Goal: Transaction & Acquisition: Purchase product/service

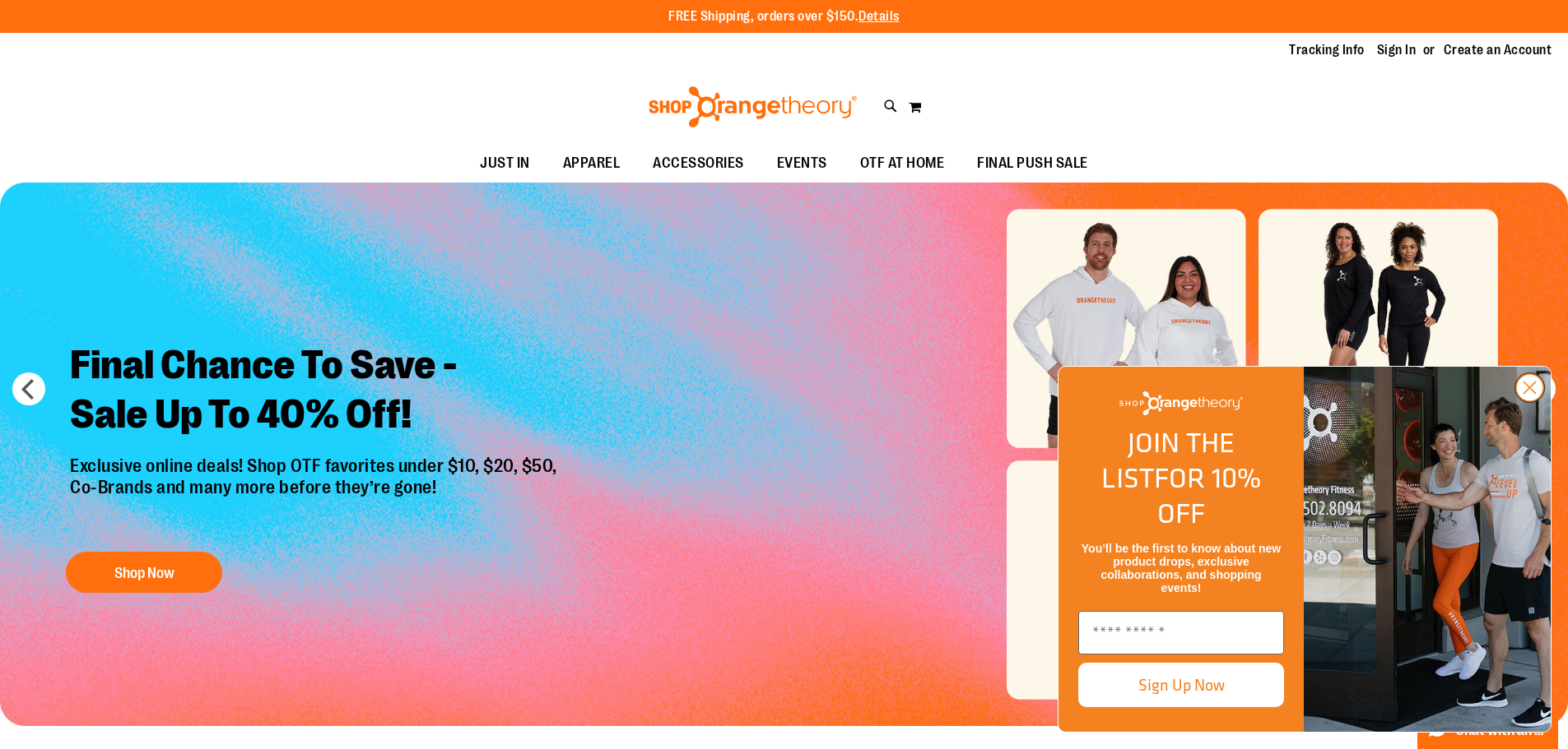
click at [1528, 401] on circle "Close dialog" at bounding box center [1528, 387] width 27 height 27
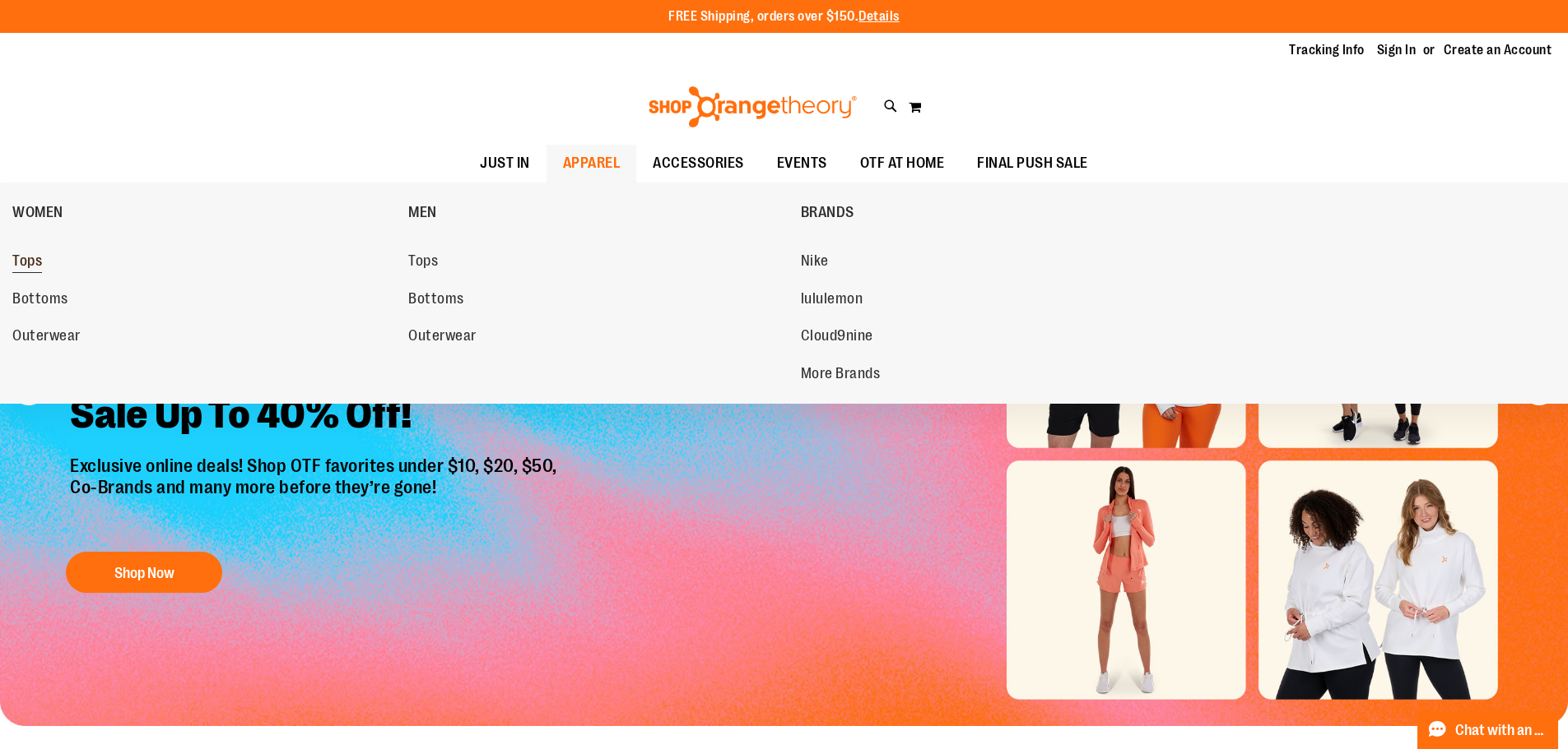
click at [26, 258] on span "Tops" at bounding box center [27, 263] width 30 height 20
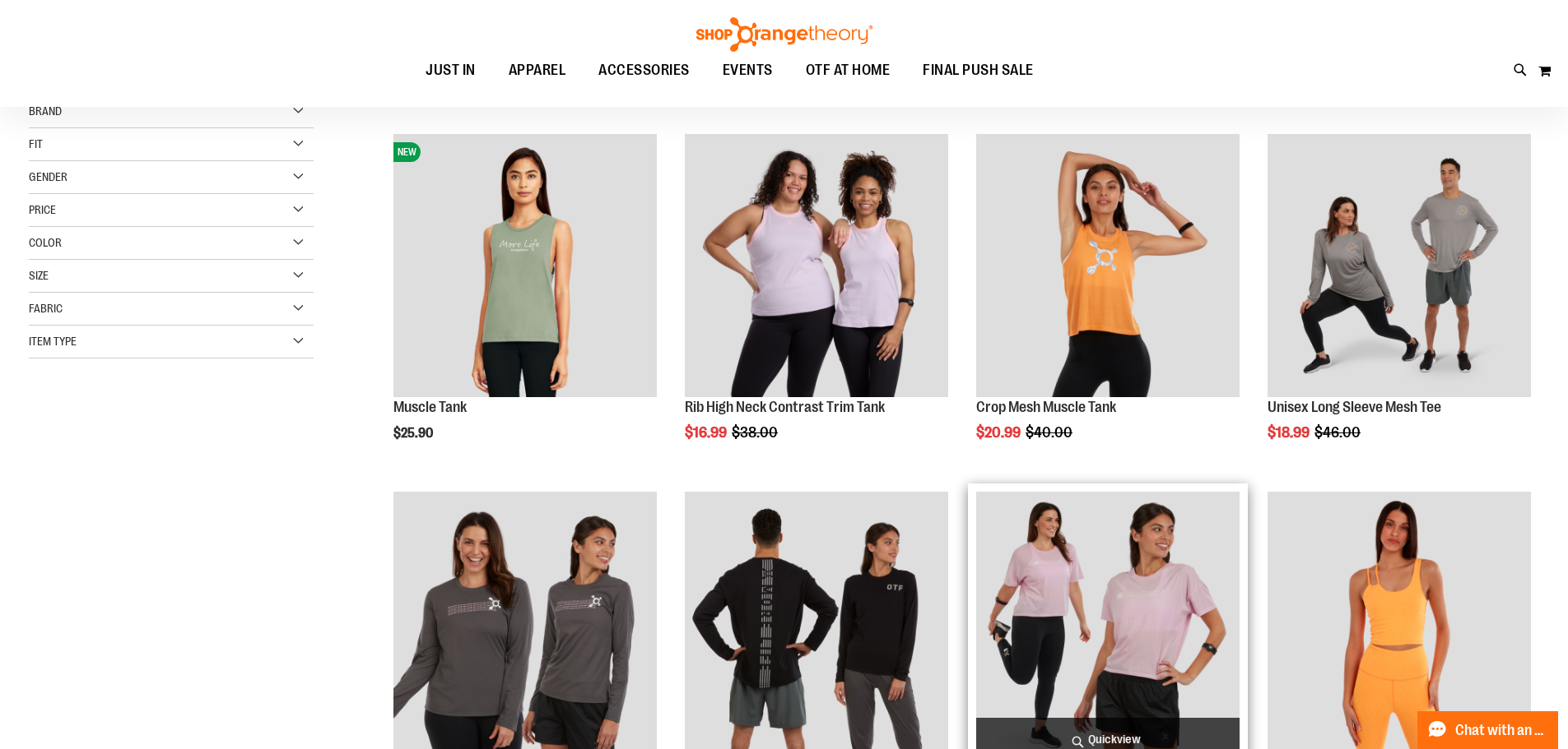
scroll to position [493, 0]
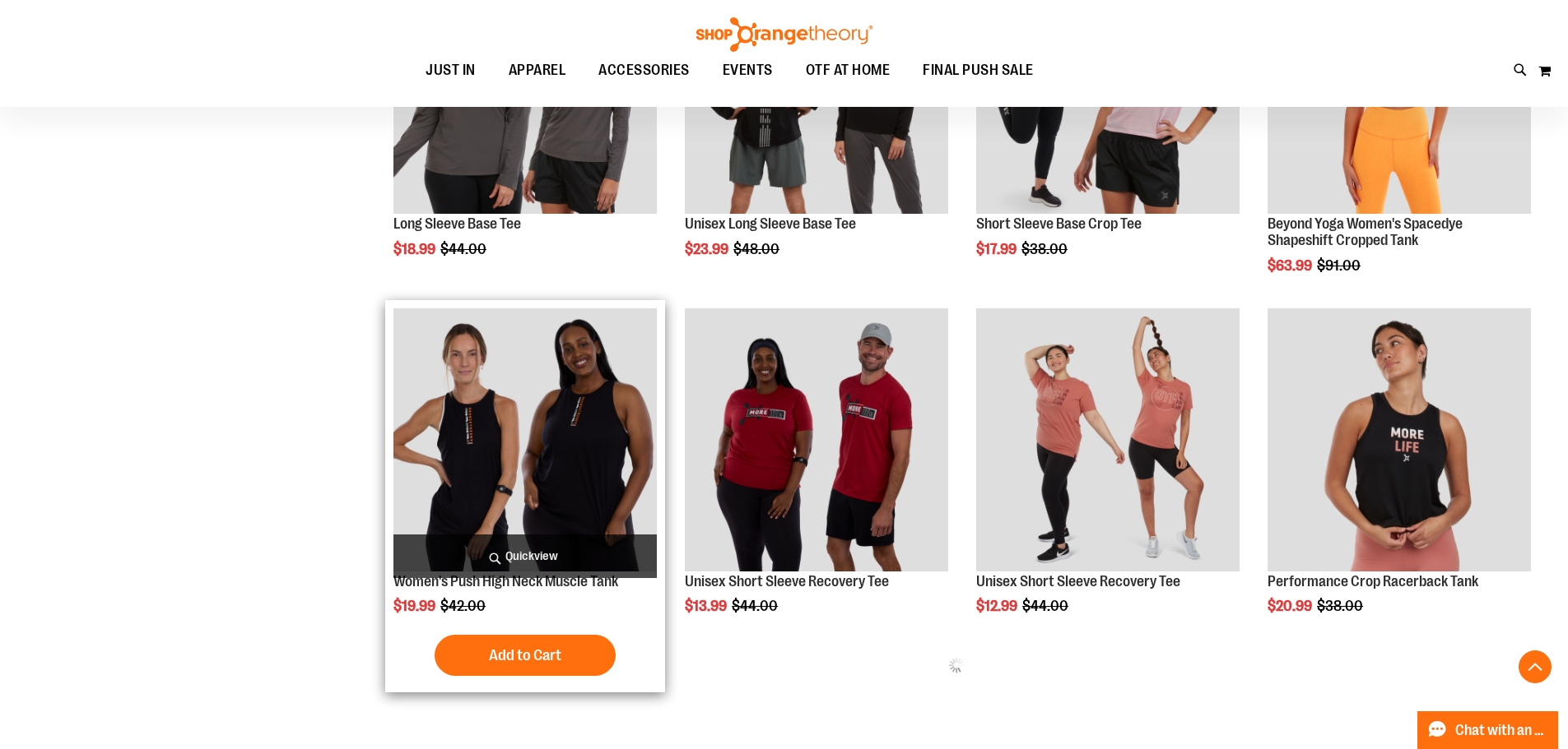
scroll to position [657, 0]
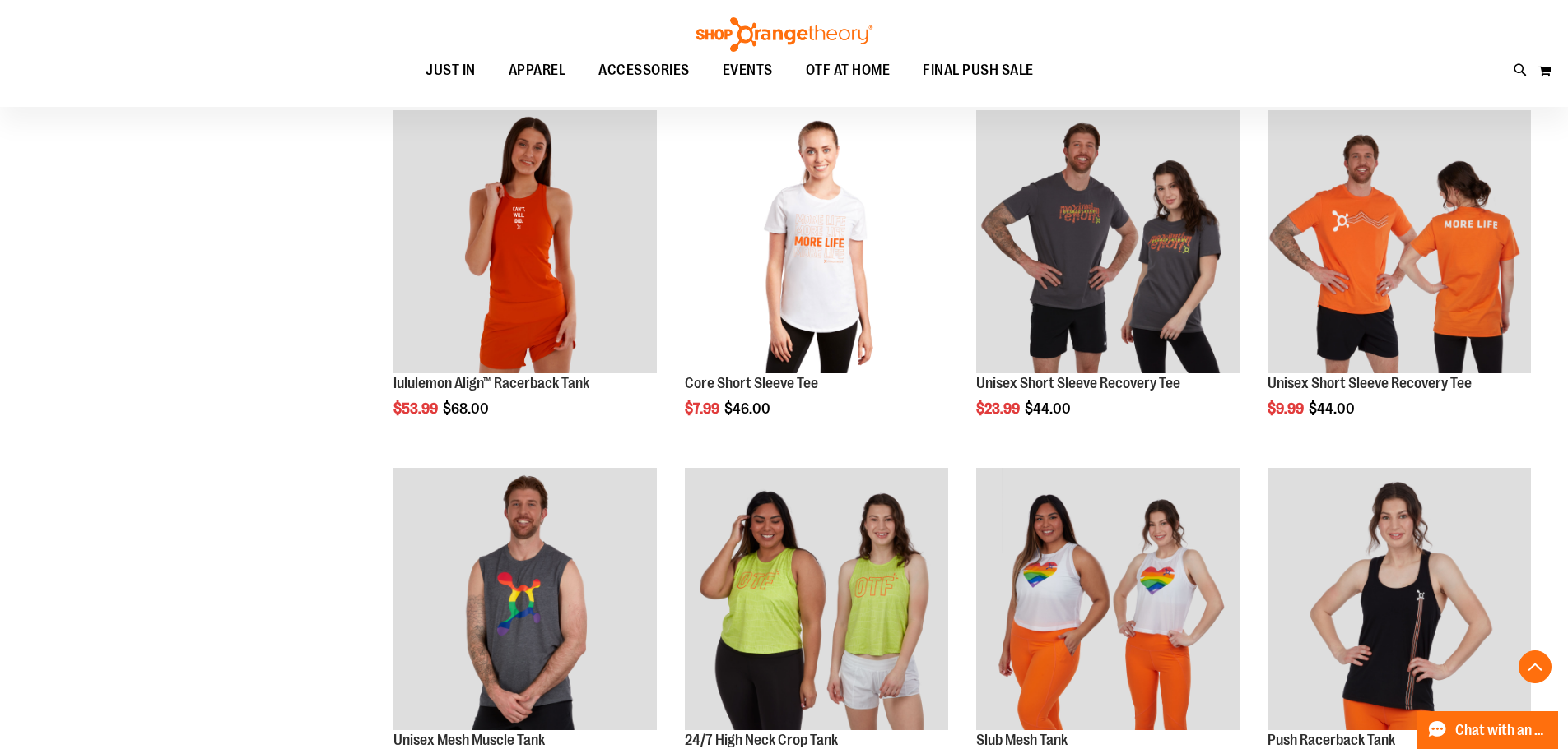
scroll to position [1726, 0]
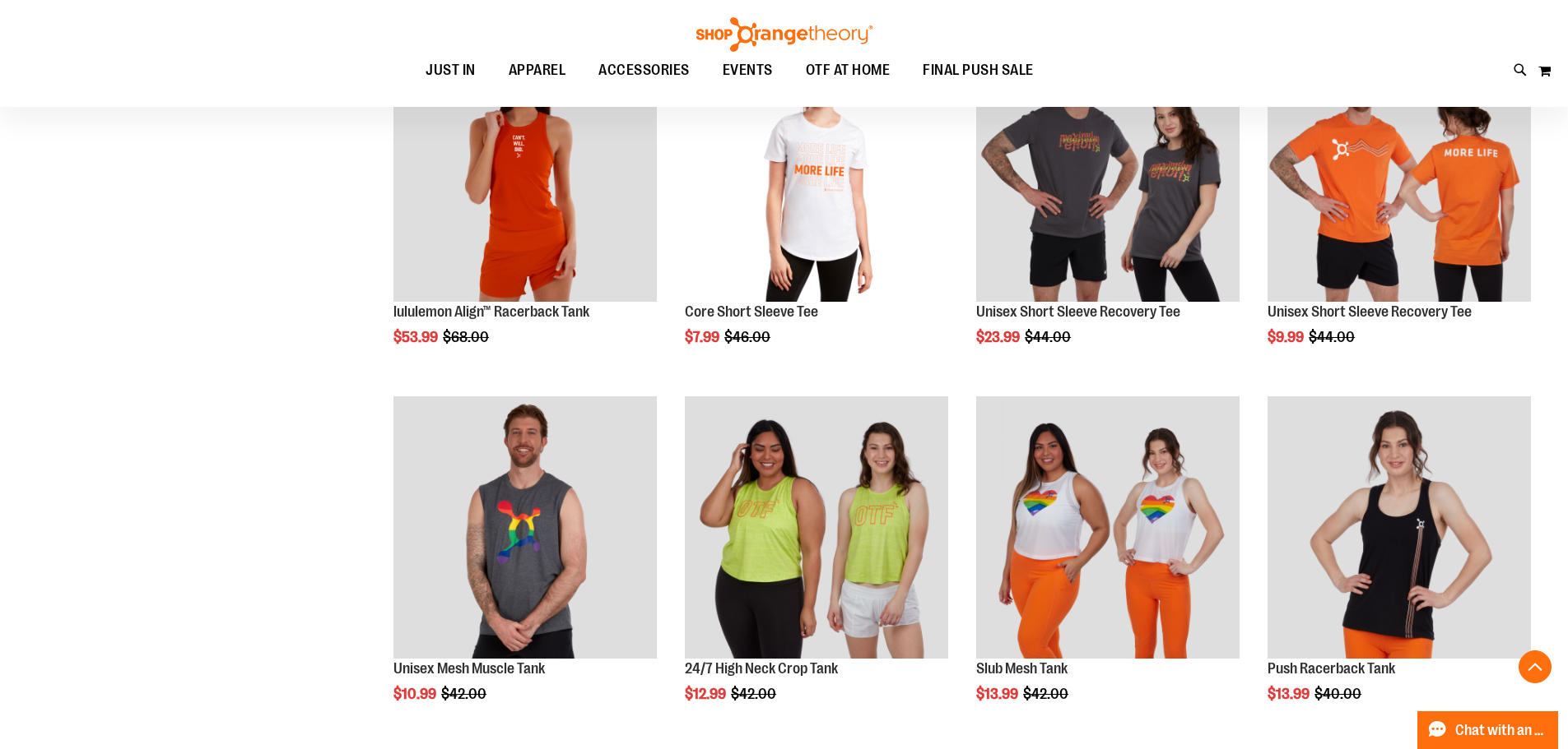
drag, startPoint x: 1579, startPoint y: 376, endPoint x: 168, endPoint y: 377, distance: 1411.0
click at [168, 377] on div "**********" at bounding box center [784, 223] width 1510 height 3382
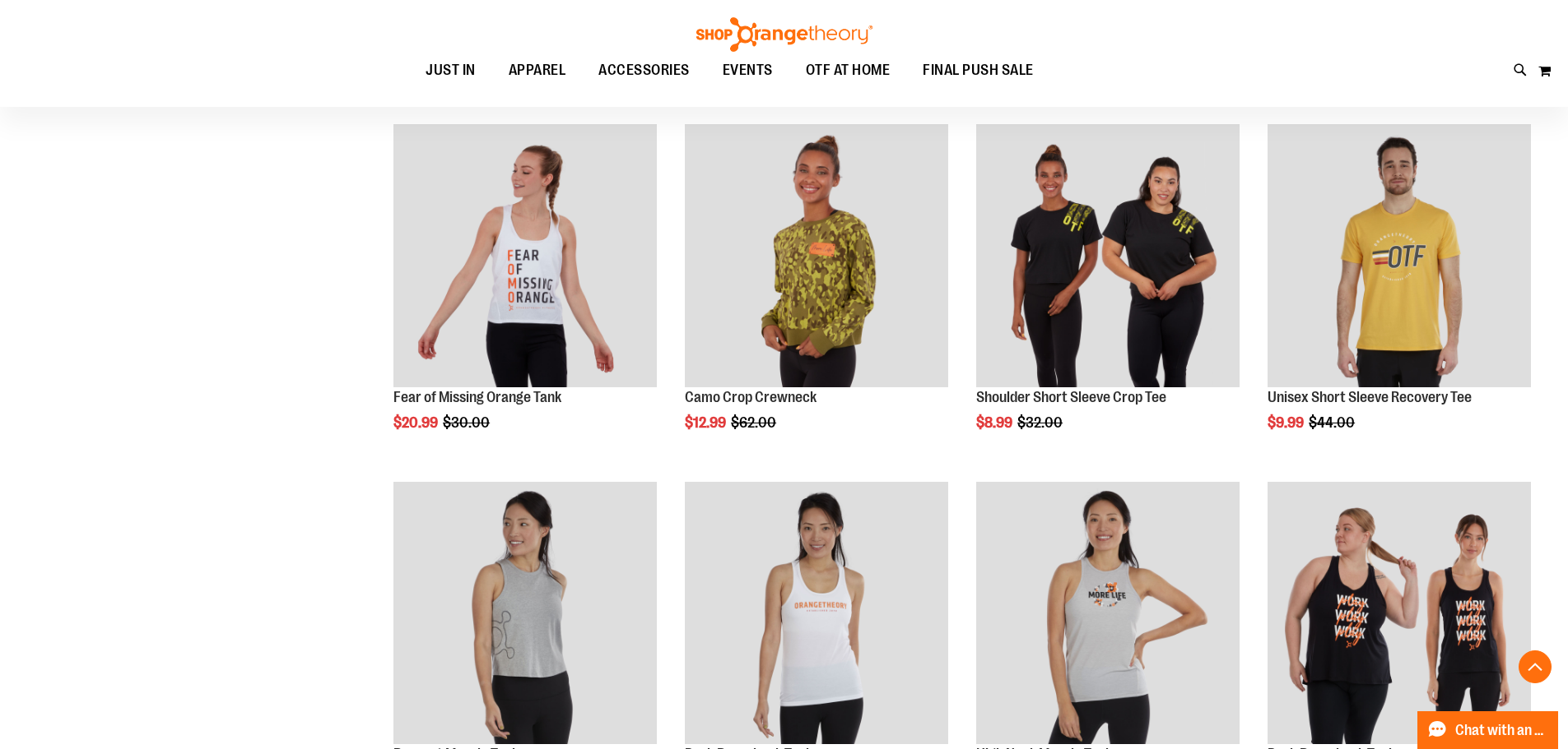
drag, startPoint x: 201, startPoint y: 374, endPoint x: 0, endPoint y: 401, distance: 202.8
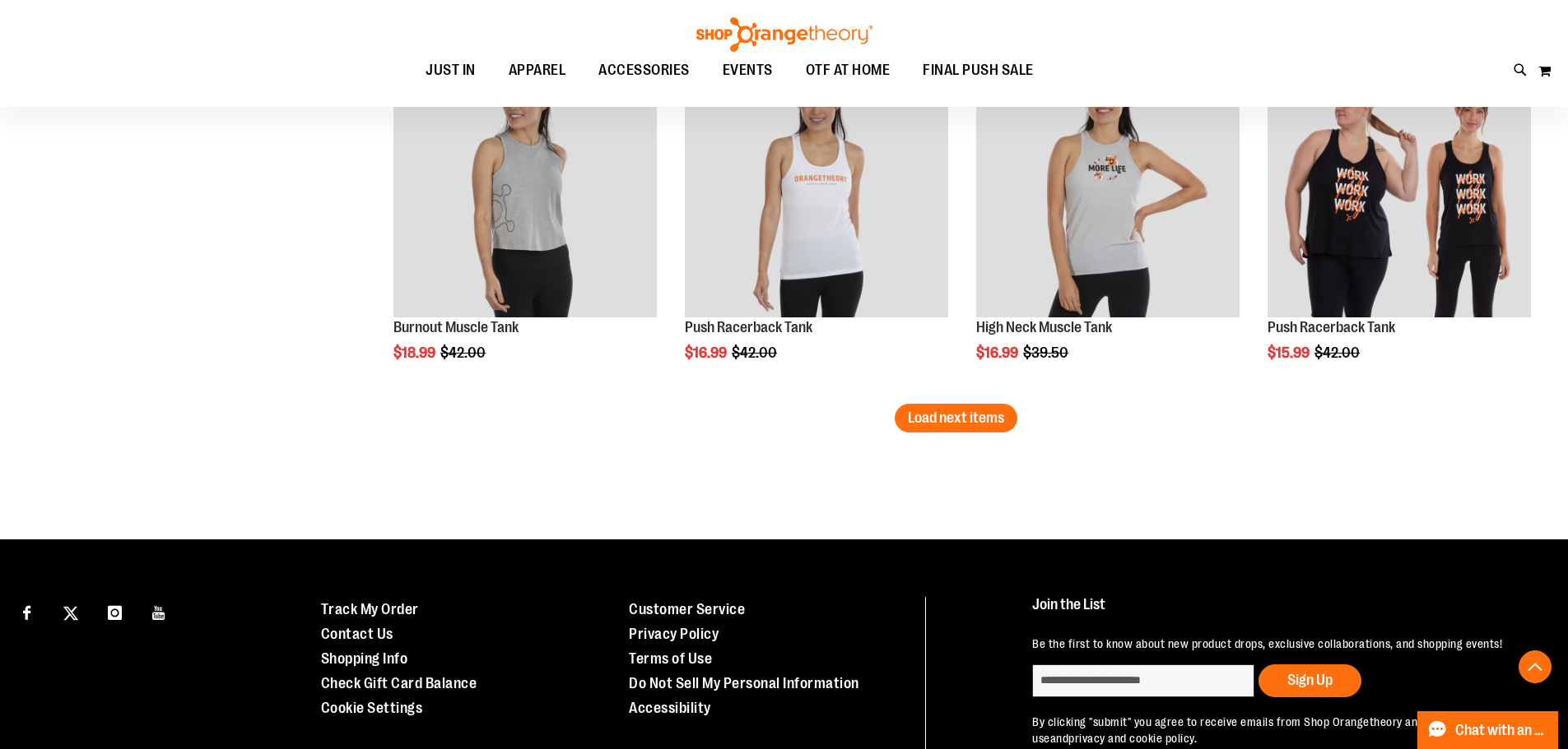
scroll to position [3207, 0]
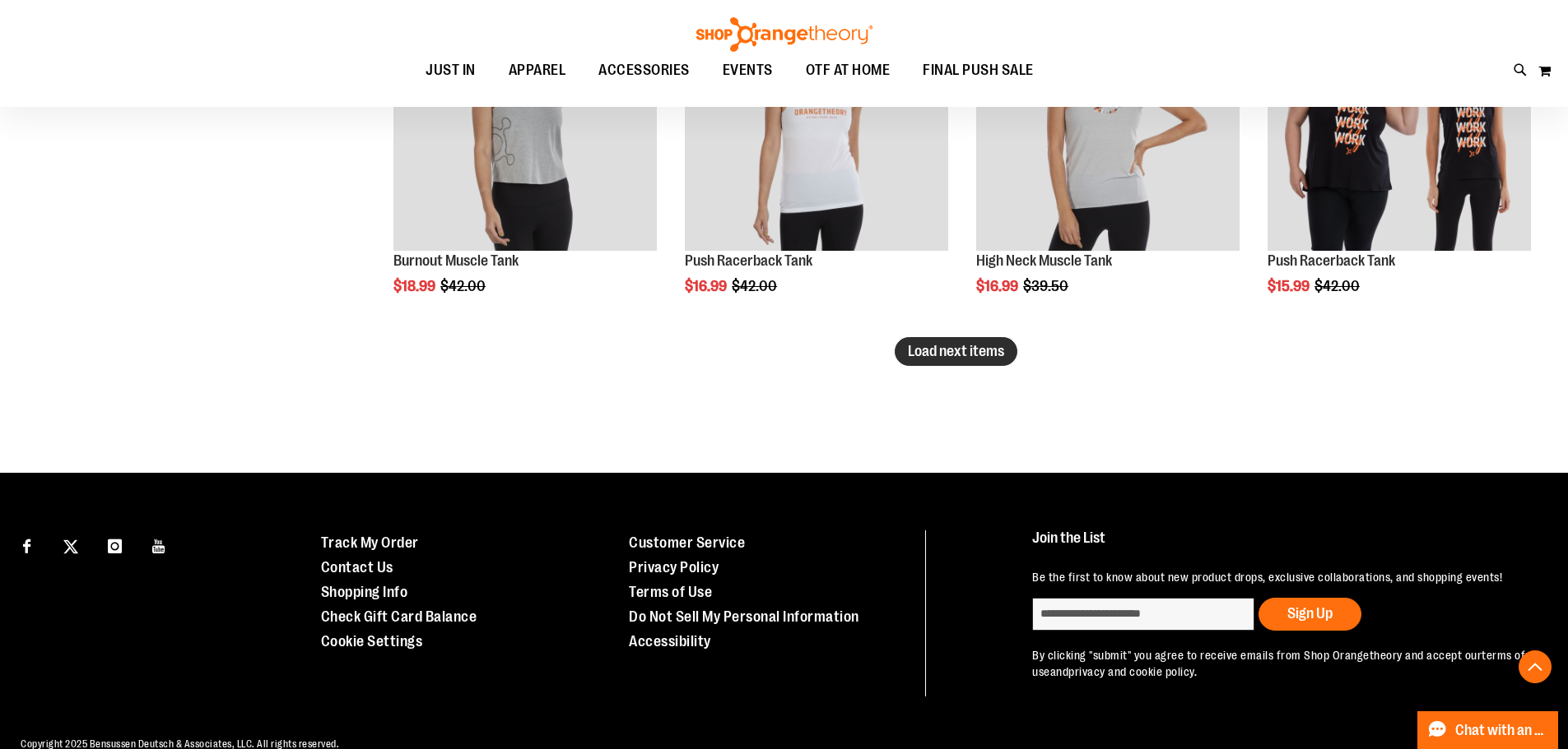
click at [953, 353] on span "Load next items" at bounding box center [956, 351] width 96 height 17
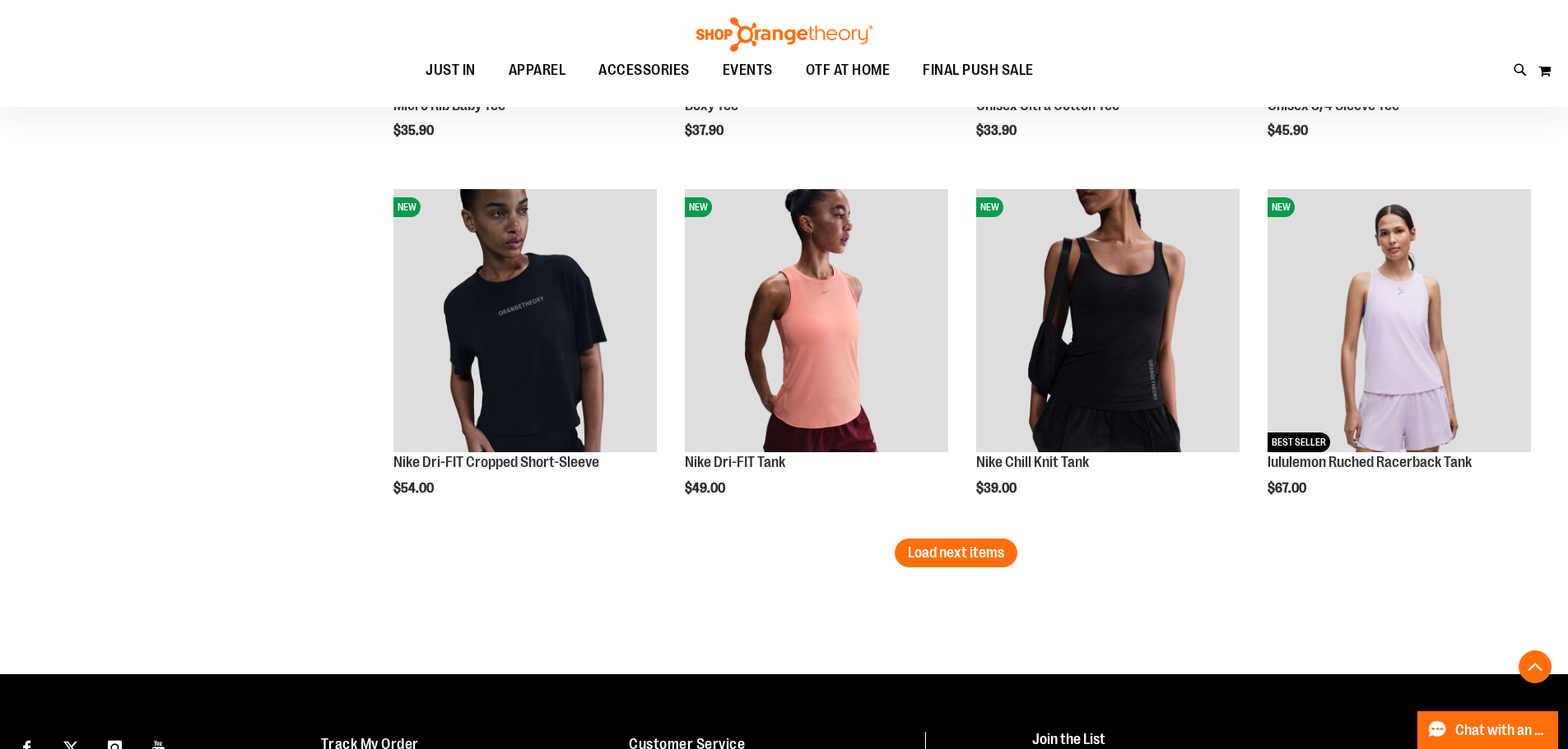
scroll to position [4194, 0]
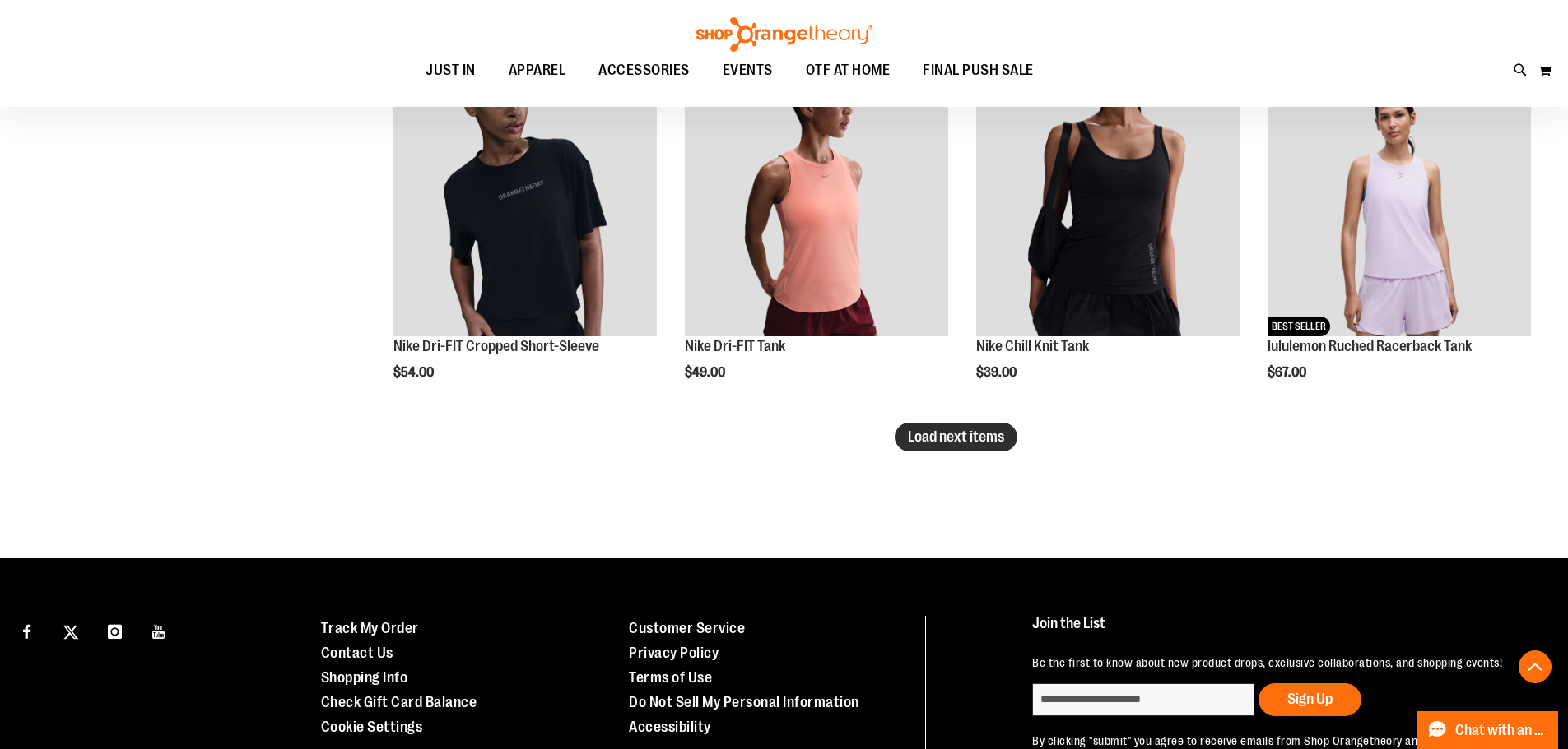
click at [945, 440] on span "Load next items" at bounding box center [956, 436] width 96 height 17
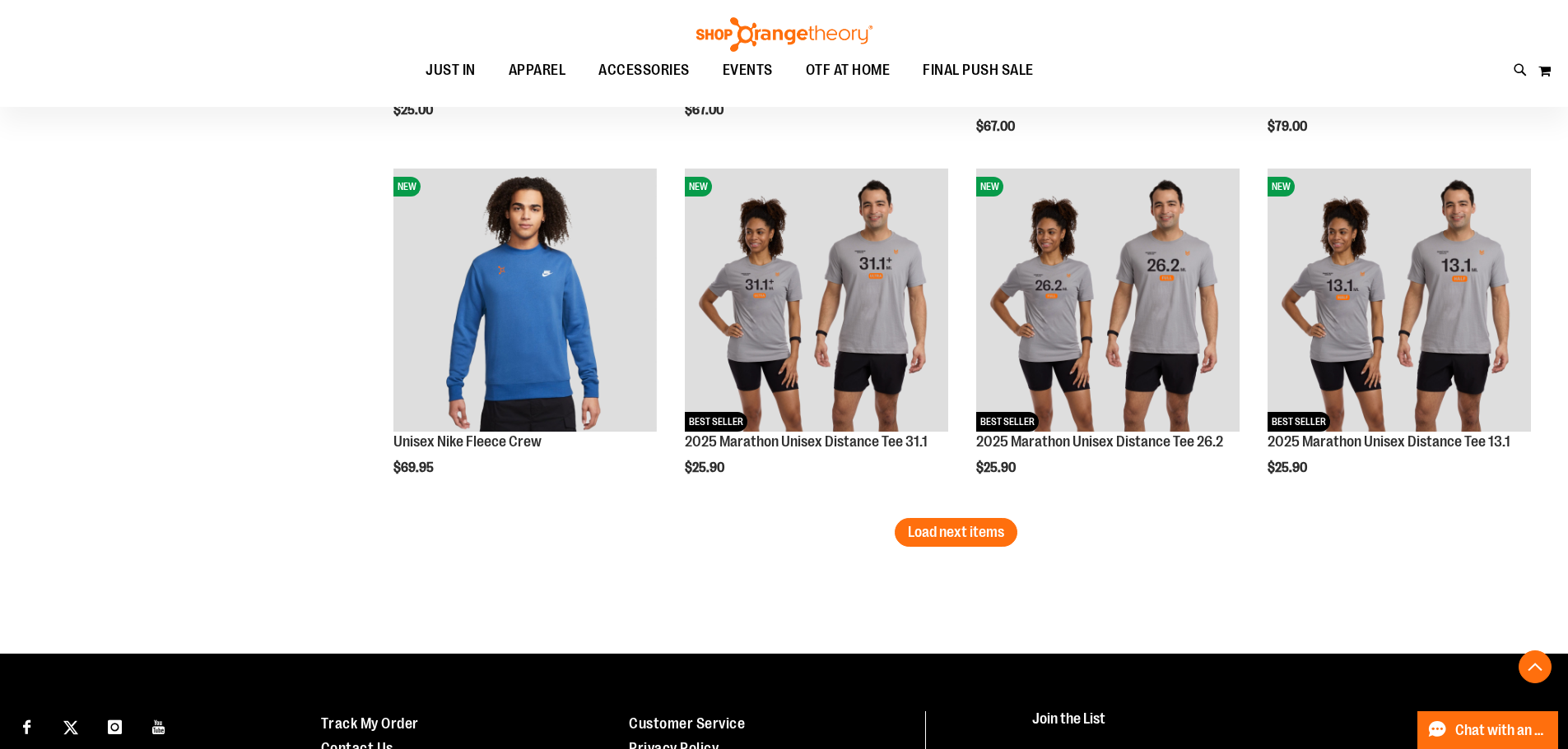
scroll to position [5181, 0]
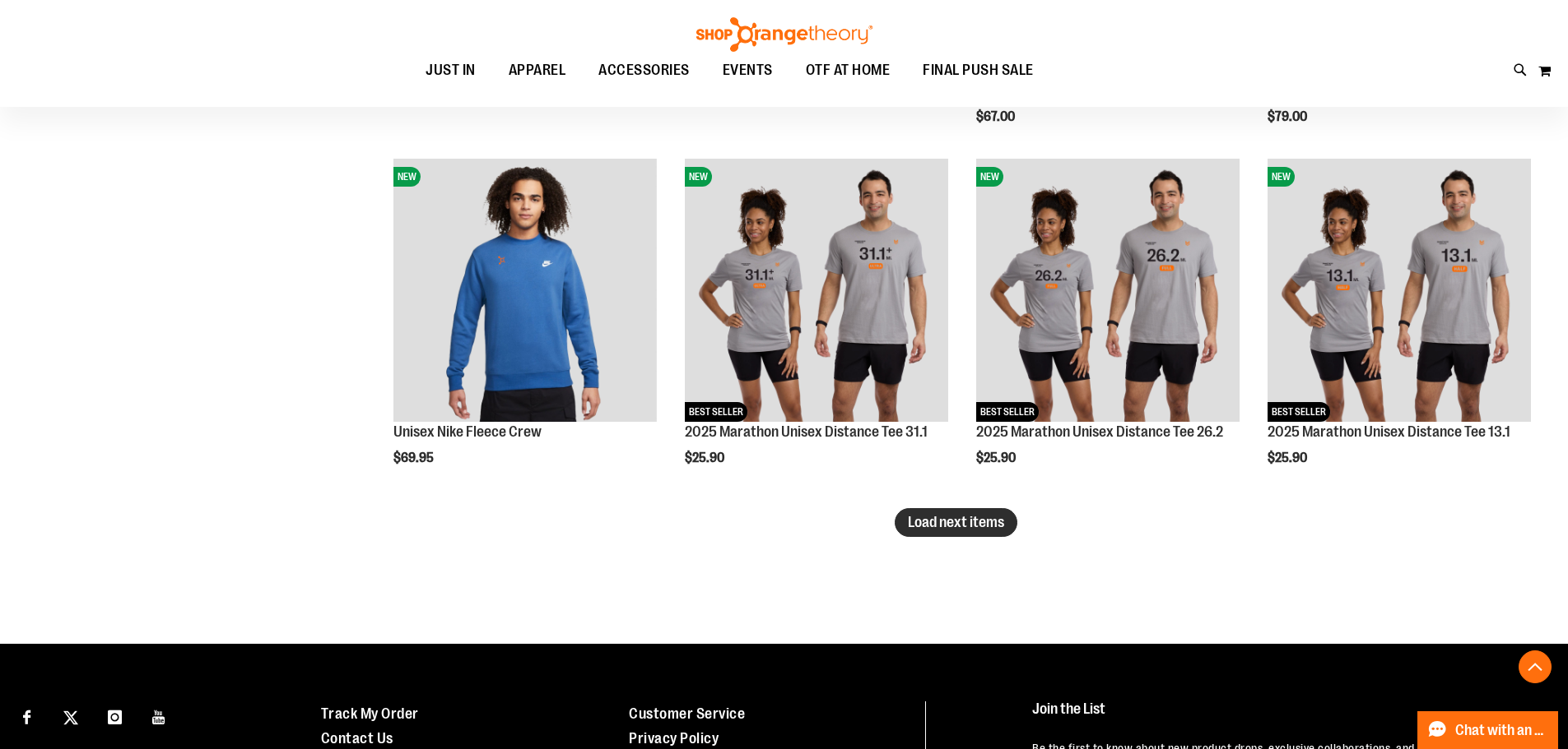
drag, startPoint x: 0, startPoint y: 464, endPoint x: 954, endPoint y: 519, distance: 955.6
click at [954, 519] on span "Load next items" at bounding box center [956, 522] width 96 height 17
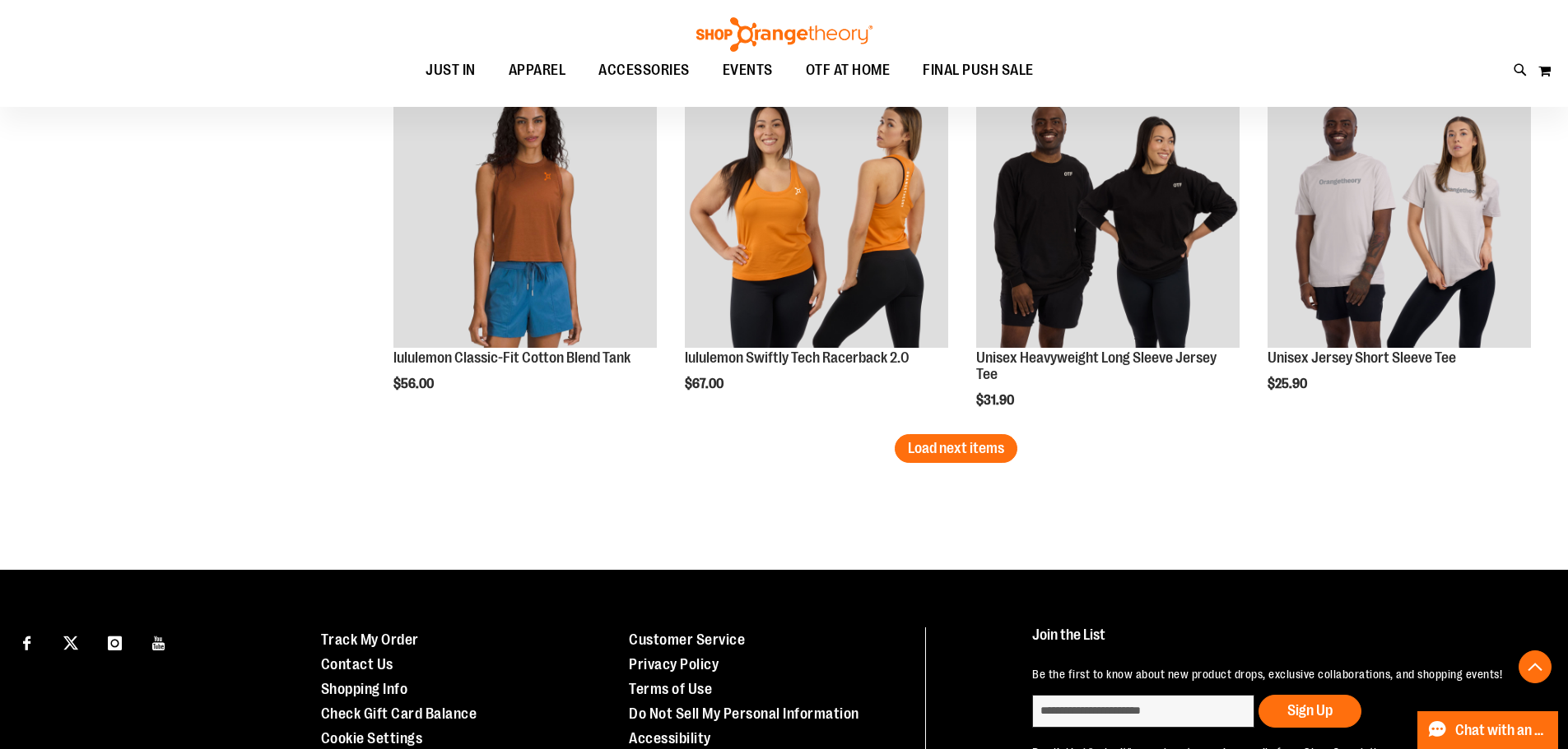
scroll to position [6332, 0]
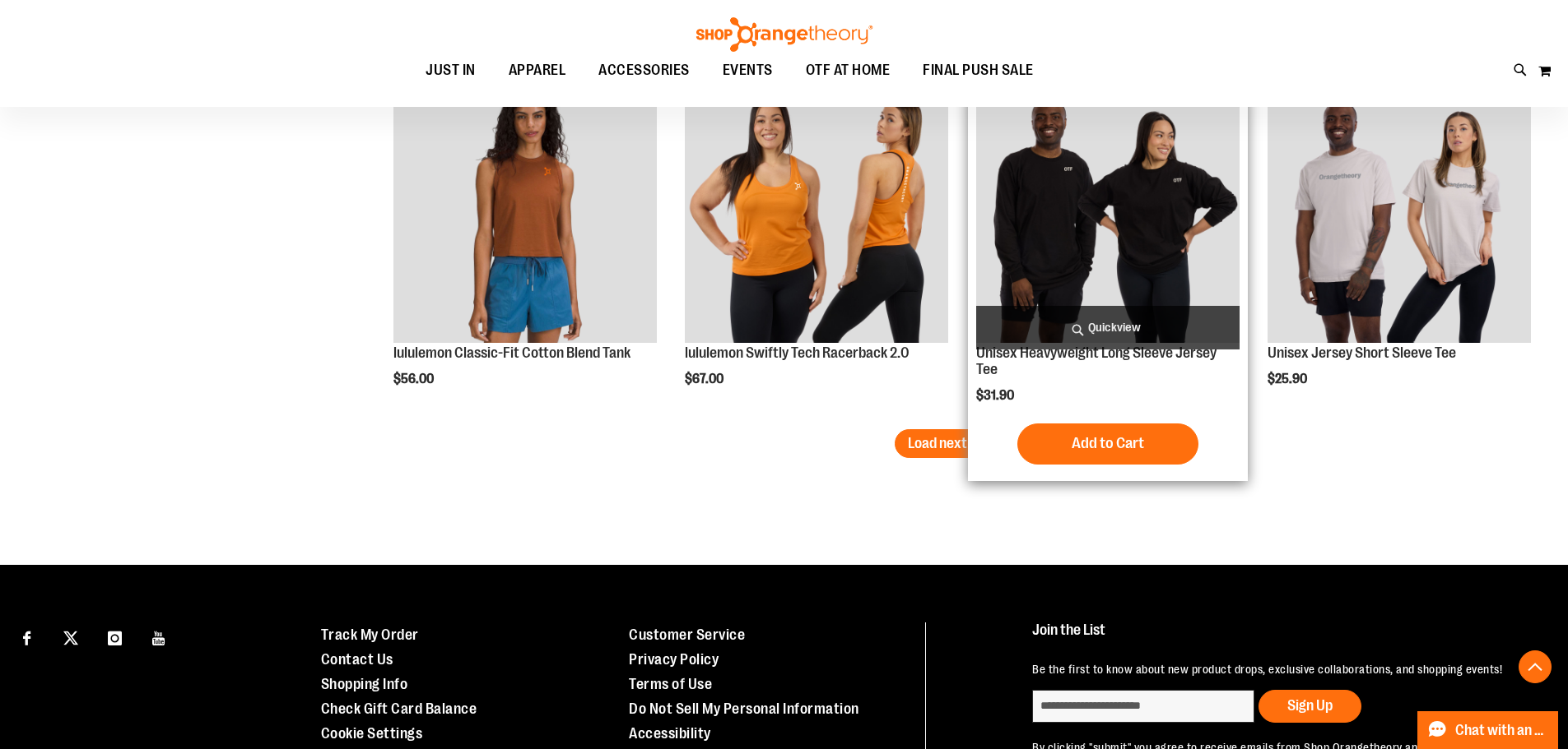
click at [984, 443] on div "Add to Cart In stock" at bounding box center [1107, 444] width 264 height 41
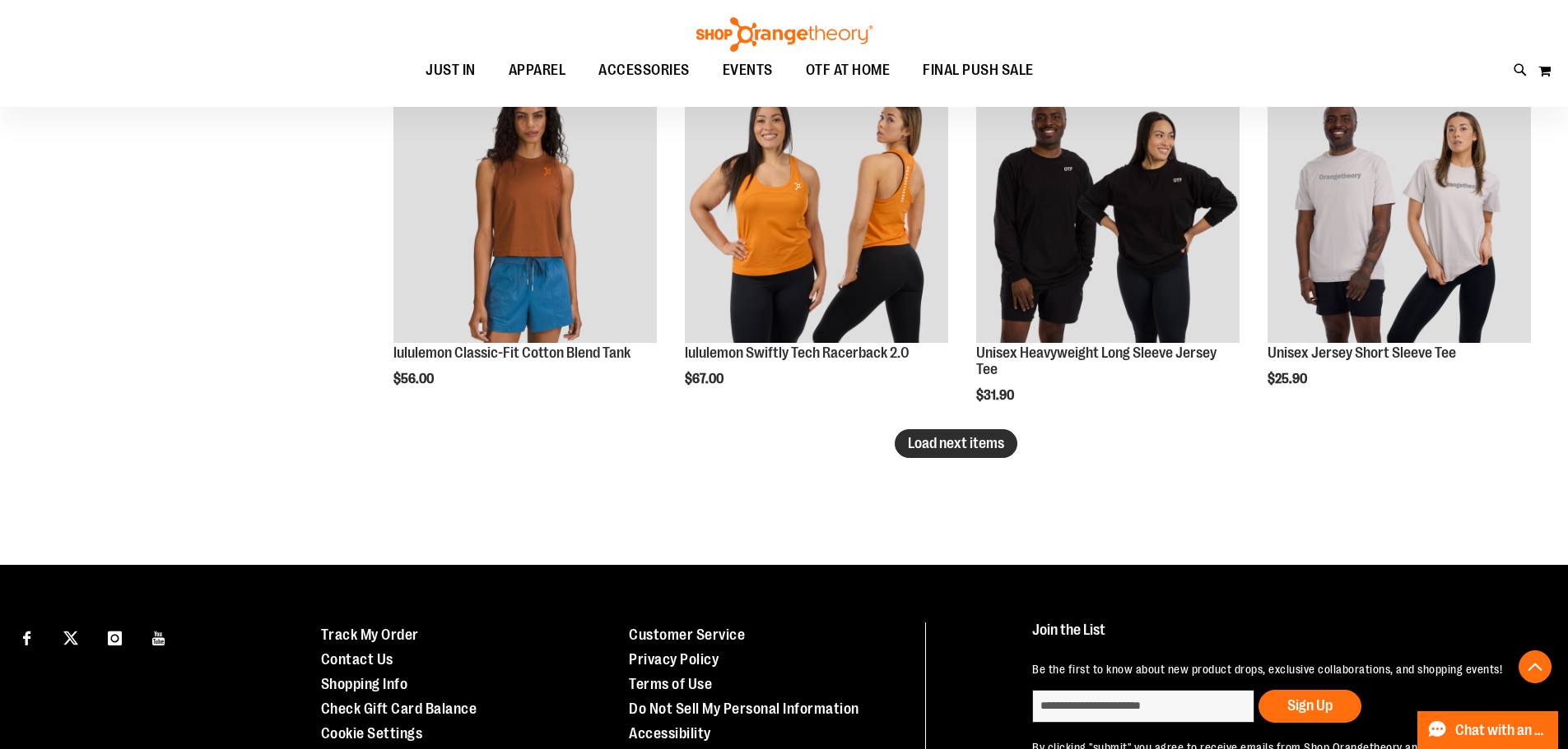
click at [927, 444] on span "Load next items" at bounding box center [956, 444] width 96 height 17
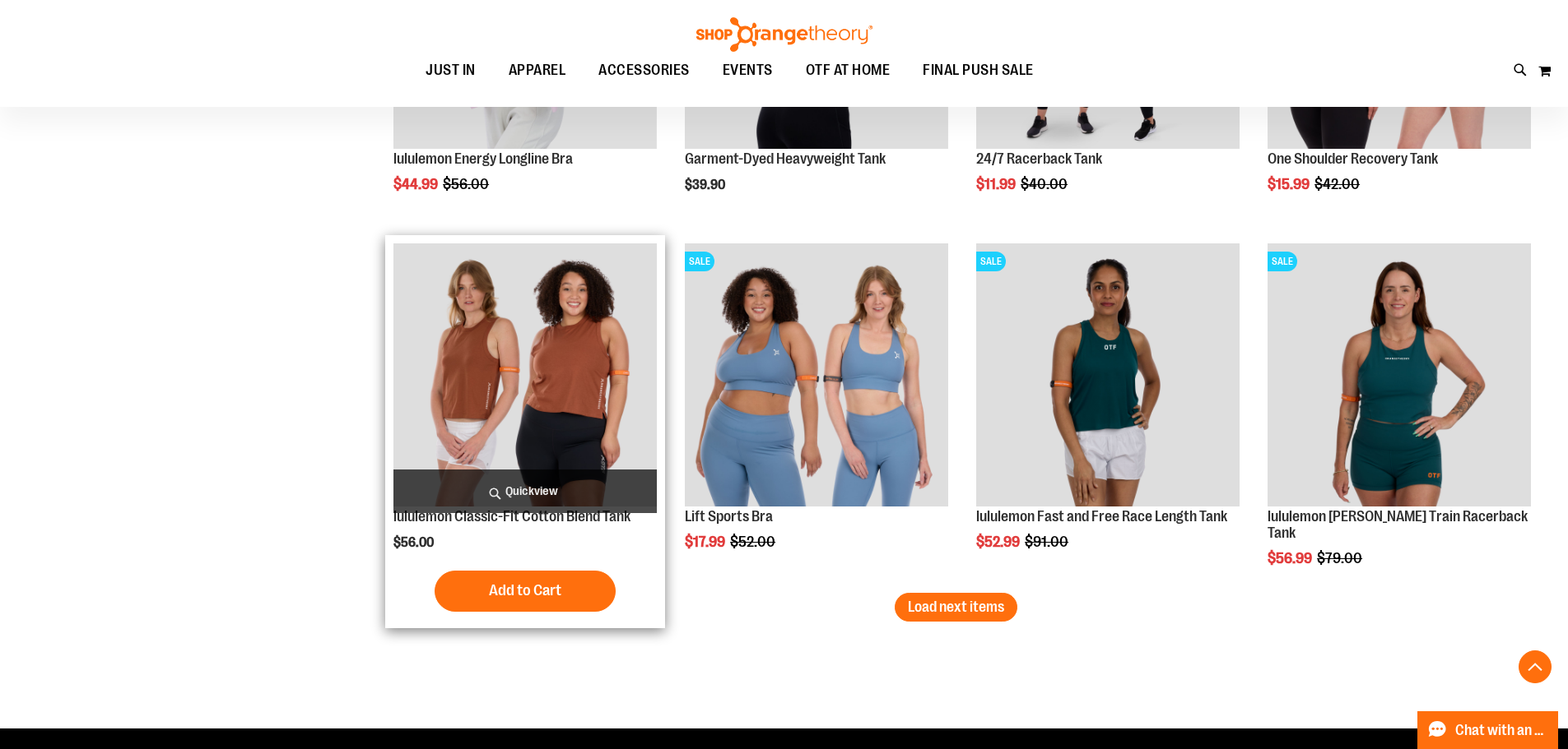
scroll to position [7484, 0]
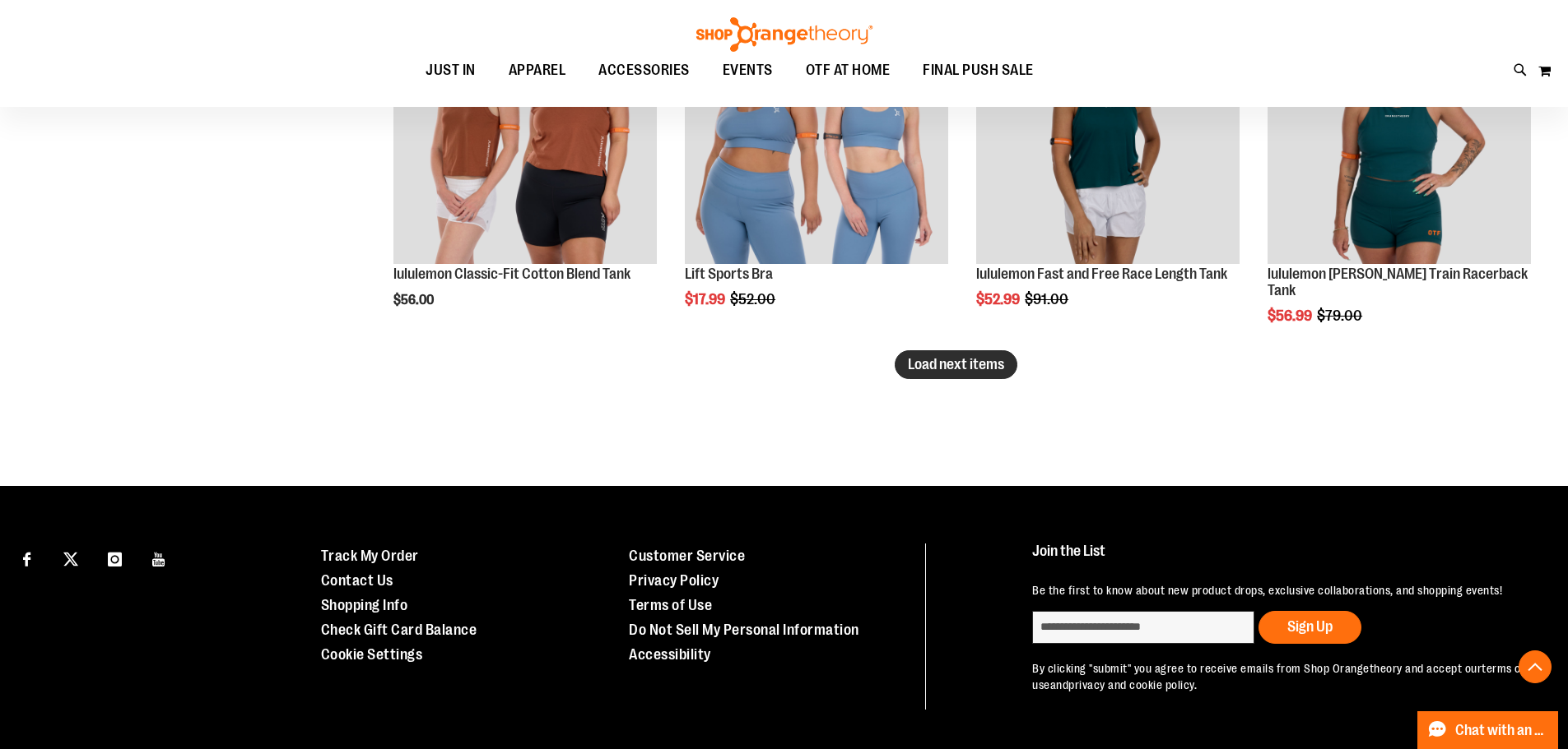
click at [978, 361] on span "Load next items" at bounding box center [956, 364] width 96 height 17
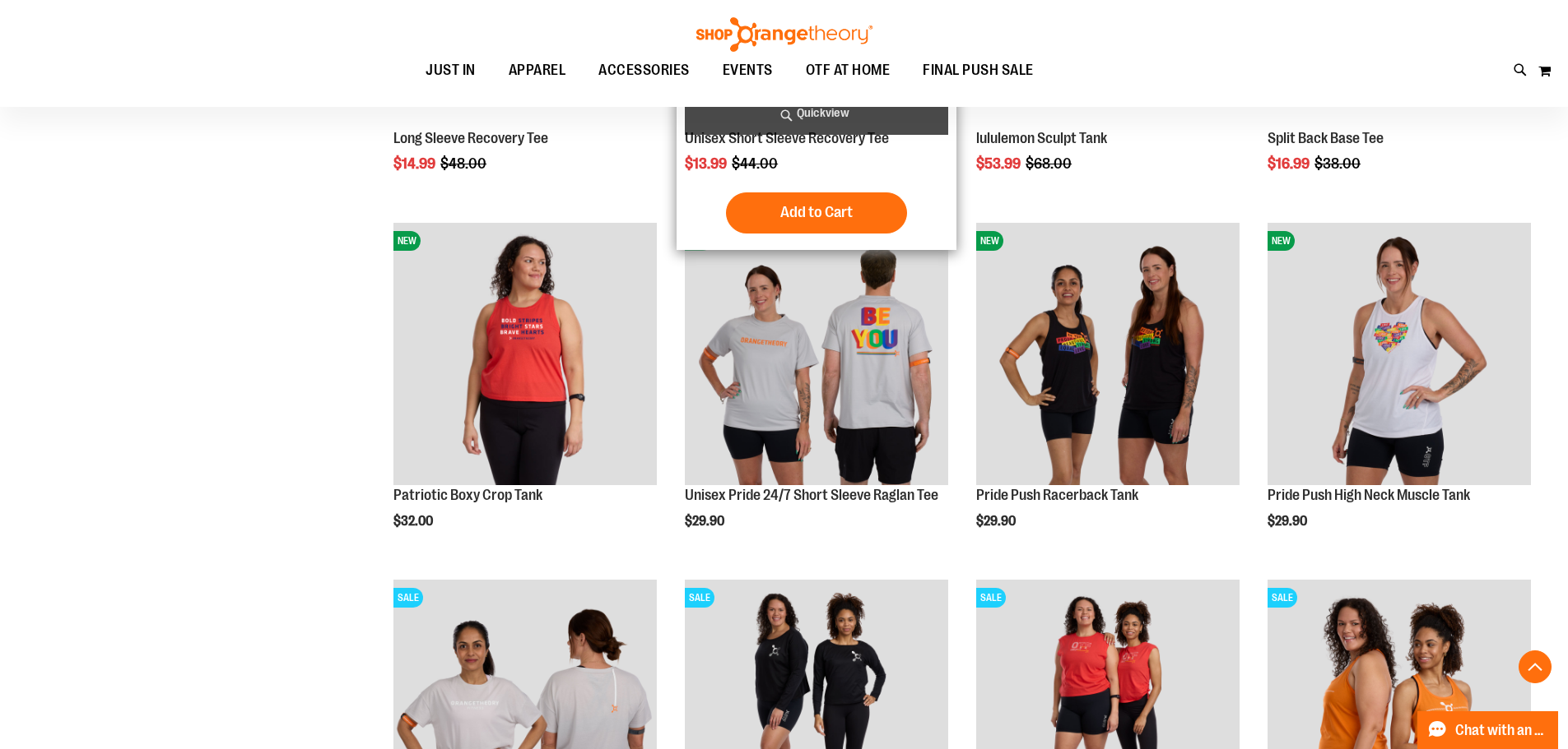
scroll to position [8389, 0]
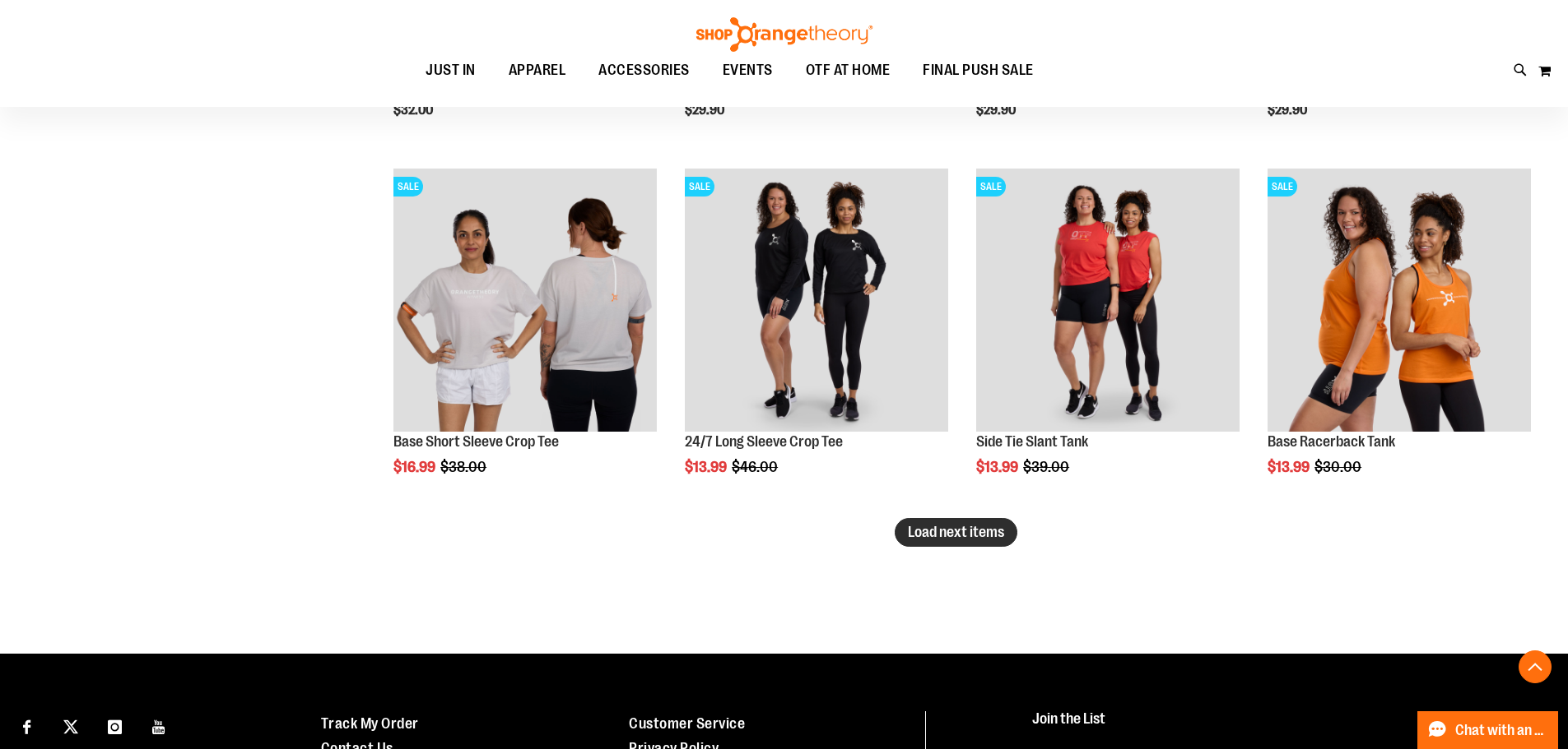
click at [934, 540] on button "Load next items" at bounding box center [956, 532] width 123 height 29
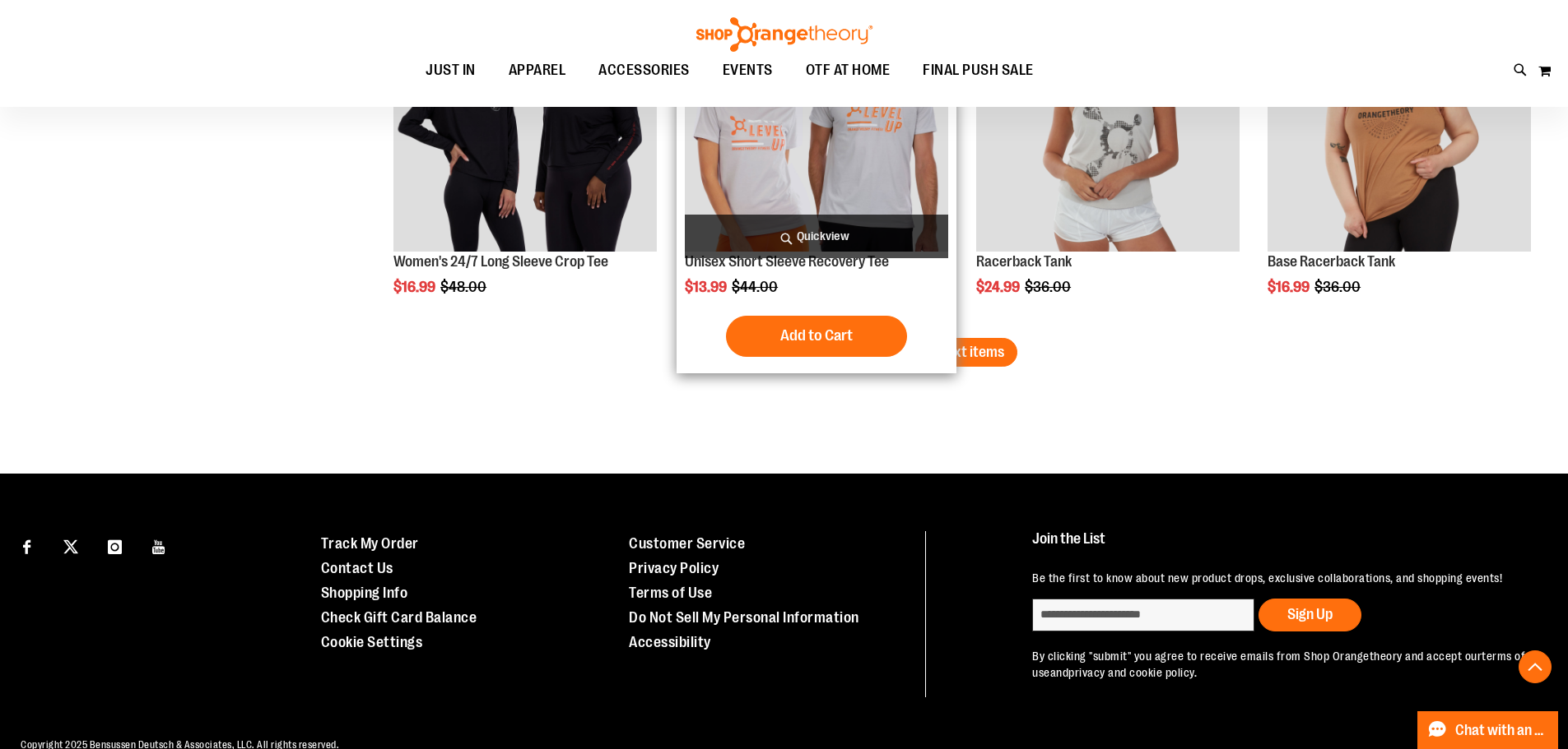
scroll to position [9591, 0]
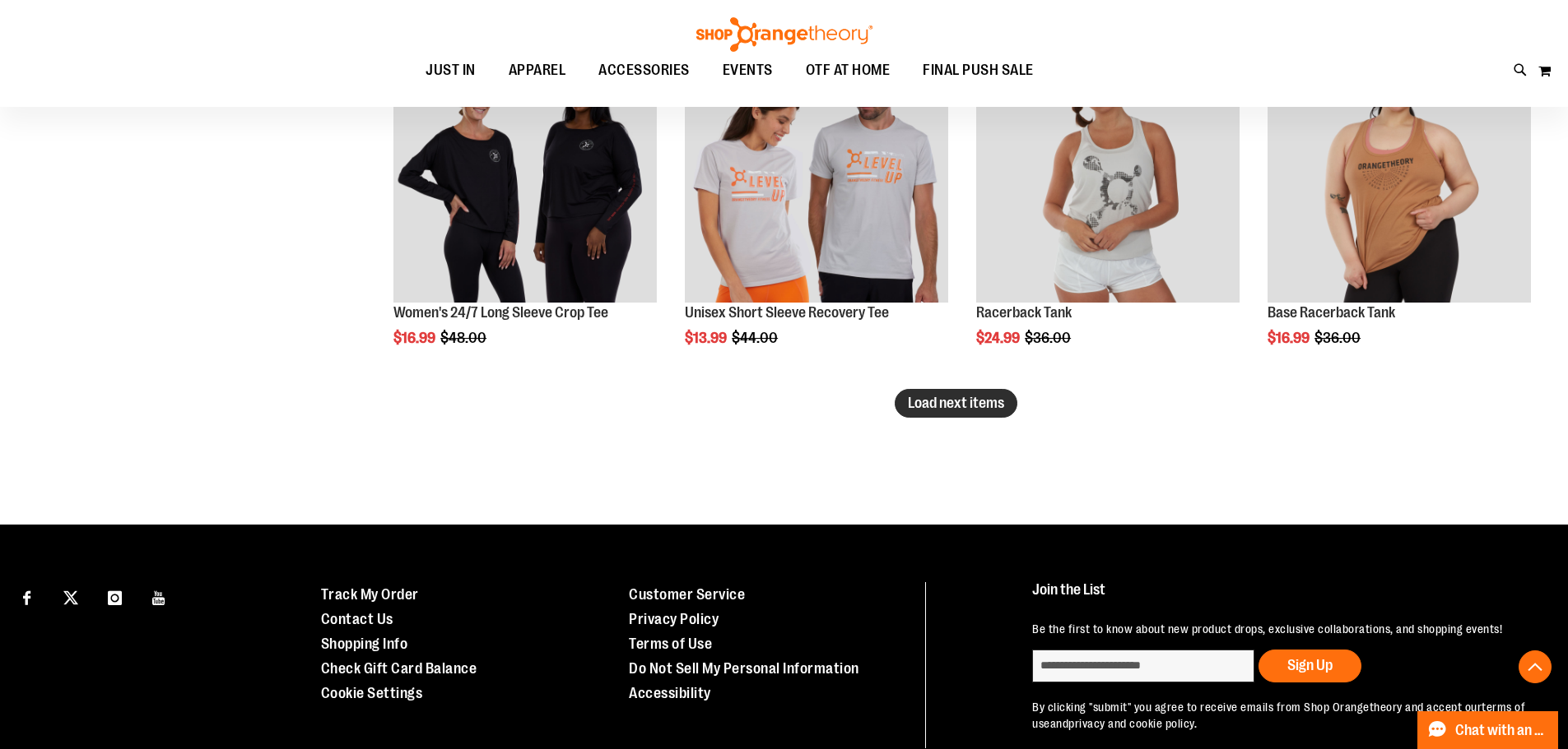
click at [934, 408] on span "Load next items" at bounding box center [956, 403] width 96 height 17
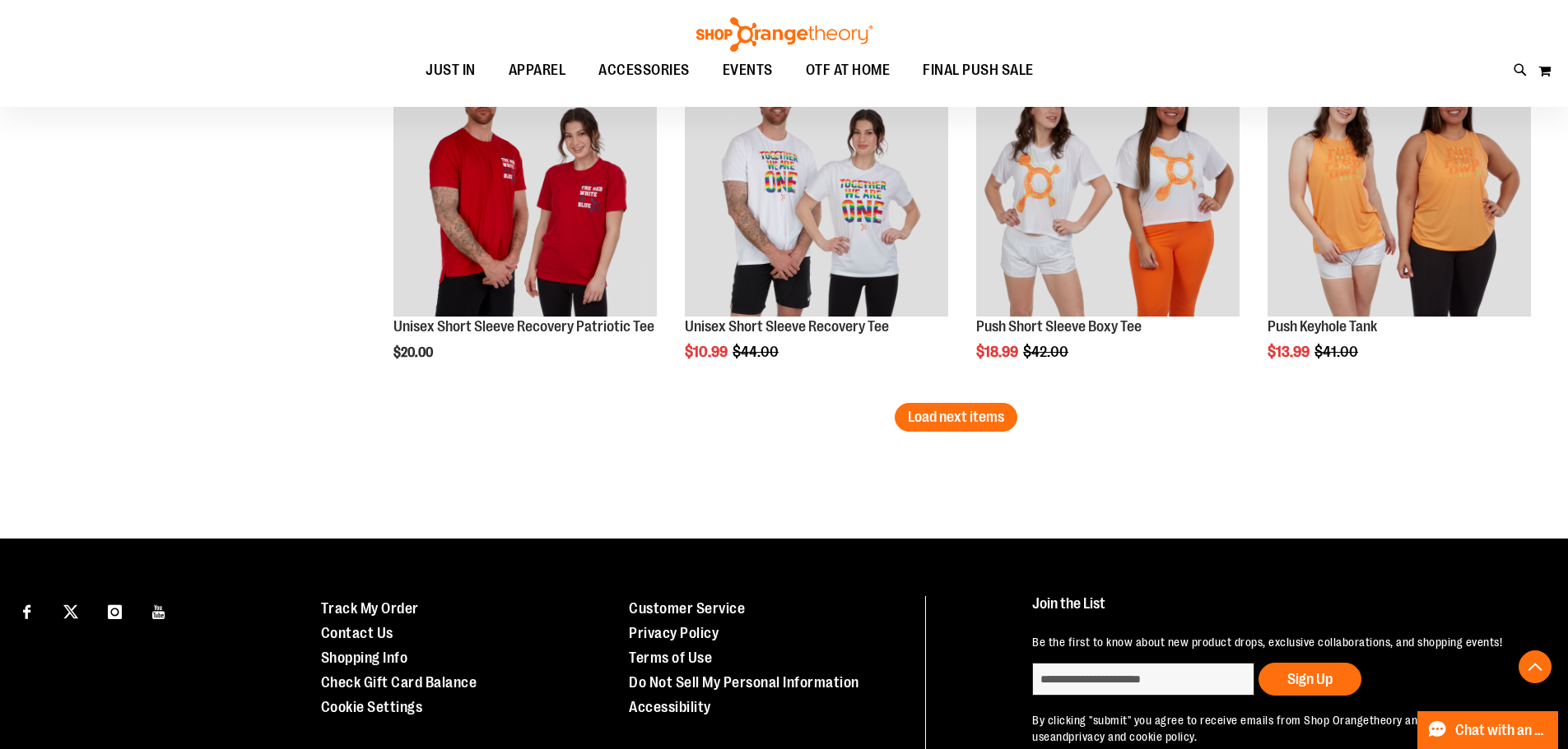
scroll to position [10660, 0]
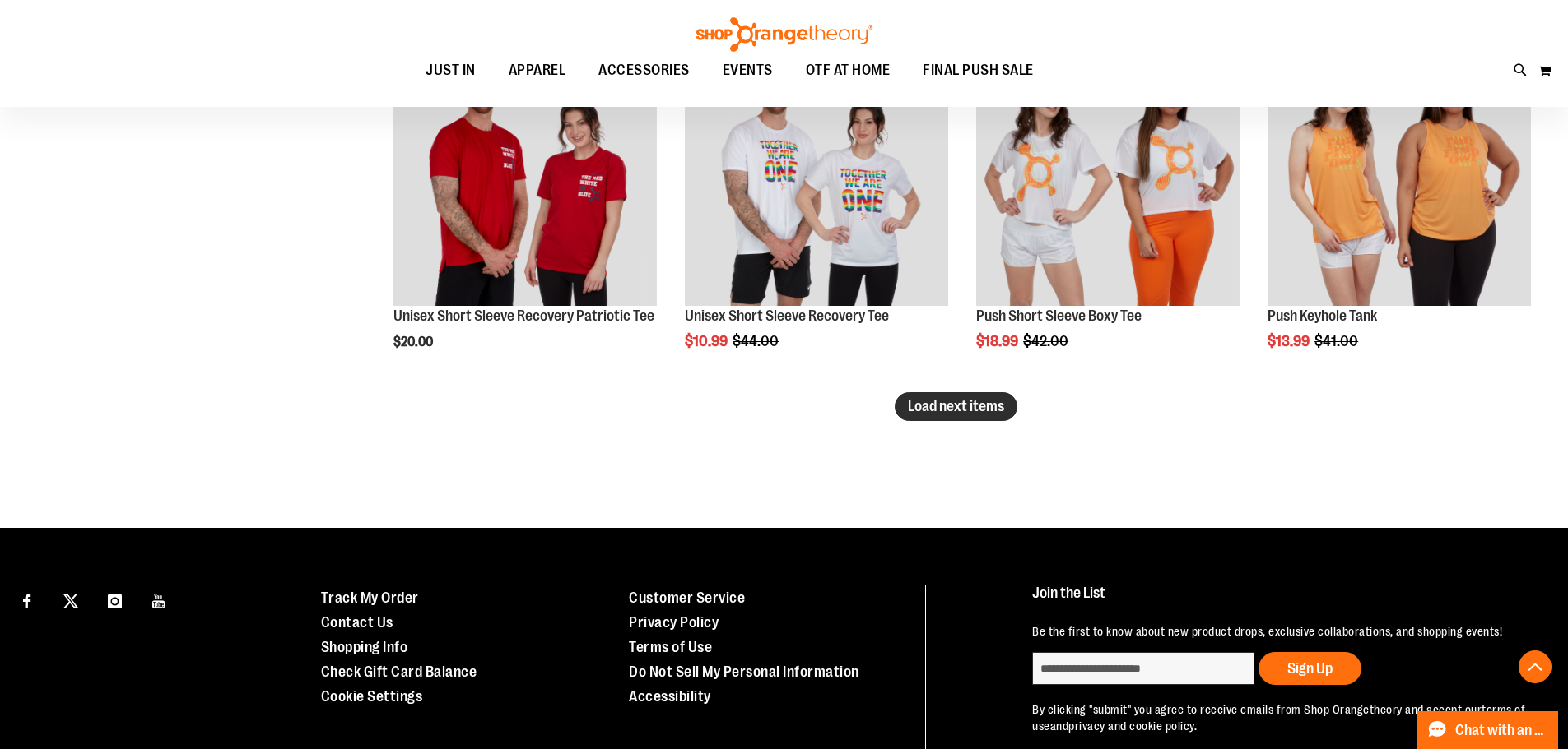
click at [993, 411] on span "Load next items" at bounding box center [956, 407] width 96 height 17
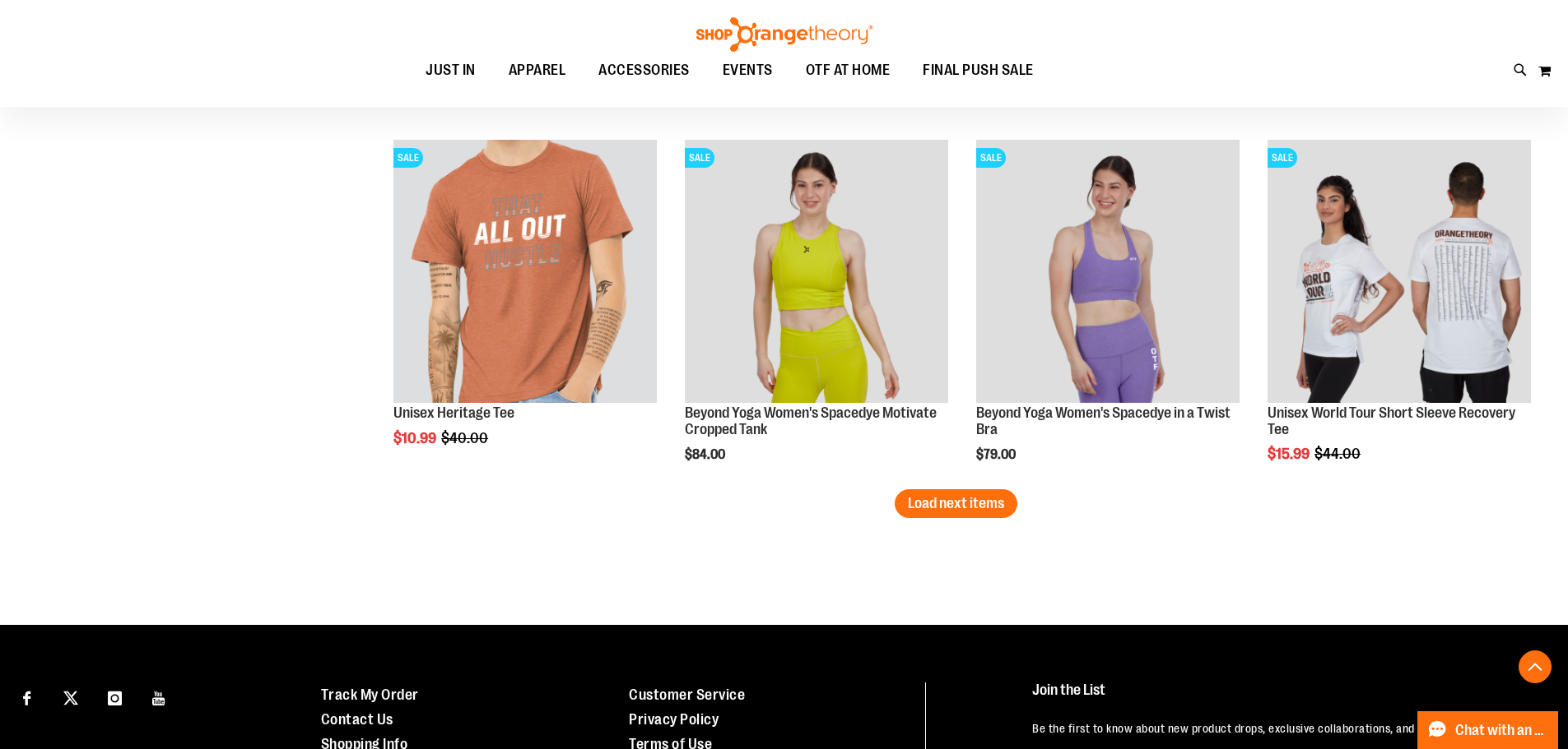
scroll to position [11646, 0]
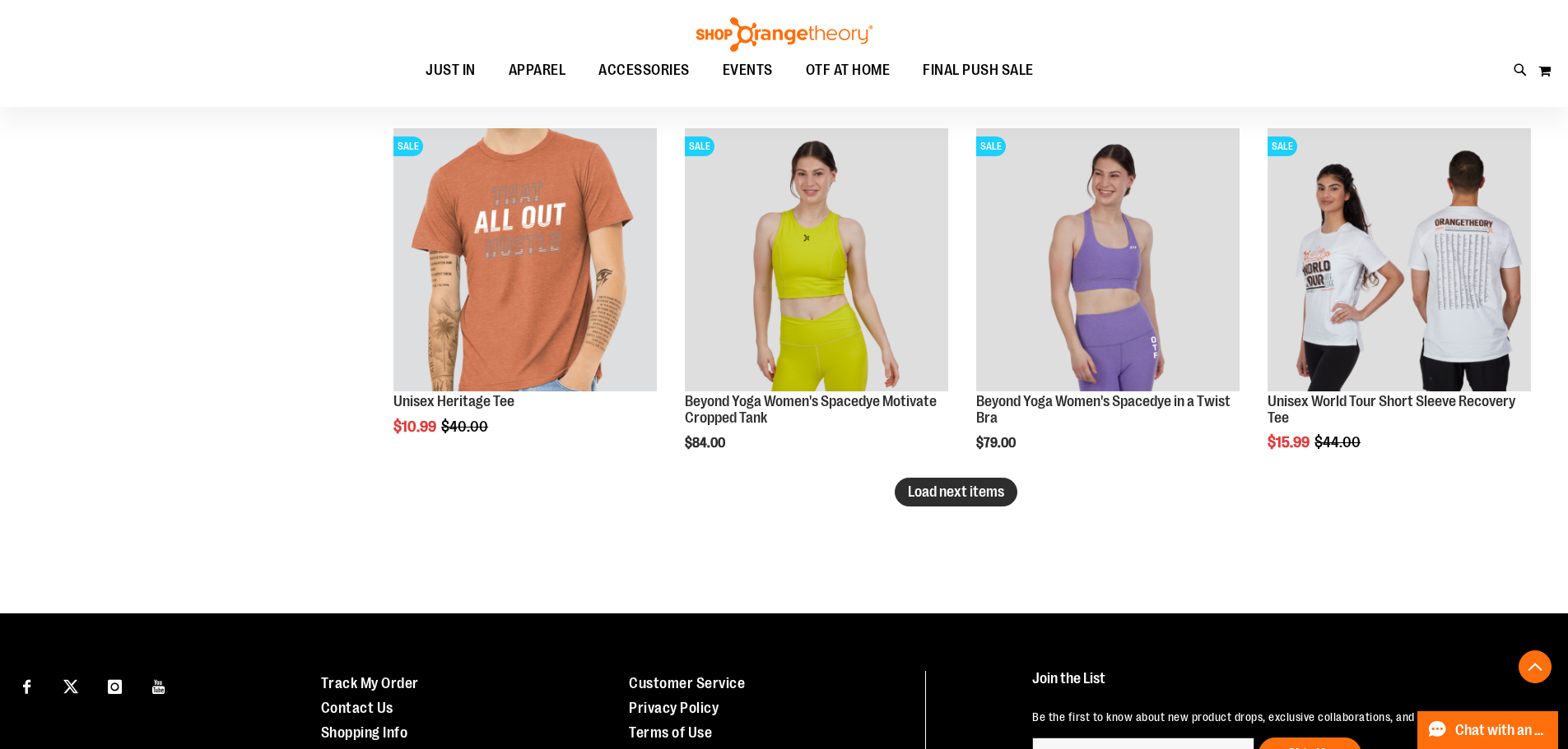
click at [992, 495] on span "Load next items" at bounding box center [956, 492] width 96 height 17
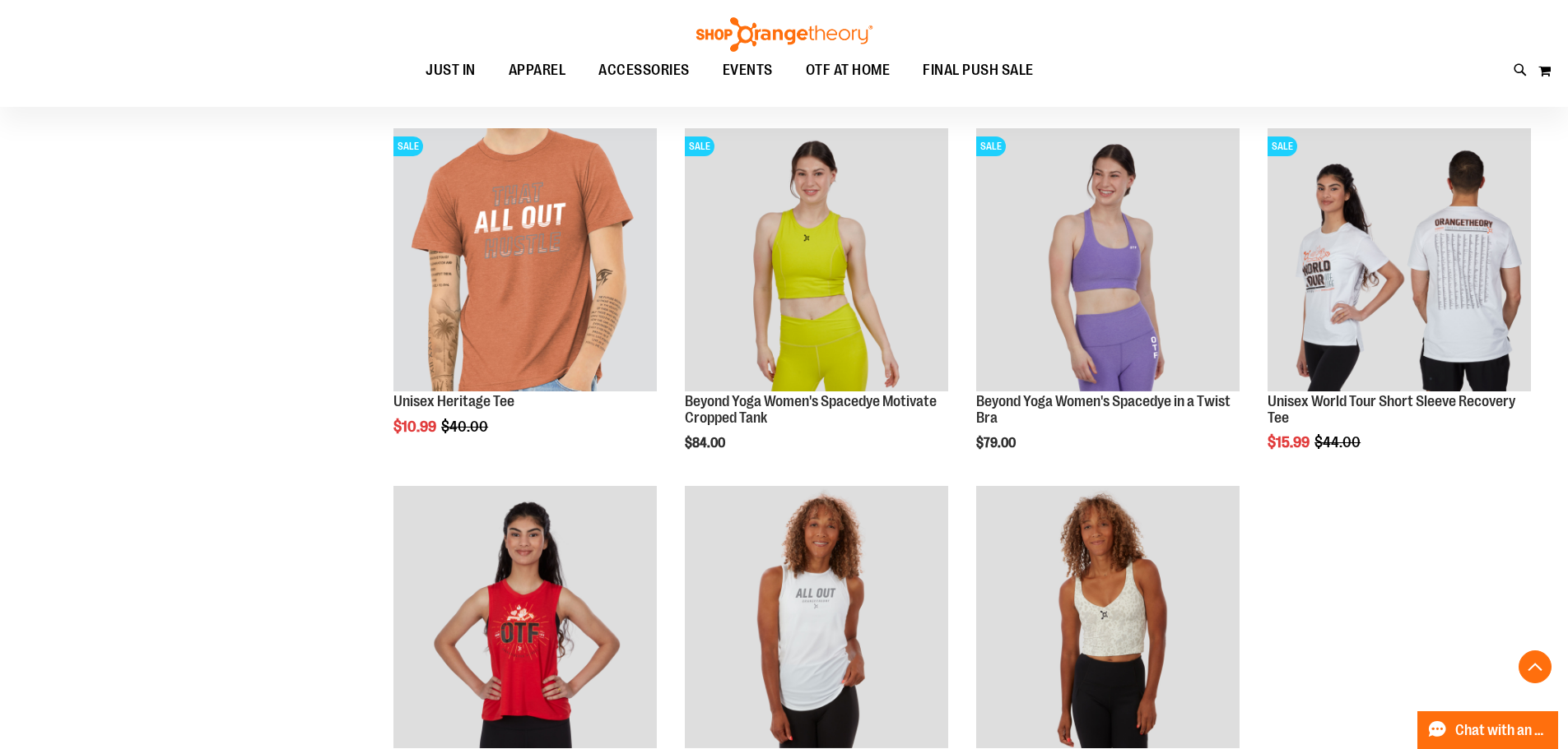
scroll to position [12058, 0]
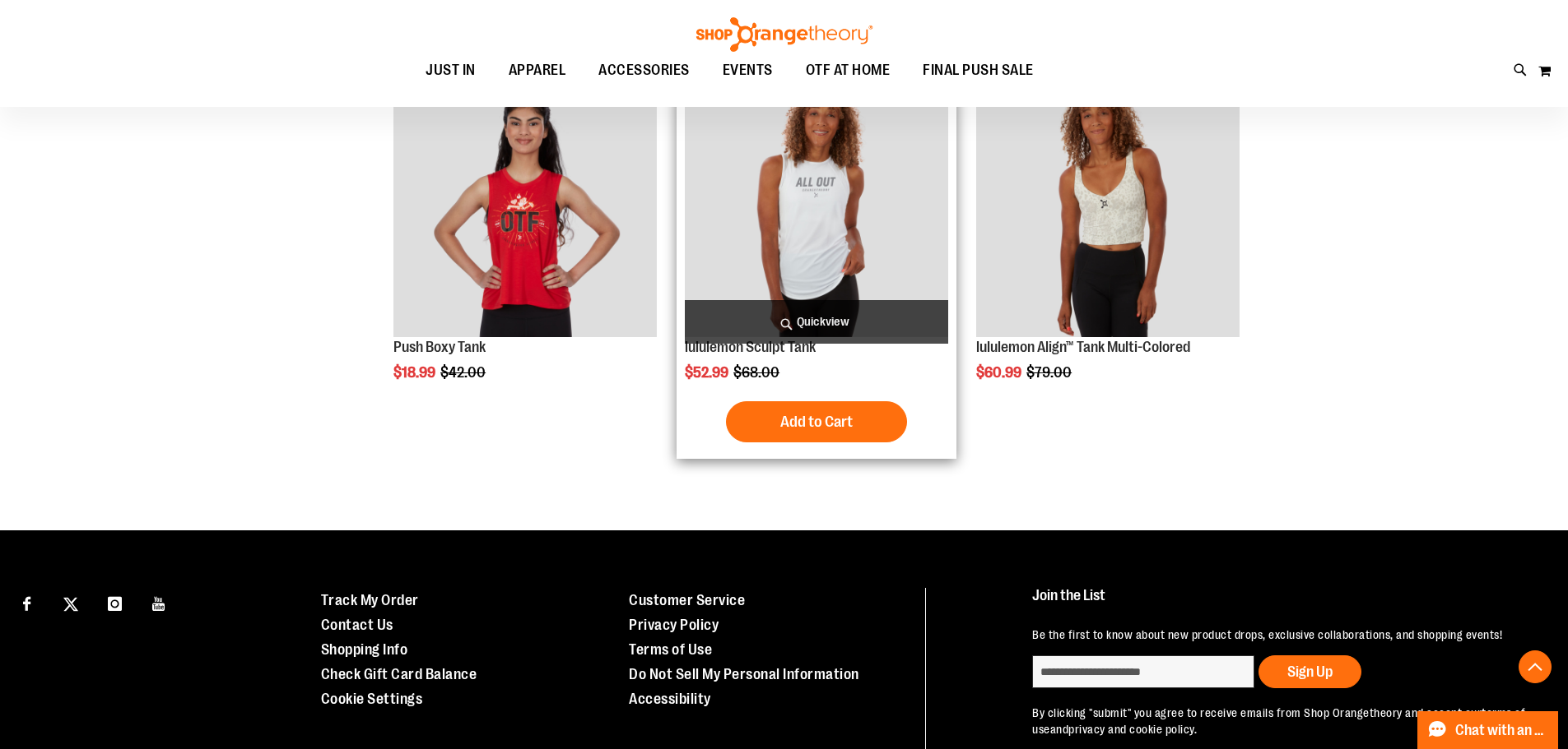
click at [786, 224] on img "product" at bounding box center [816, 206] width 264 height 264
click at [832, 264] on img "product" at bounding box center [816, 206] width 264 height 264
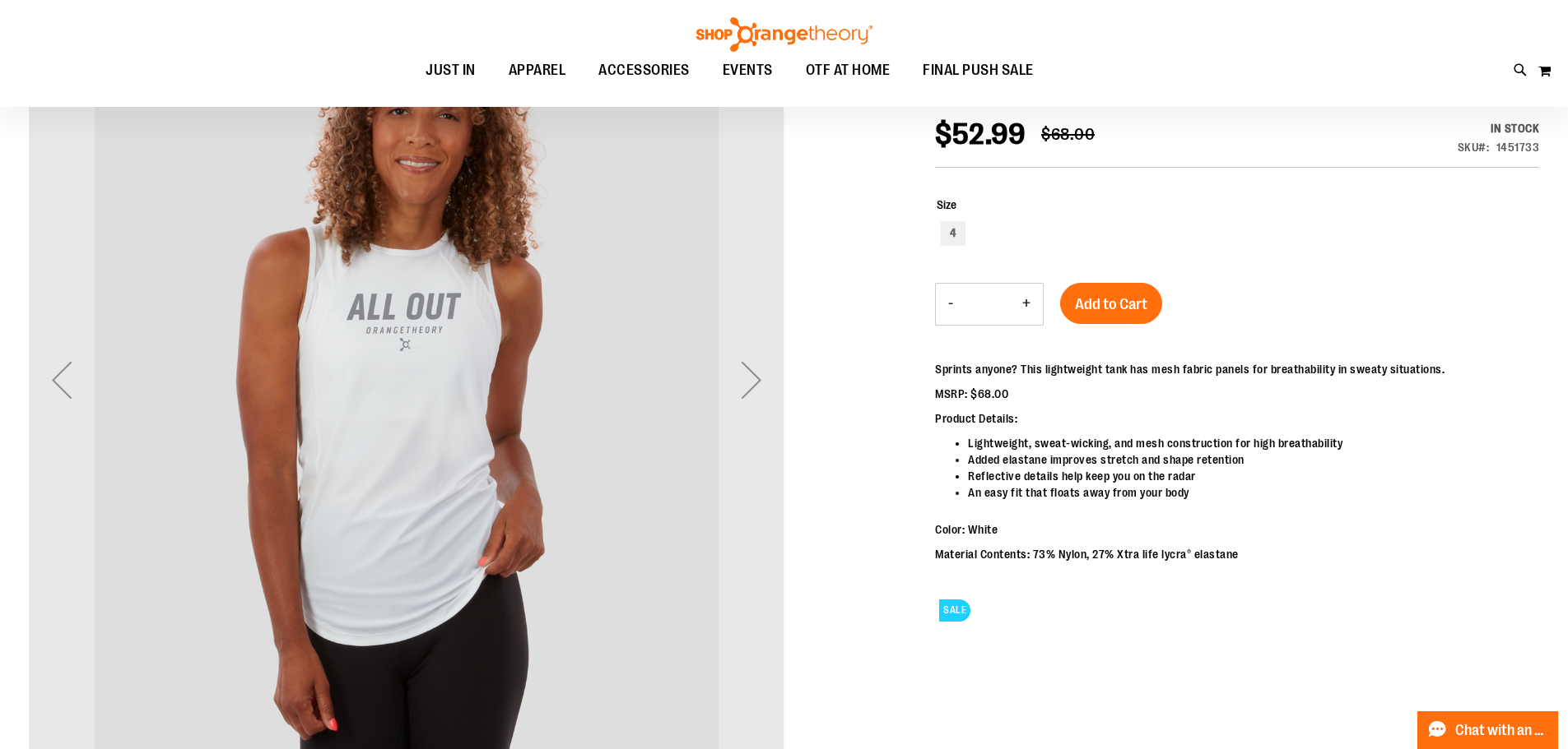
scroll to position [411, 0]
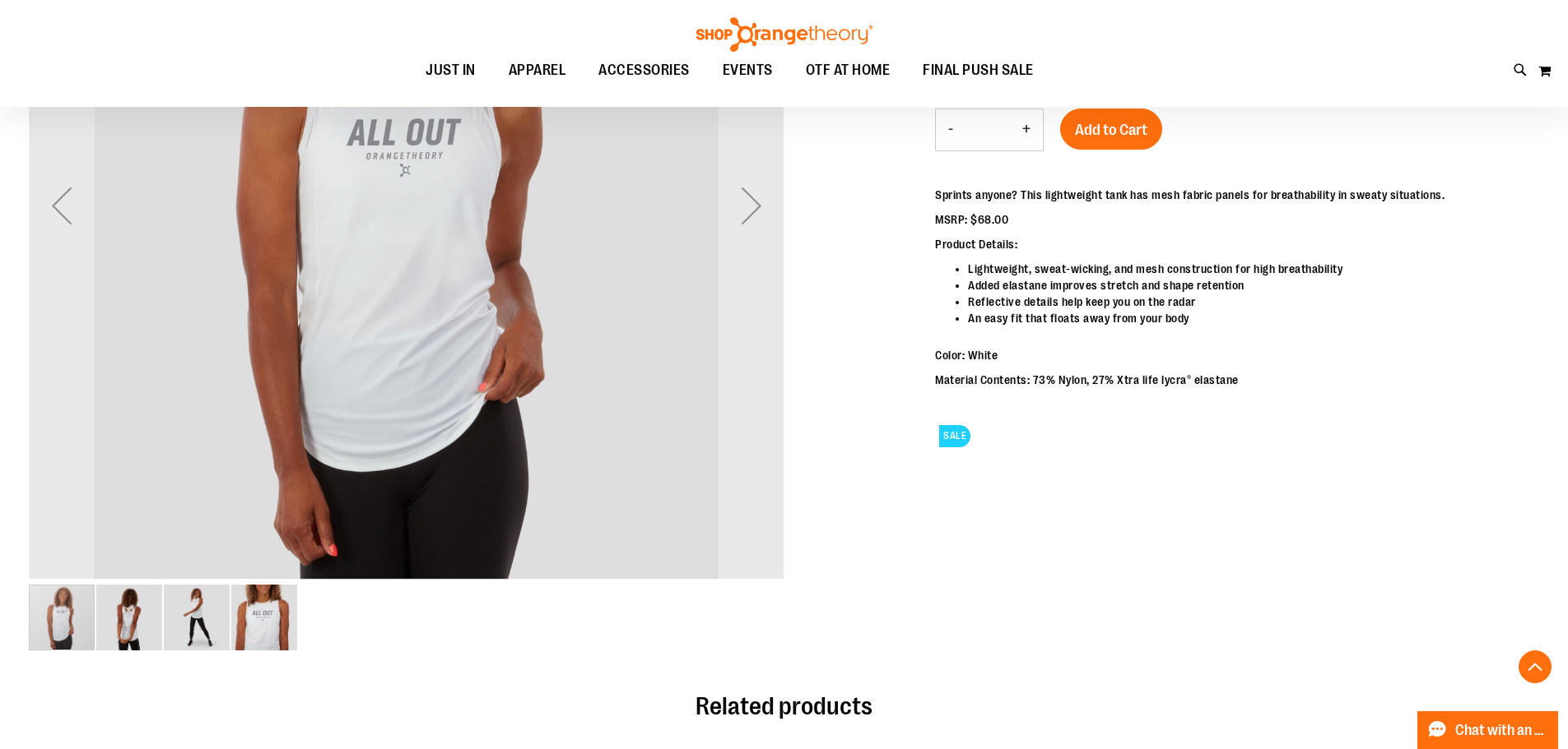
click at [126, 626] on img "image 2 of 4" at bounding box center [129, 617] width 66 height 66
click at [122, 619] on img "image 2 of 4" at bounding box center [129, 617] width 66 height 66
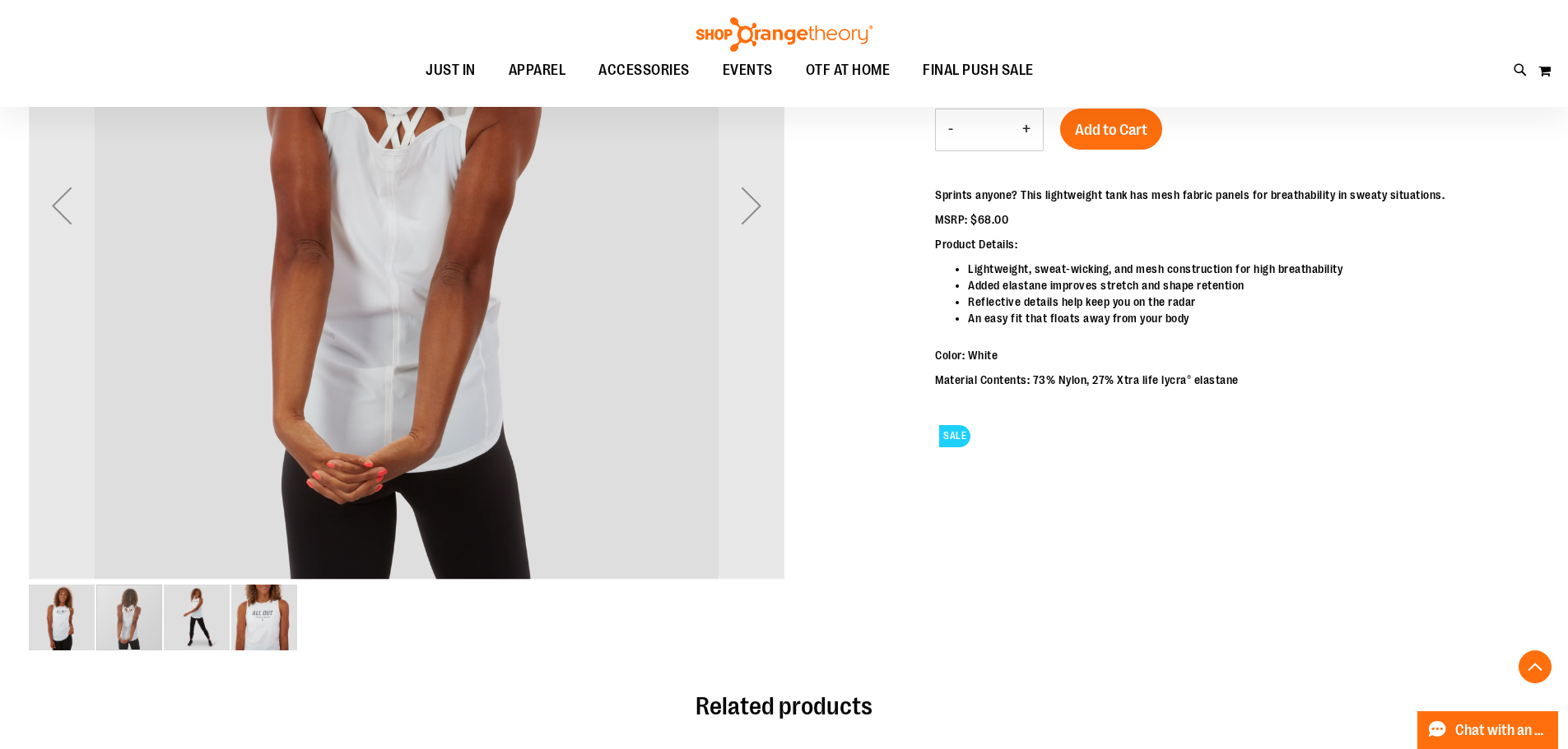
click at [207, 610] on img "image 3 of 4" at bounding box center [196, 617] width 66 height 66
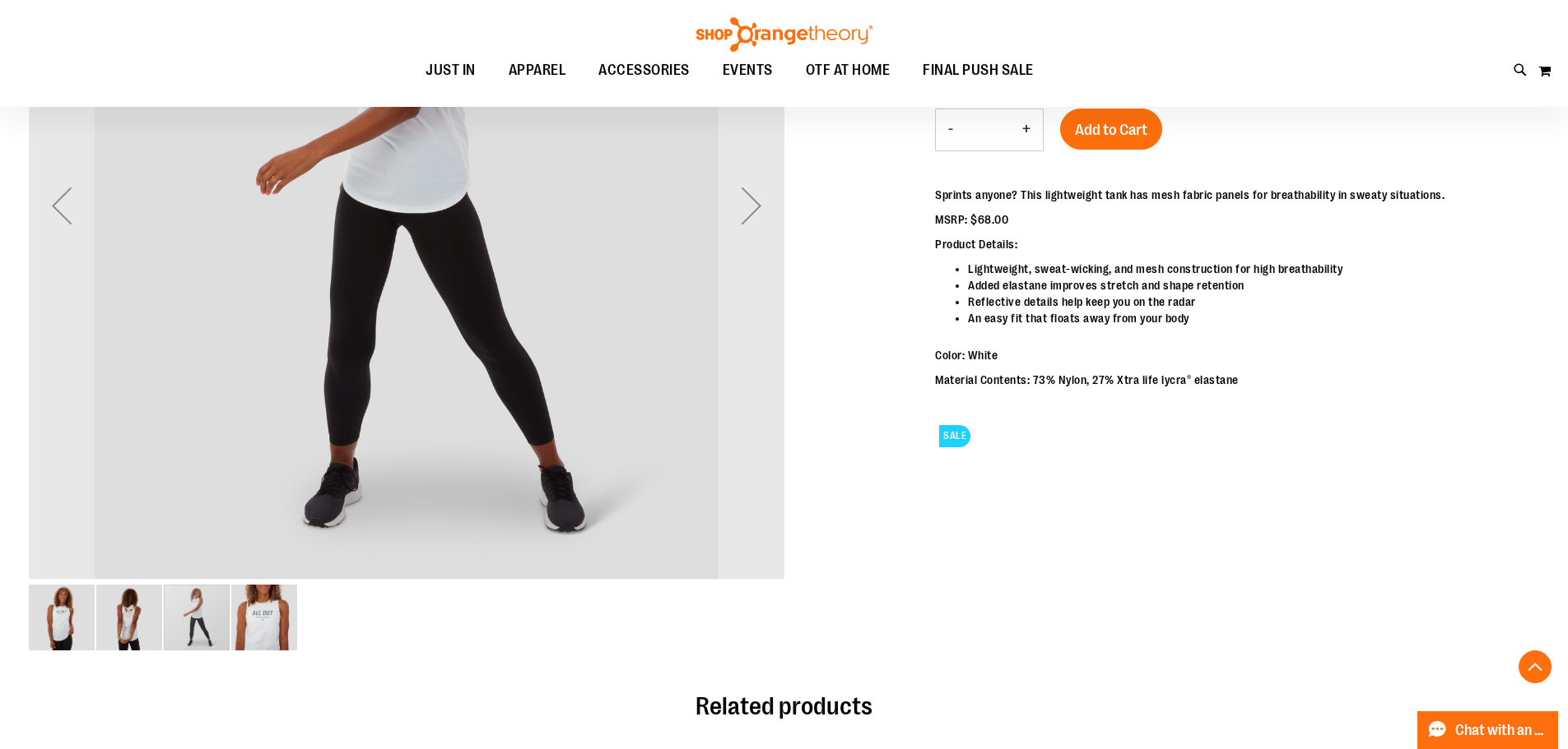
click at [246, 623] on img "image 4 of 4" at bounding box center [264, 617] width 66 height 66
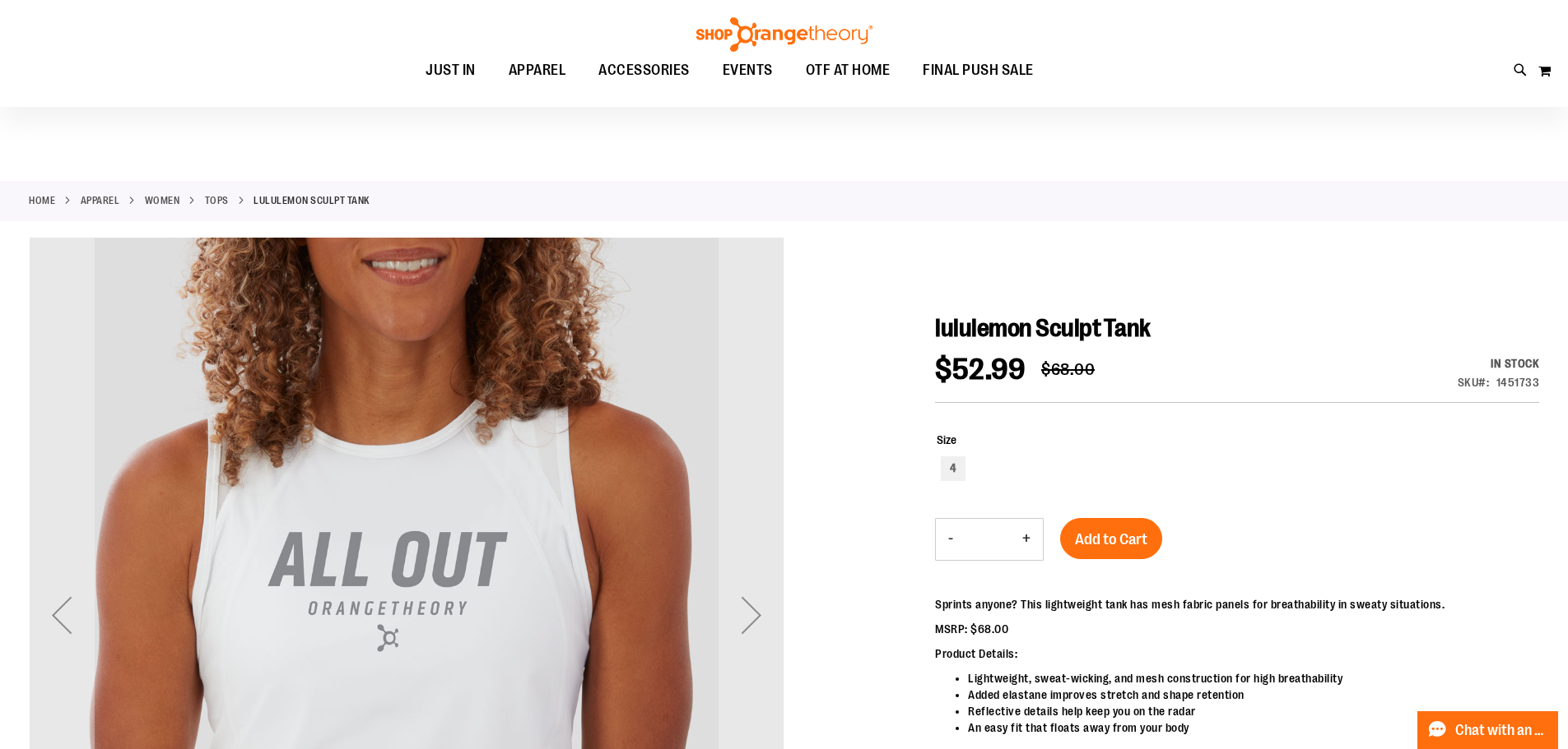
scroll to position [0, 0]
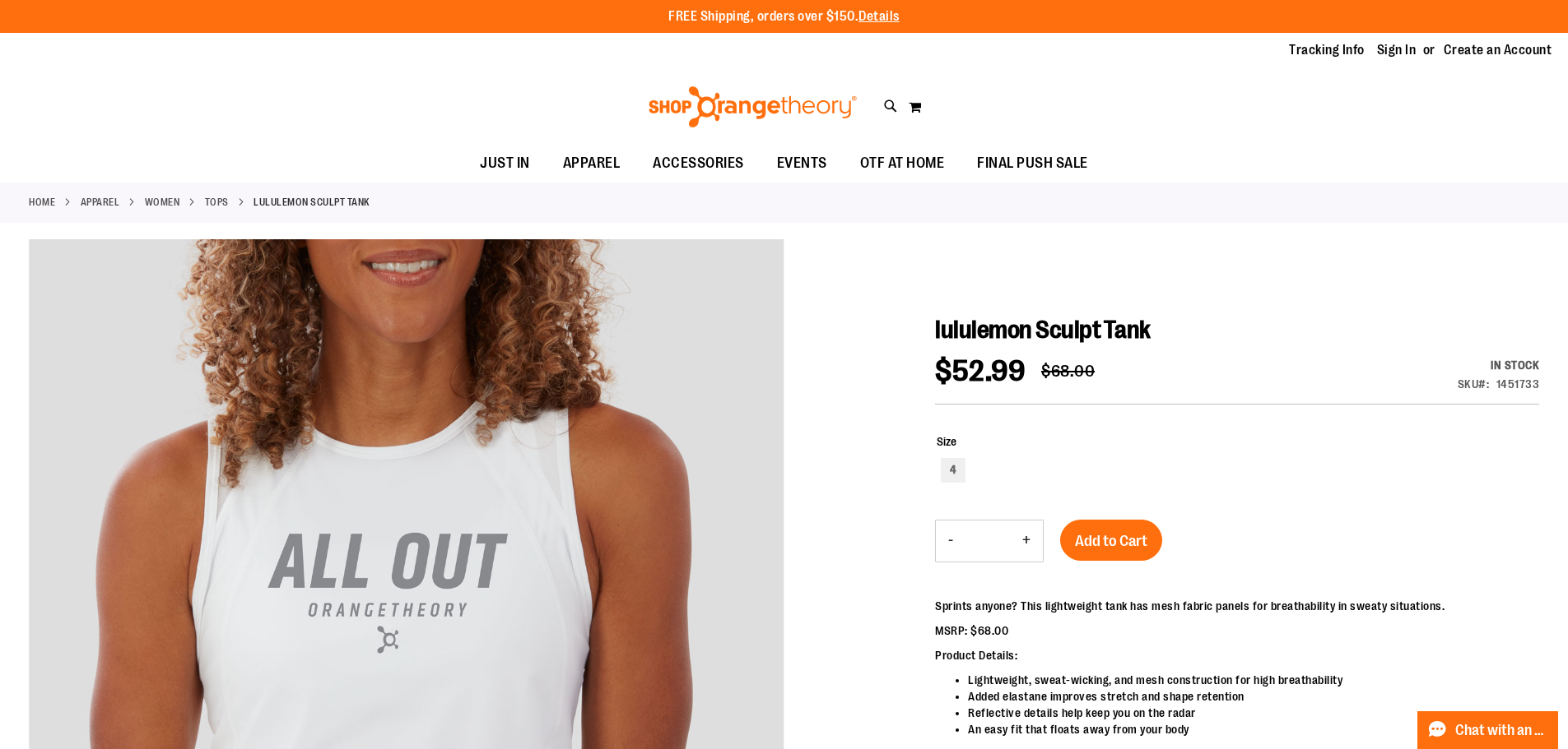
click at [180, 199] on link "WOMEN" at bounding box center [163, 203] width 35 height 15
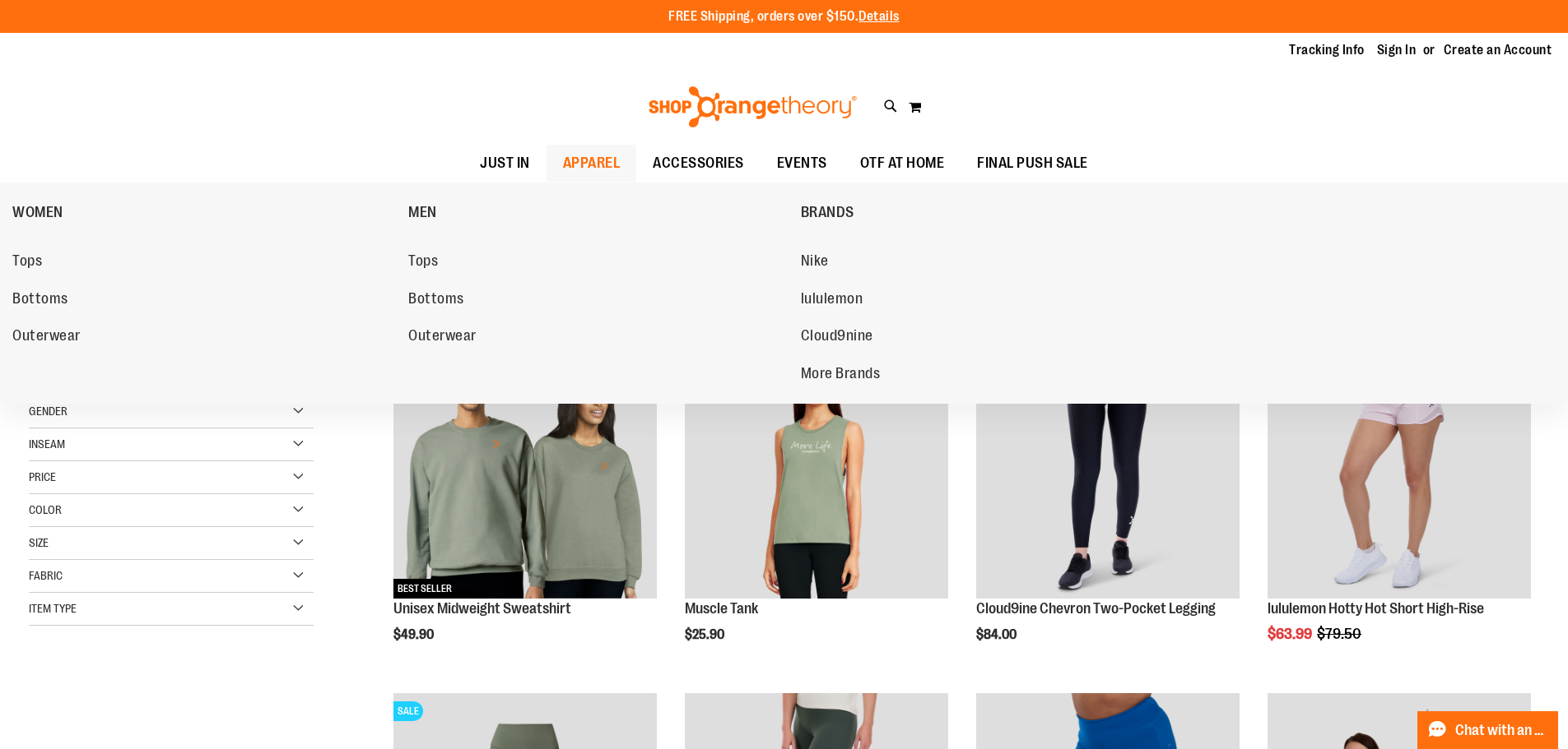
click at [5, 262] on div "WOMEN Tops Bottoms Outerwear MEN Tops Bottoms Outerwear BRANDS Nike lululemon C…" at bounding box center [784, 292] width 1568 height 221
click at [21, 258] on span "Tops" at bounding box center [27, 263] width 30 height 20
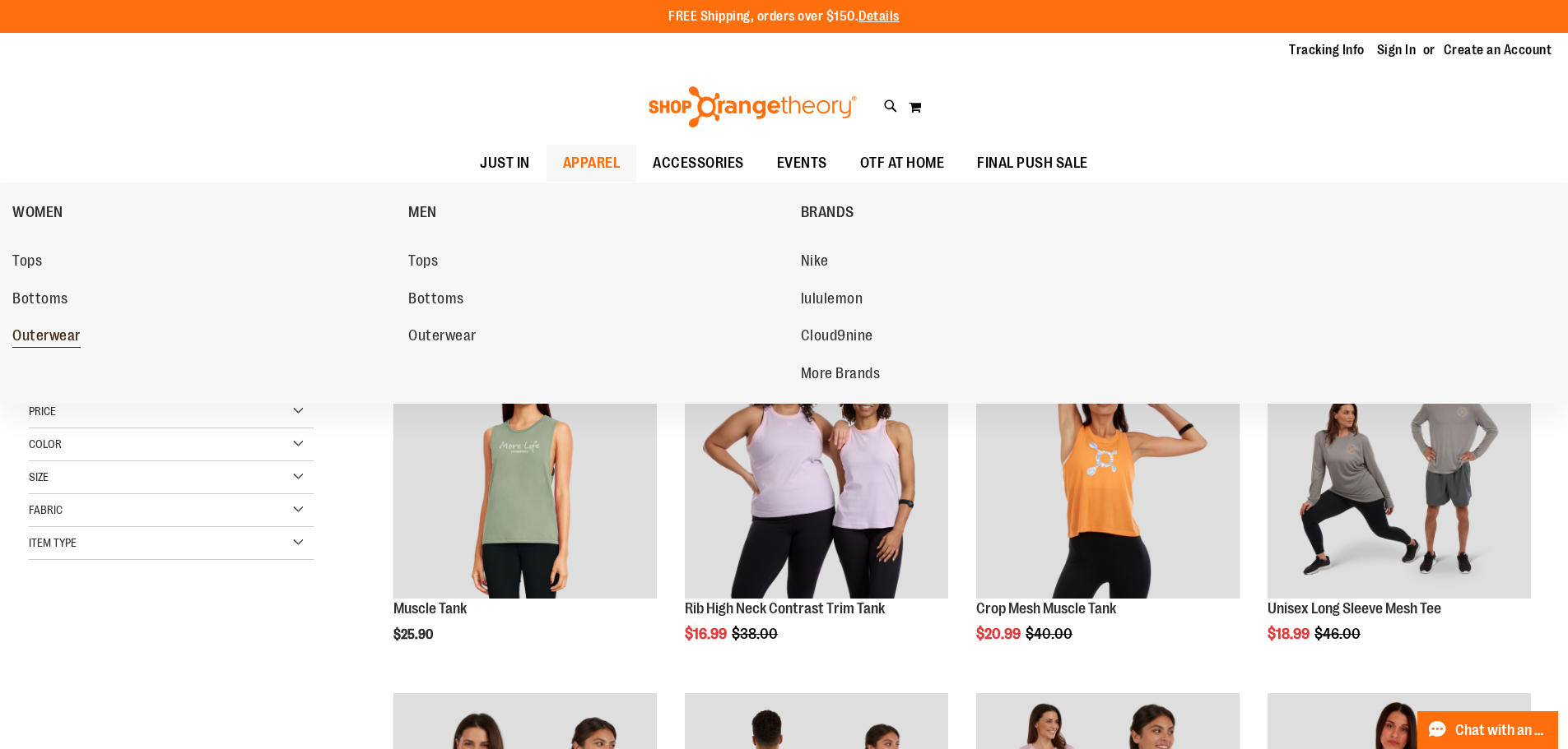
click at [47, 338] on span "Outerwear" at bounding box center [46, 338] width 68 height 20
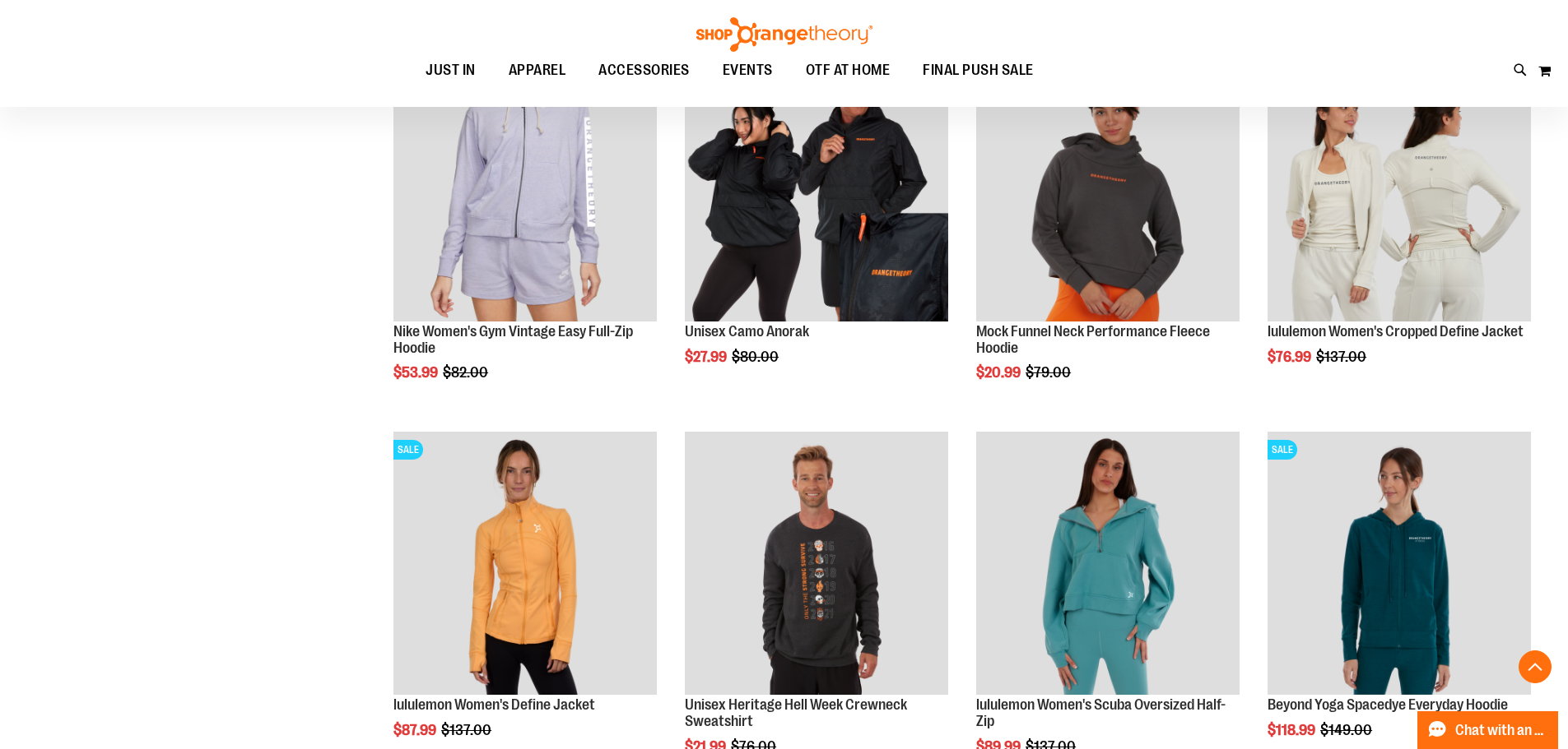
scroll to position [657, 0]
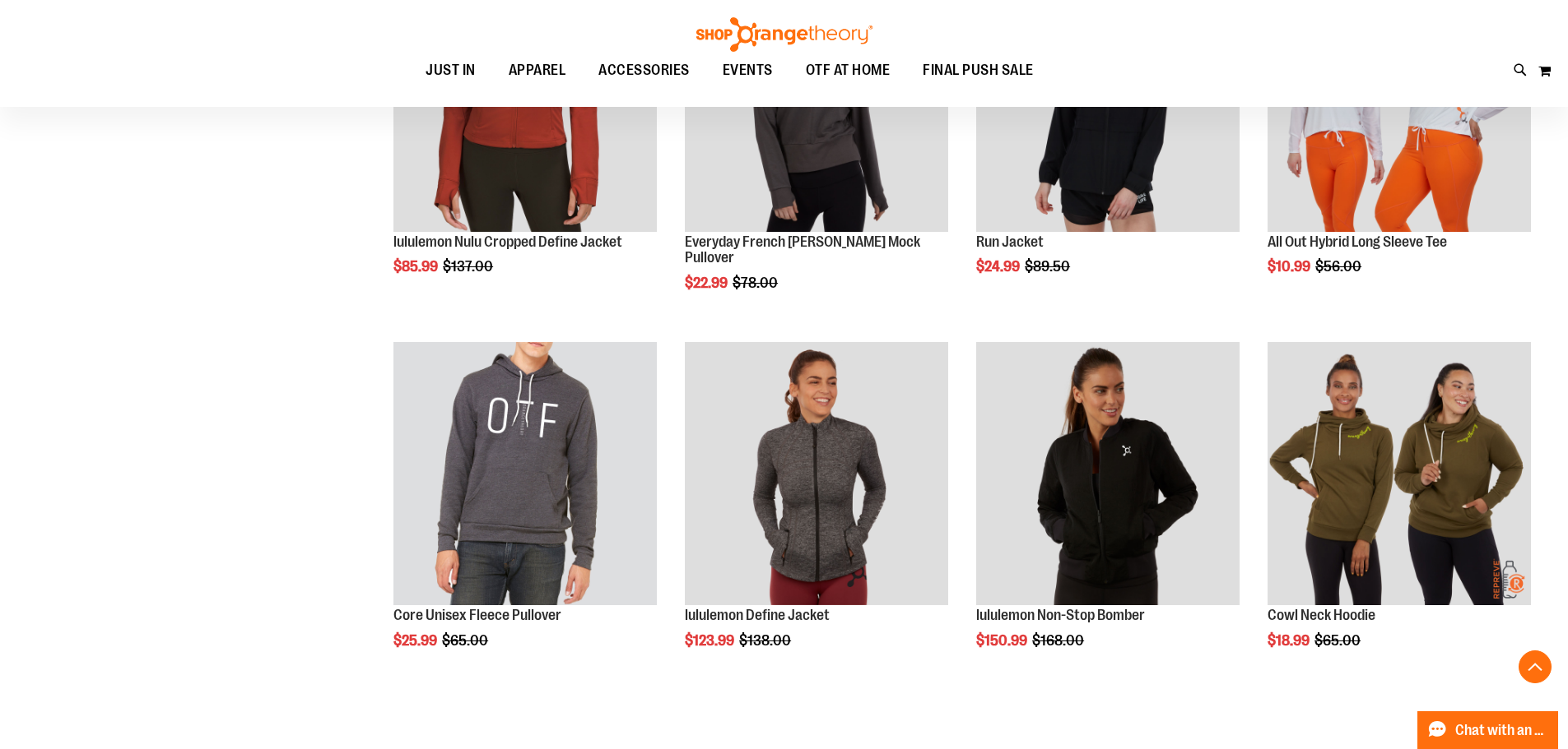
scroll to position [1562, 0]
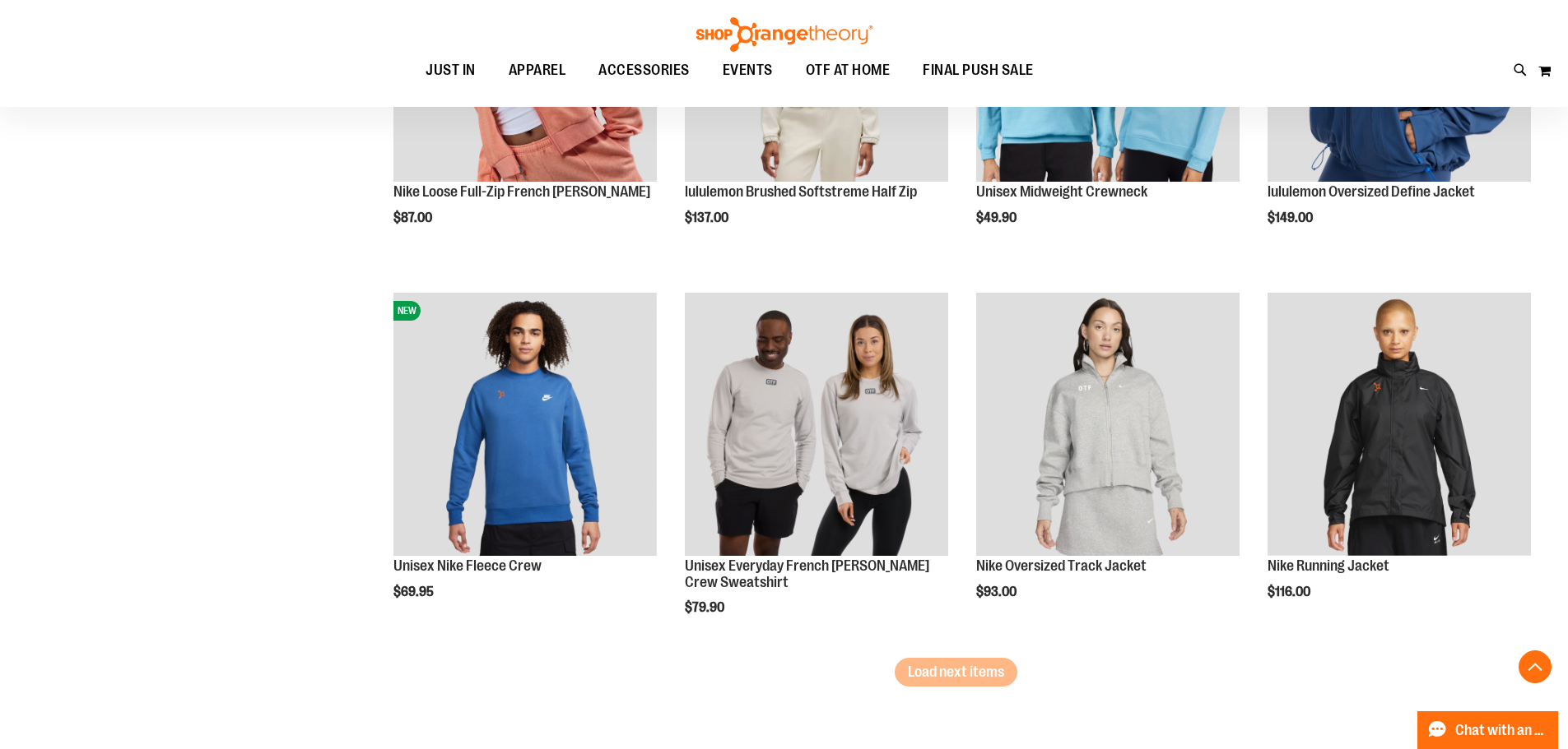
scroll to position [3042, 0]
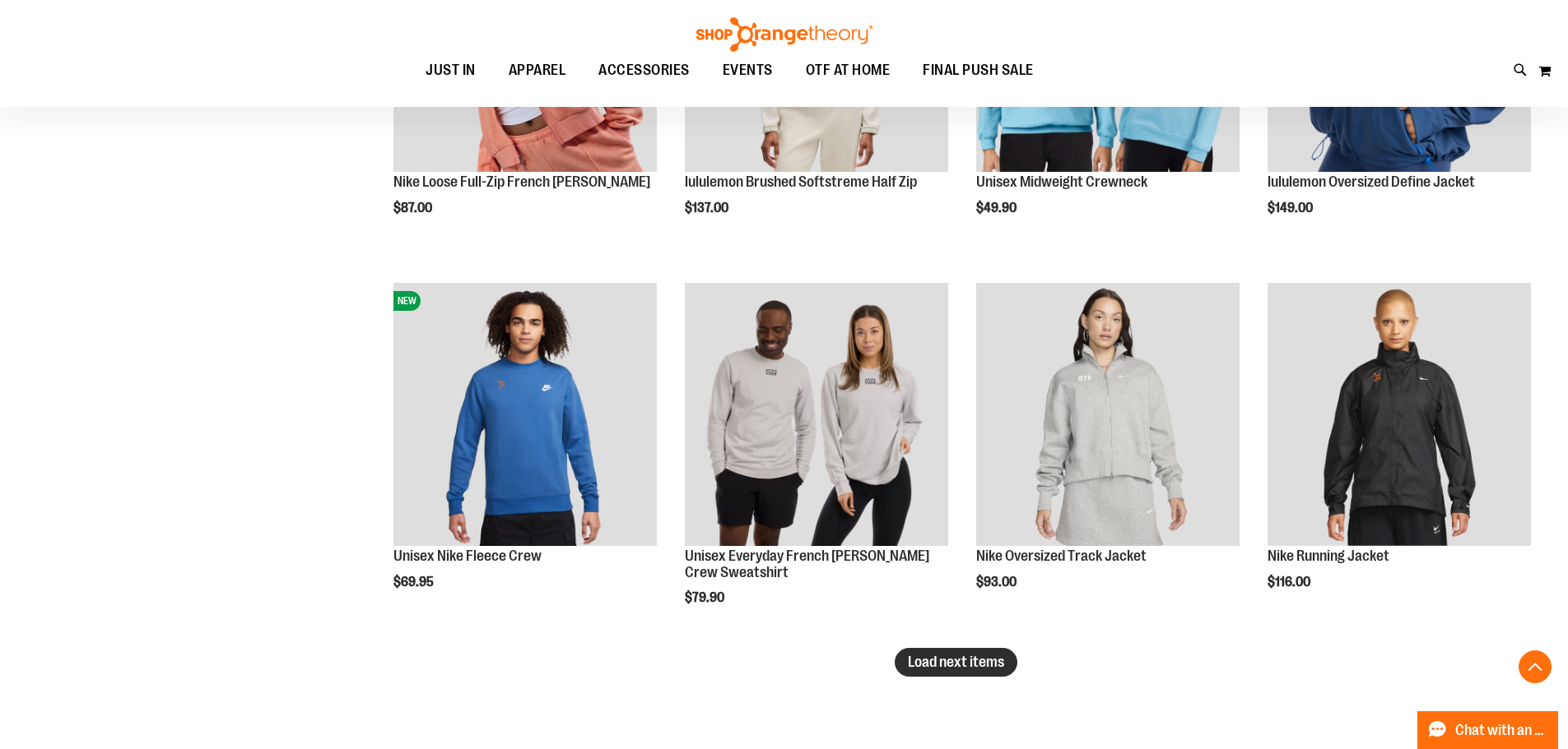
click at [975, 660] on span "Load next items" at bounding box center [956, 662] width 96 height 17
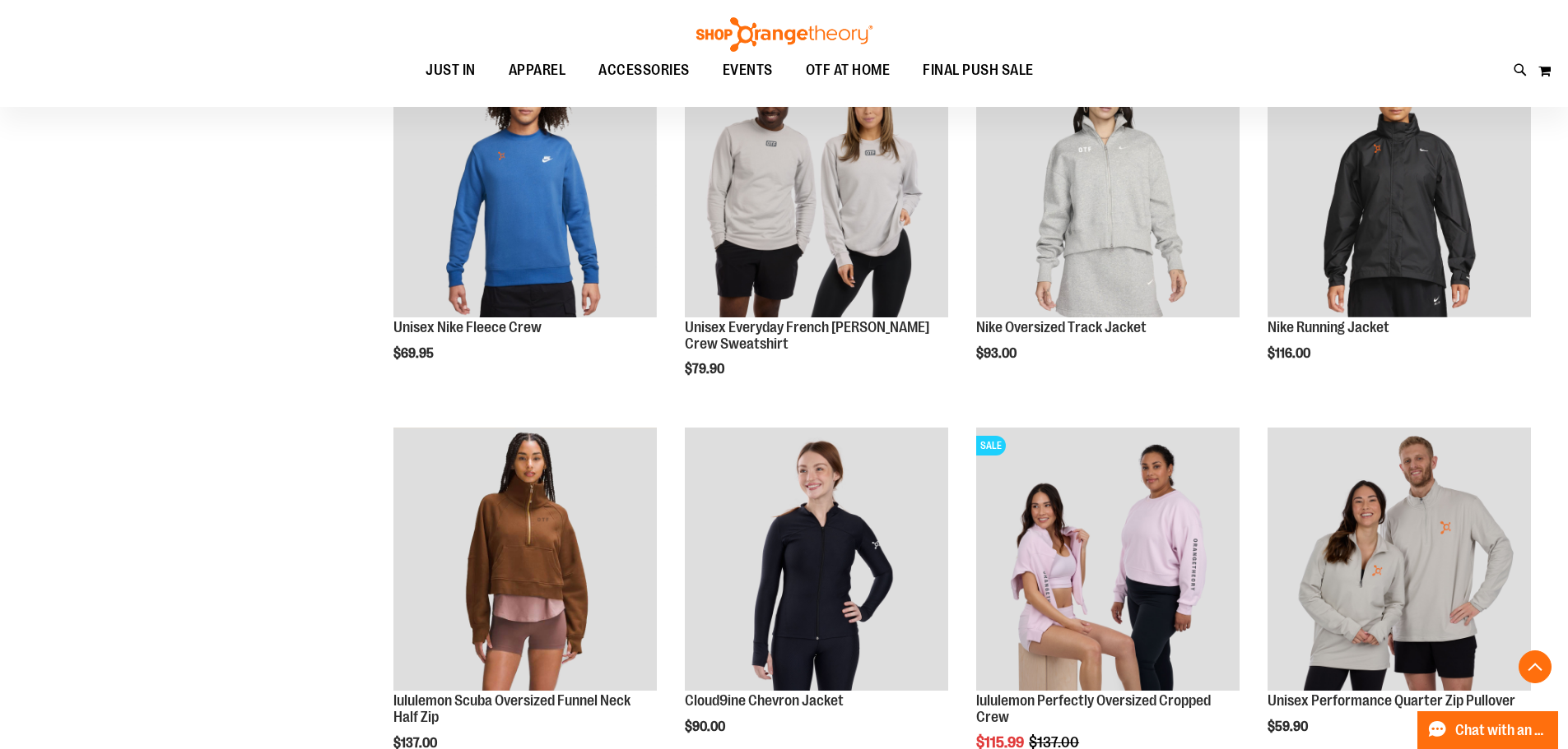
scroll to position [3042, 0]
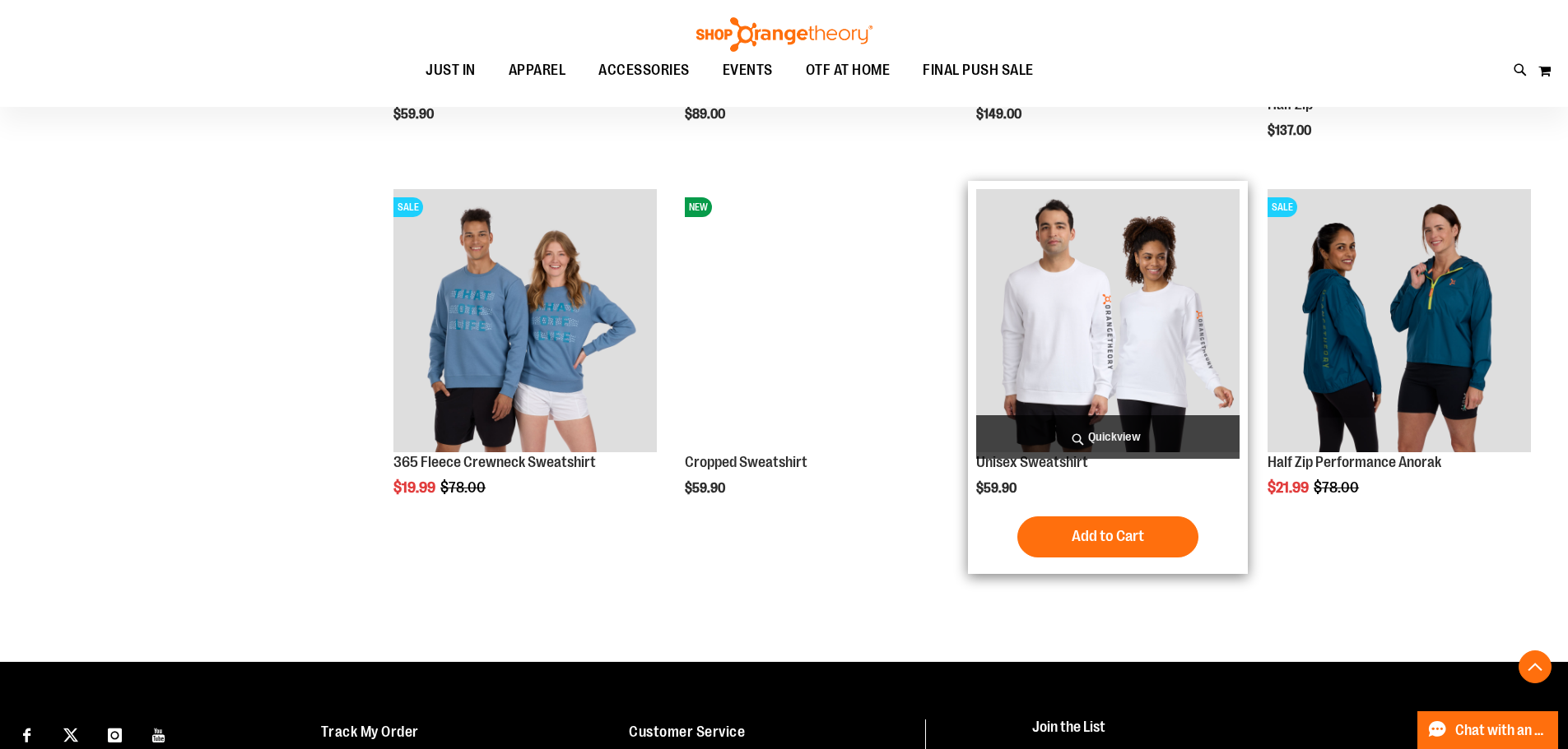
scroll to position [4277, 0]
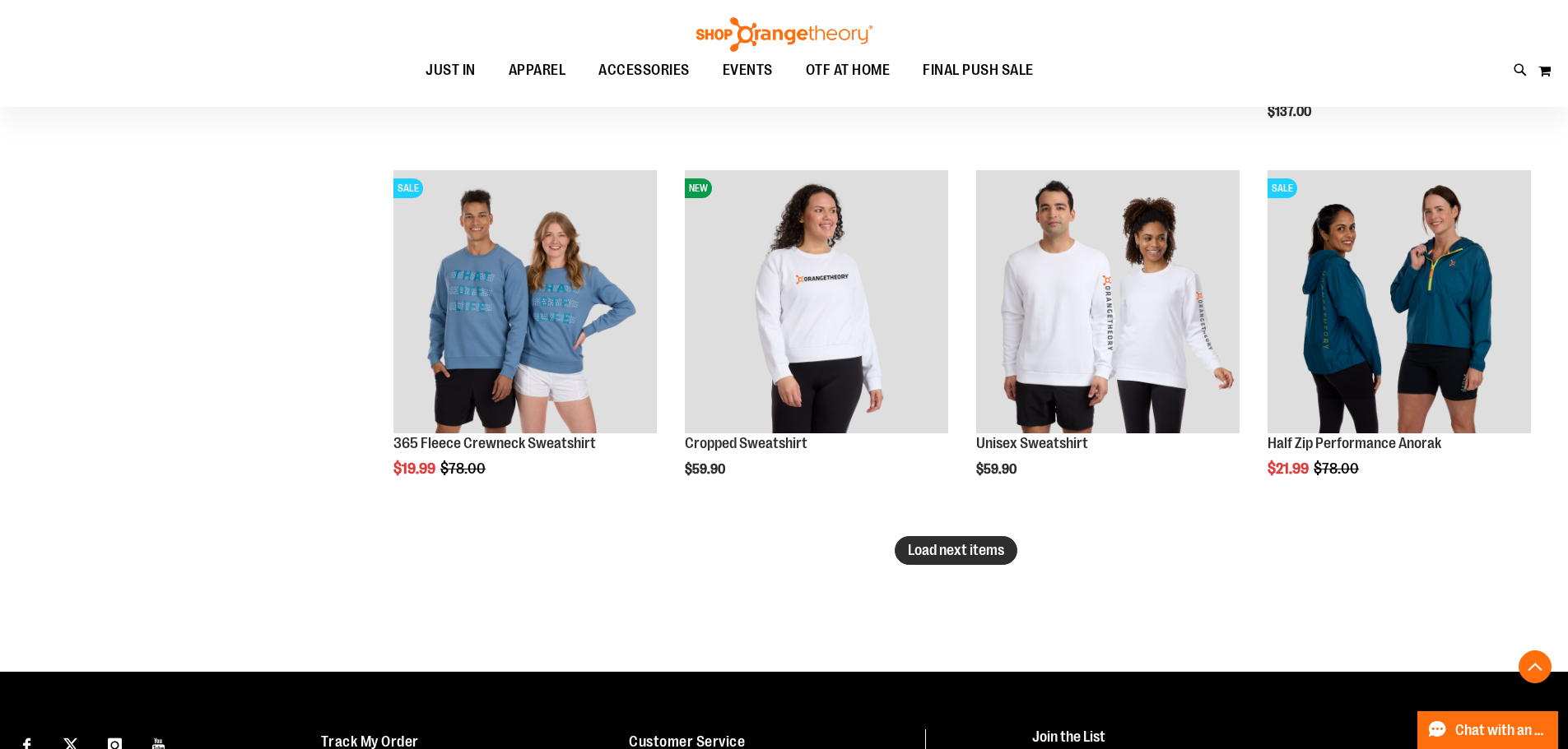
click at [907, 549] on span "Load next items" at bounding box center [956, 550] width 96 height 17
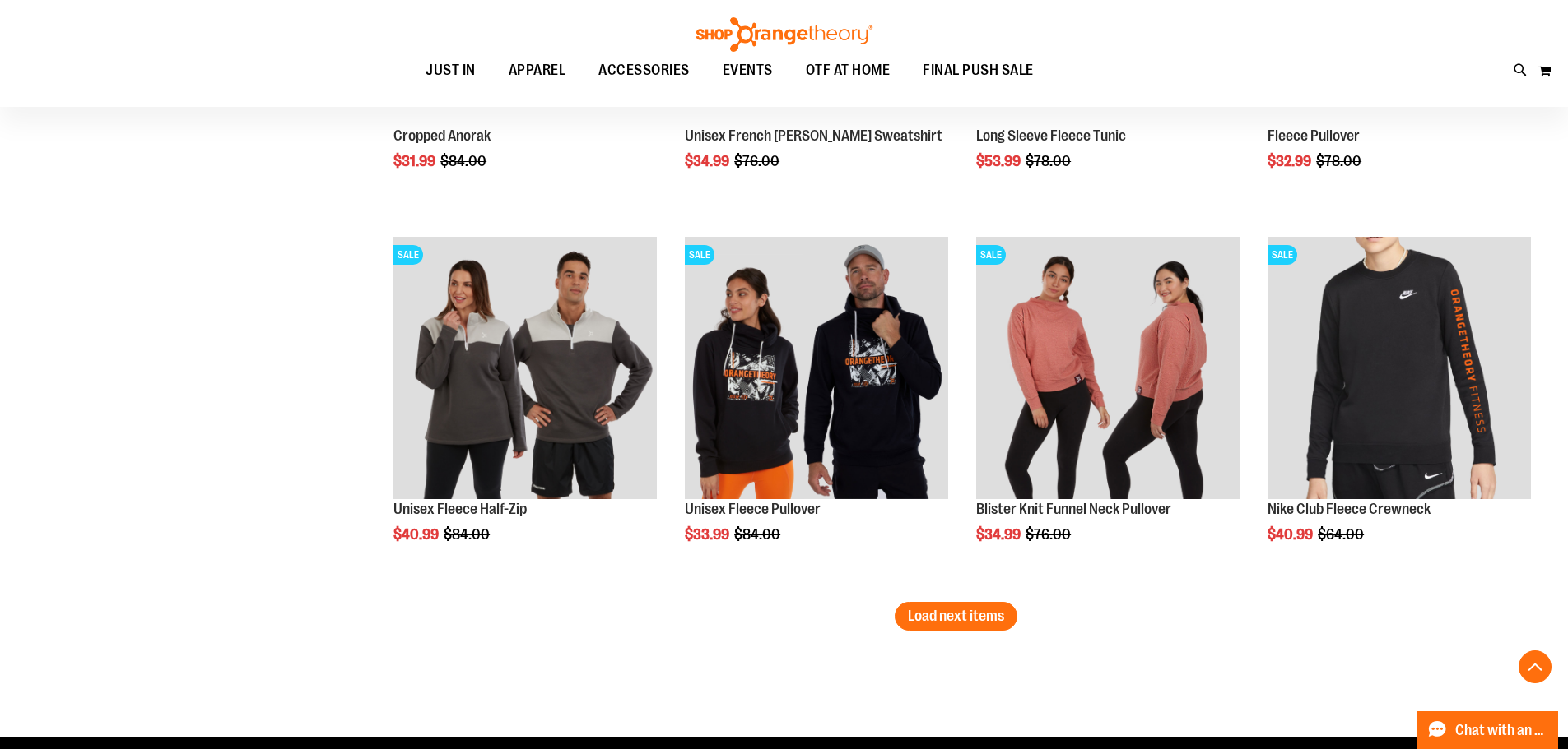
scroll to position [5593, 0]
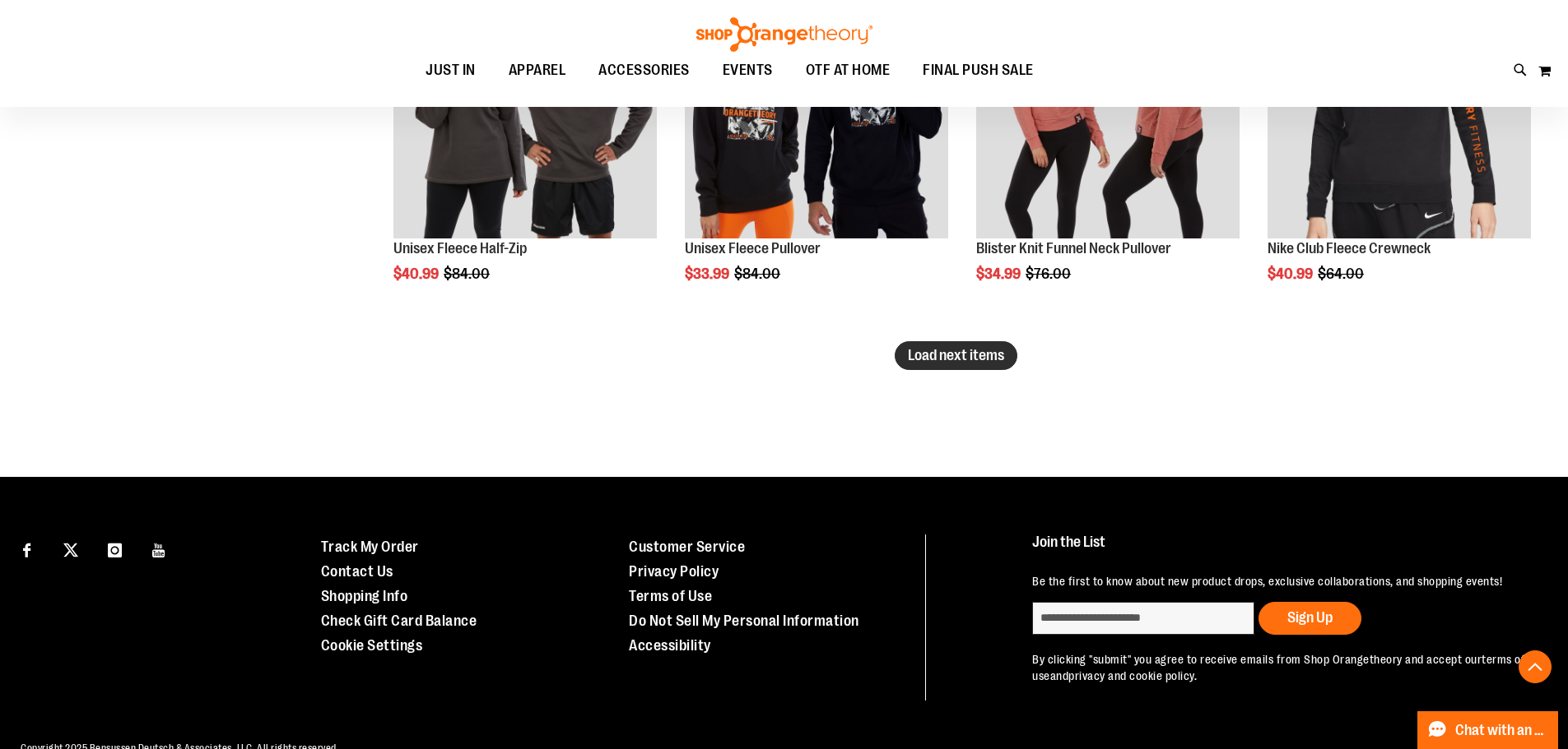
click at [948, 359] on span "Load next items" at bounding box center [956, 355] width 96 height 17
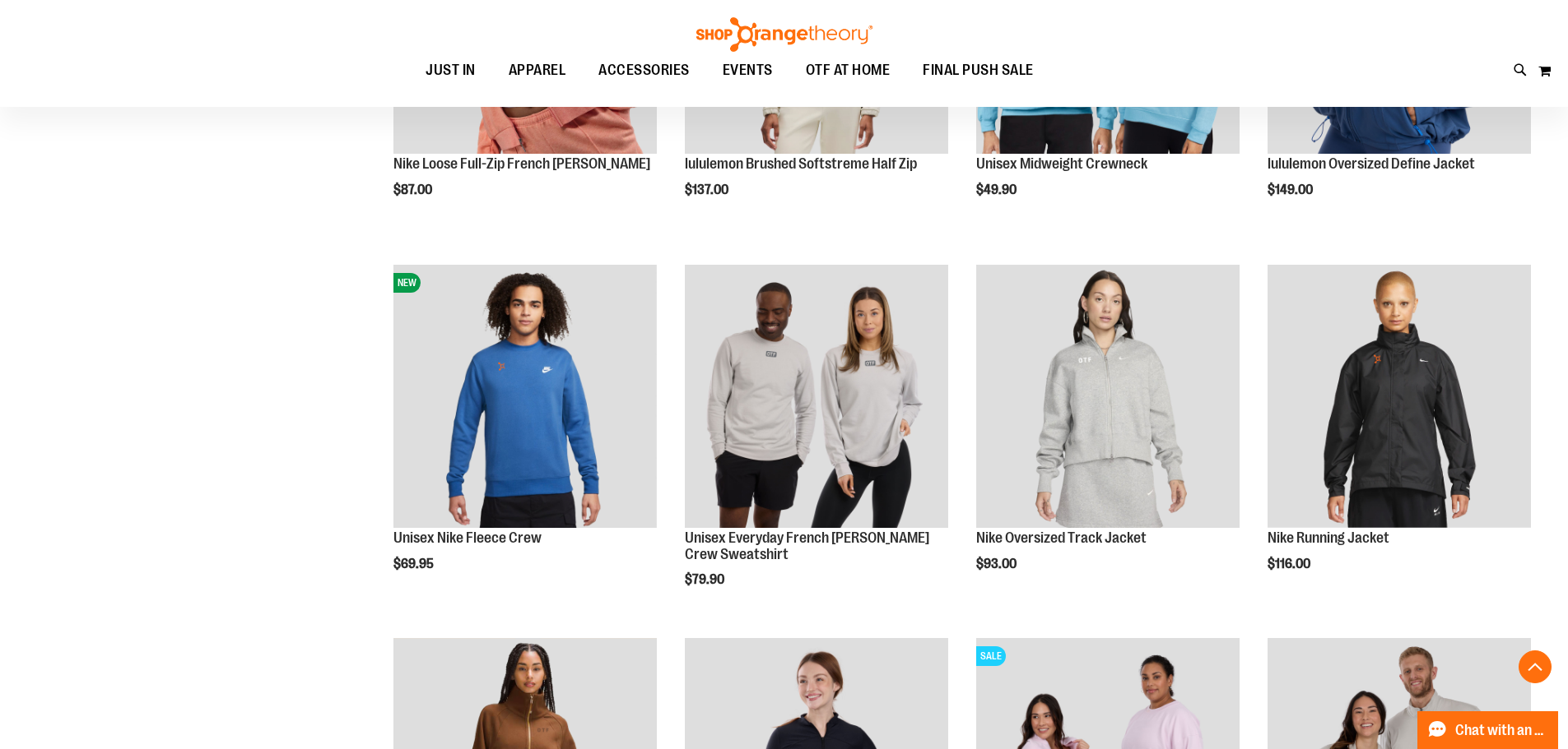
scroll to position [3042, 0]
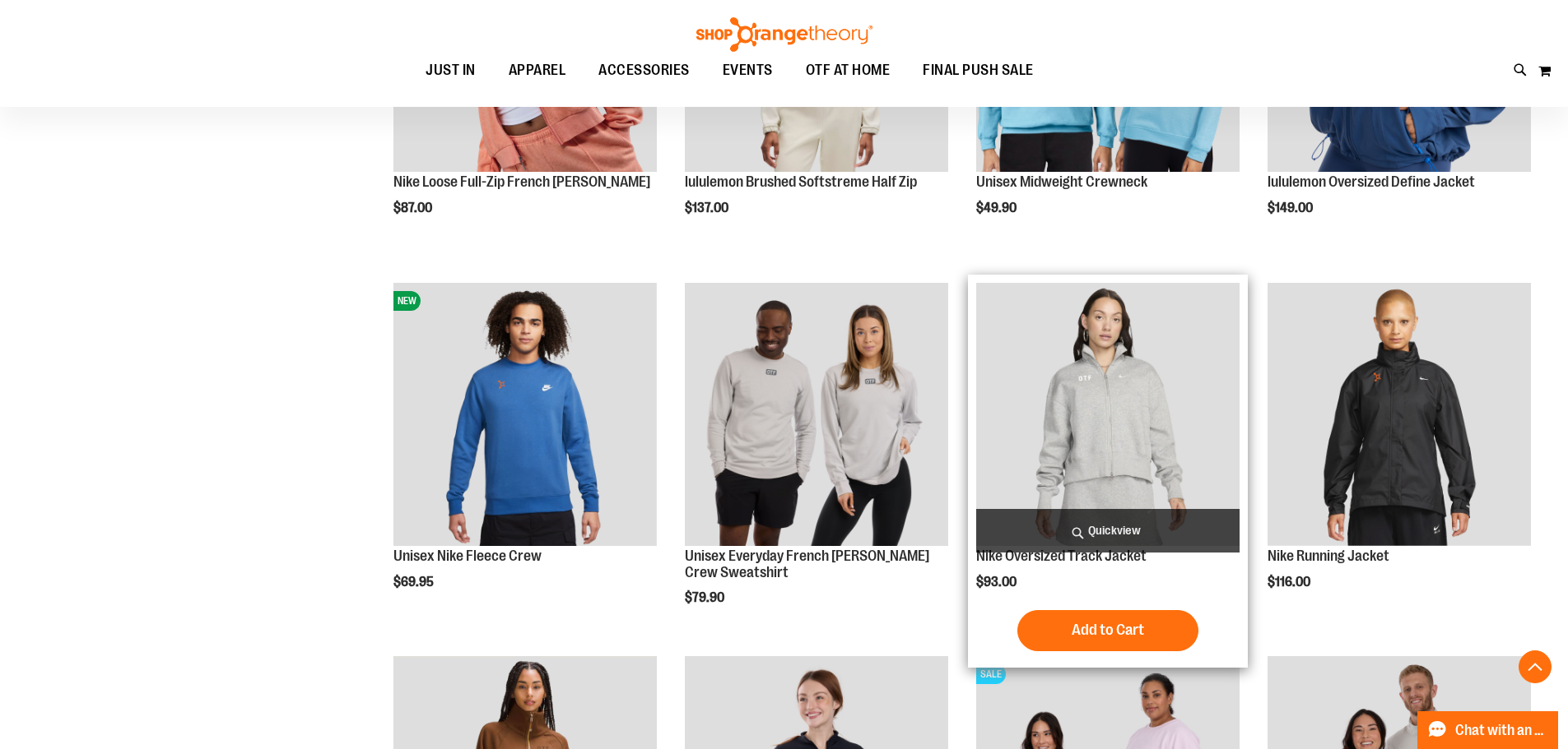
click at [1076, 428] on img "product" at bounding box center [1107, 414] width 264 height 264
click at [1059, 630] on button "Add to Cart" at bounding box center [1107, 631] width 181 height 41
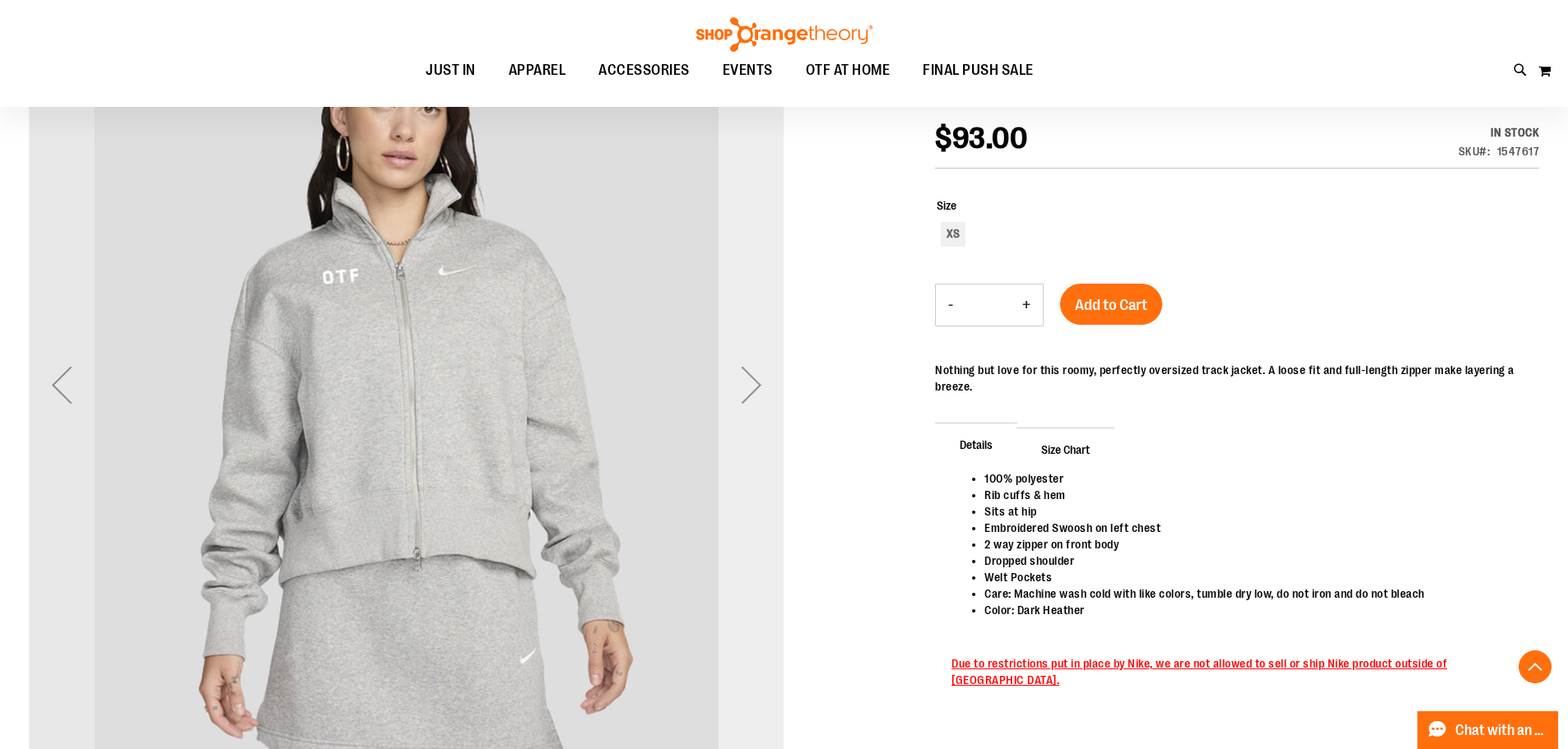
scroll to position [246, 0]
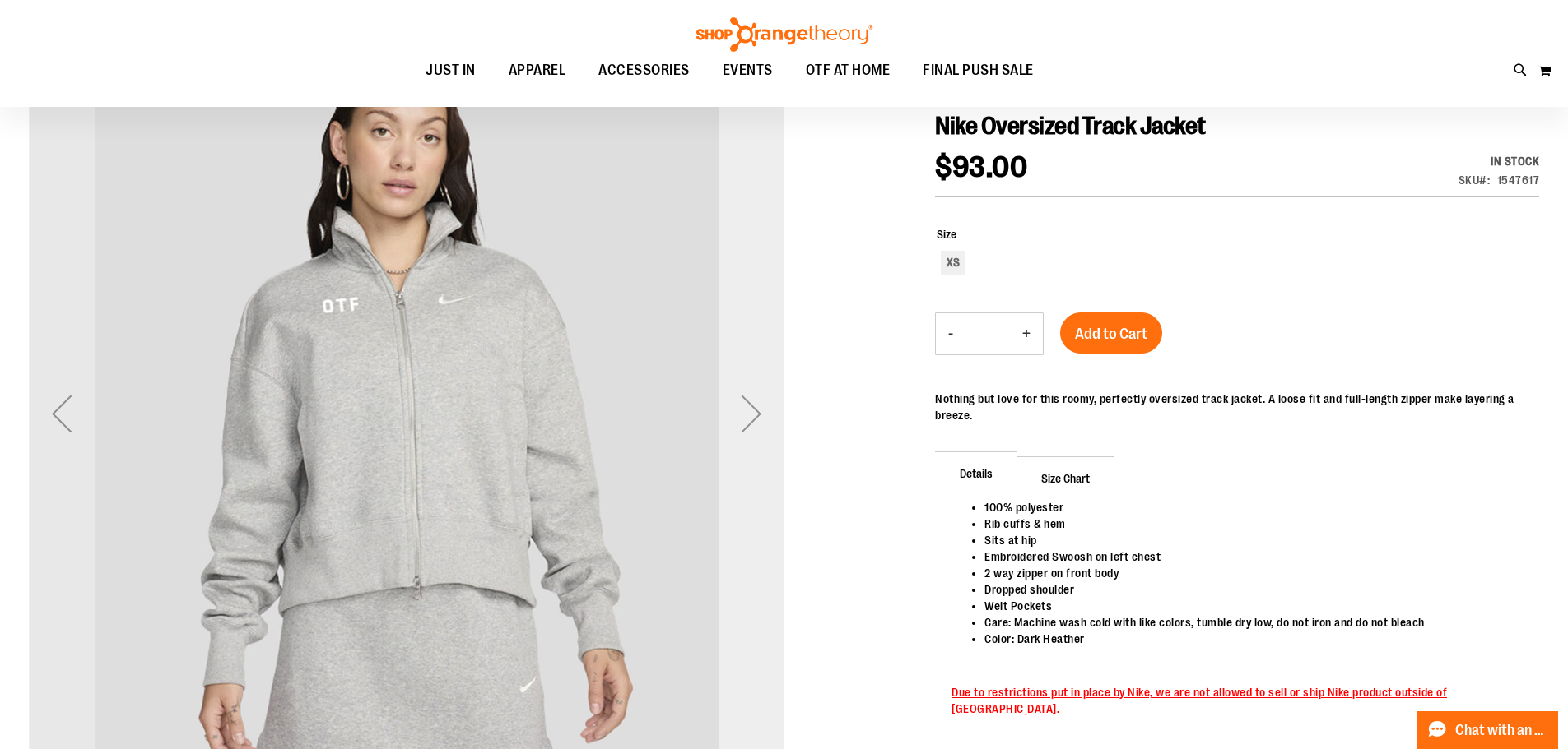
click at [736, 412] on div "Next" at bounding box center [751, 413] width 66 height 66
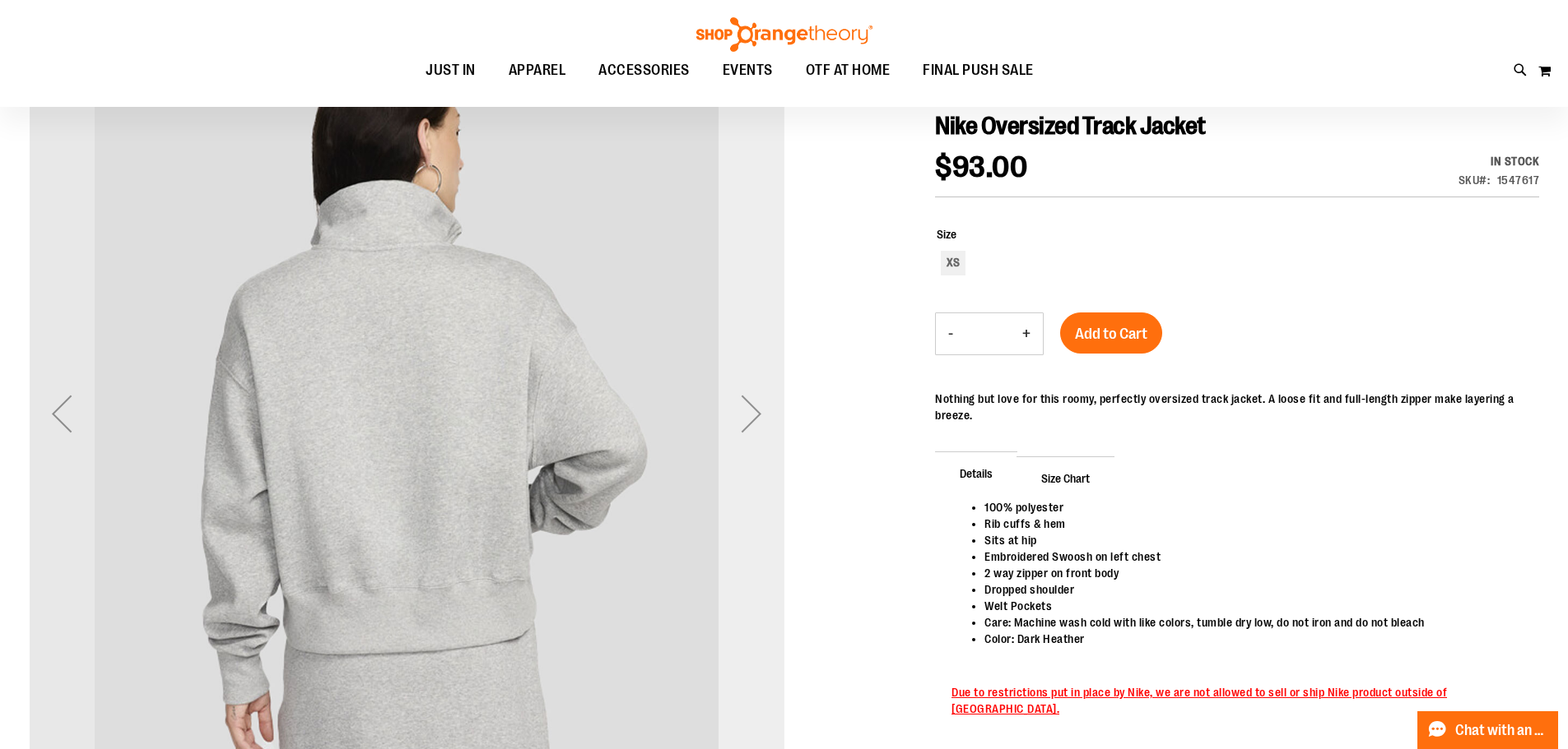
click at [736, 412] on div "Next" at bounding box center [751, 413] width 66 height 66
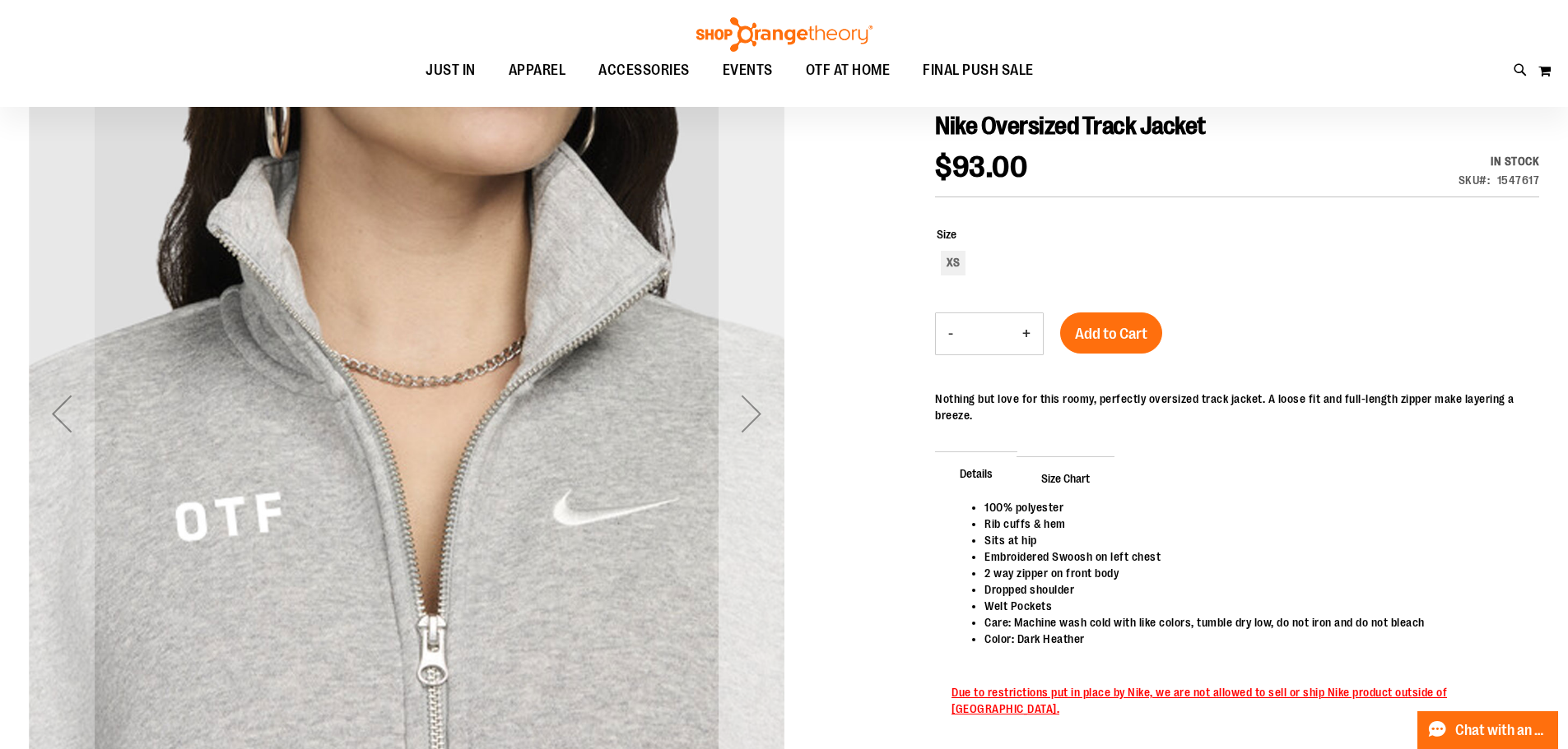
click at [736, 412] on div "Next" at bounding box center [751, 413] width 66 height 66
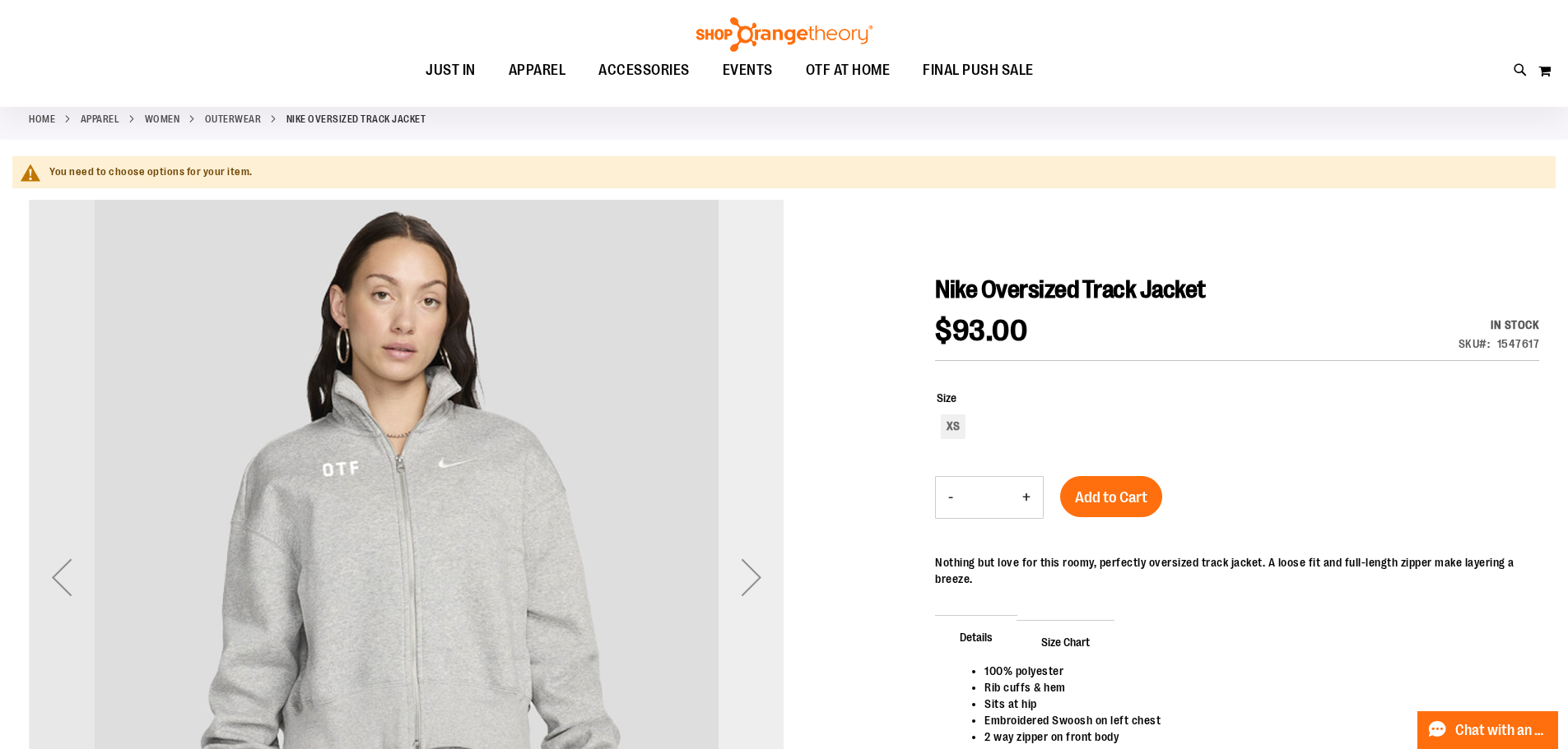
scroll to position [81, 0]
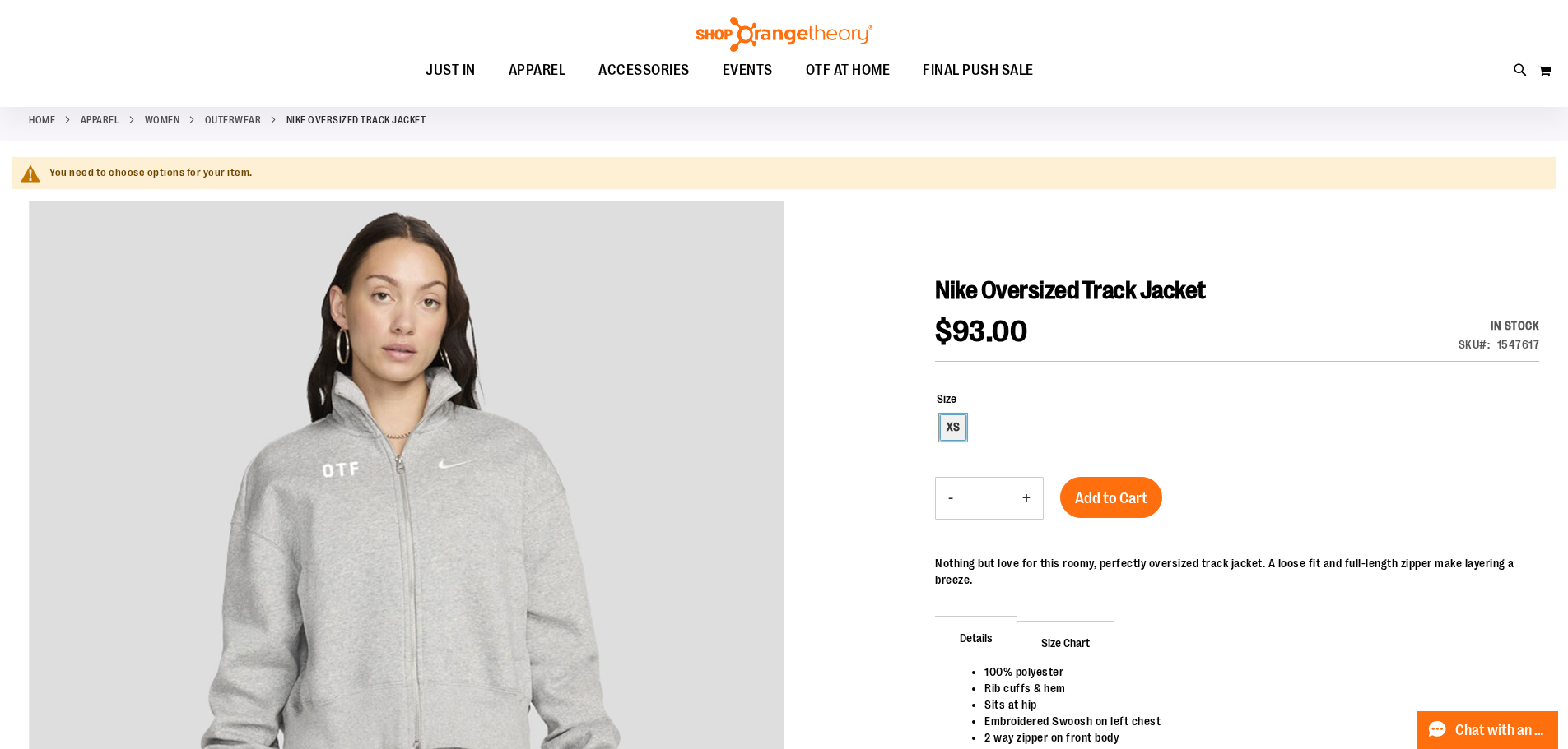
click at [957, 423] on div "XS" at bounding box center [953, 427] width 25 height 25
type input "***"
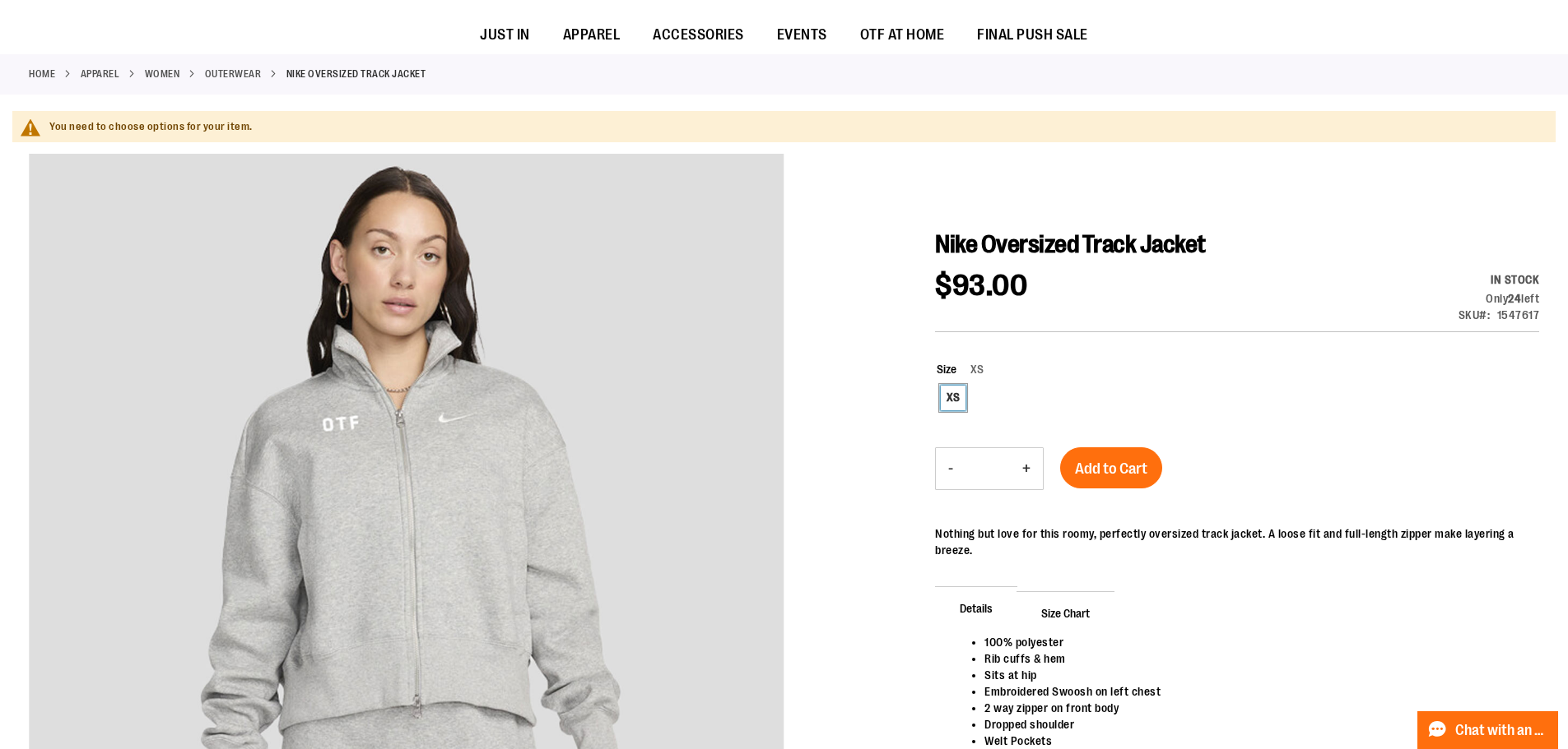
scroll to position [328, 0]
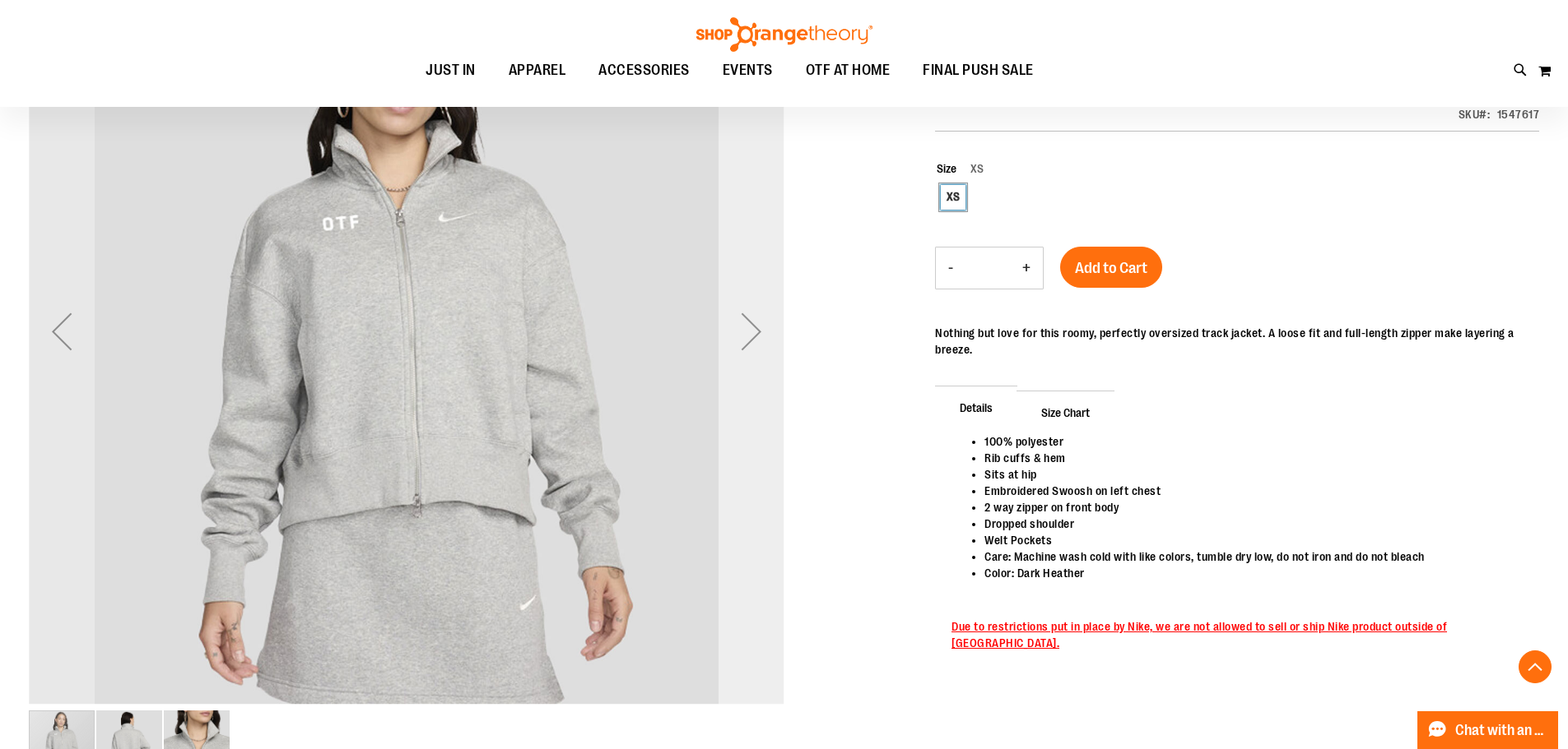
click at [770, 346] on div "Next" at bounding box center [751, 331] width 66 height 66
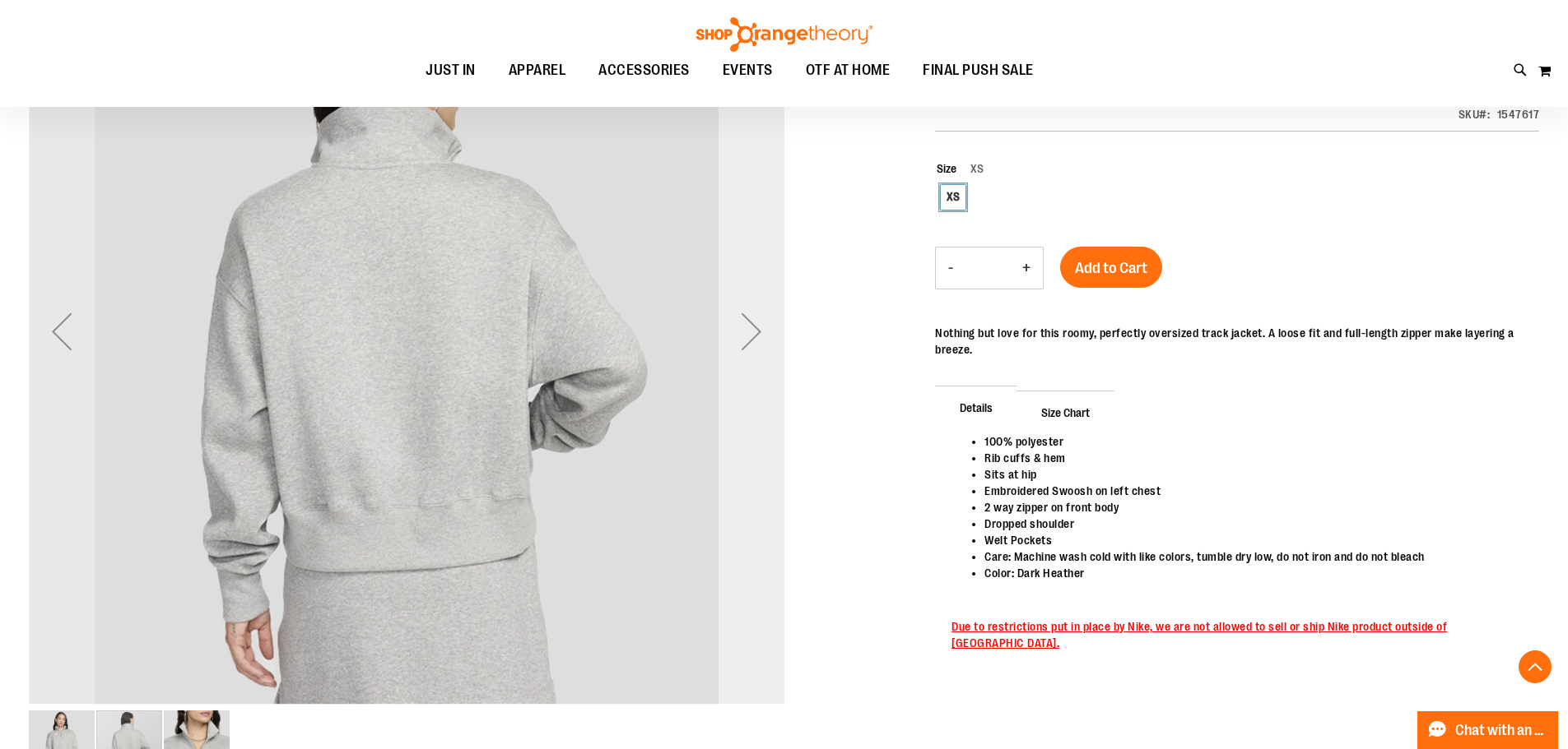
click at [770, 346] on div "Next" at bounding box center [751, 331] width 66 height 66
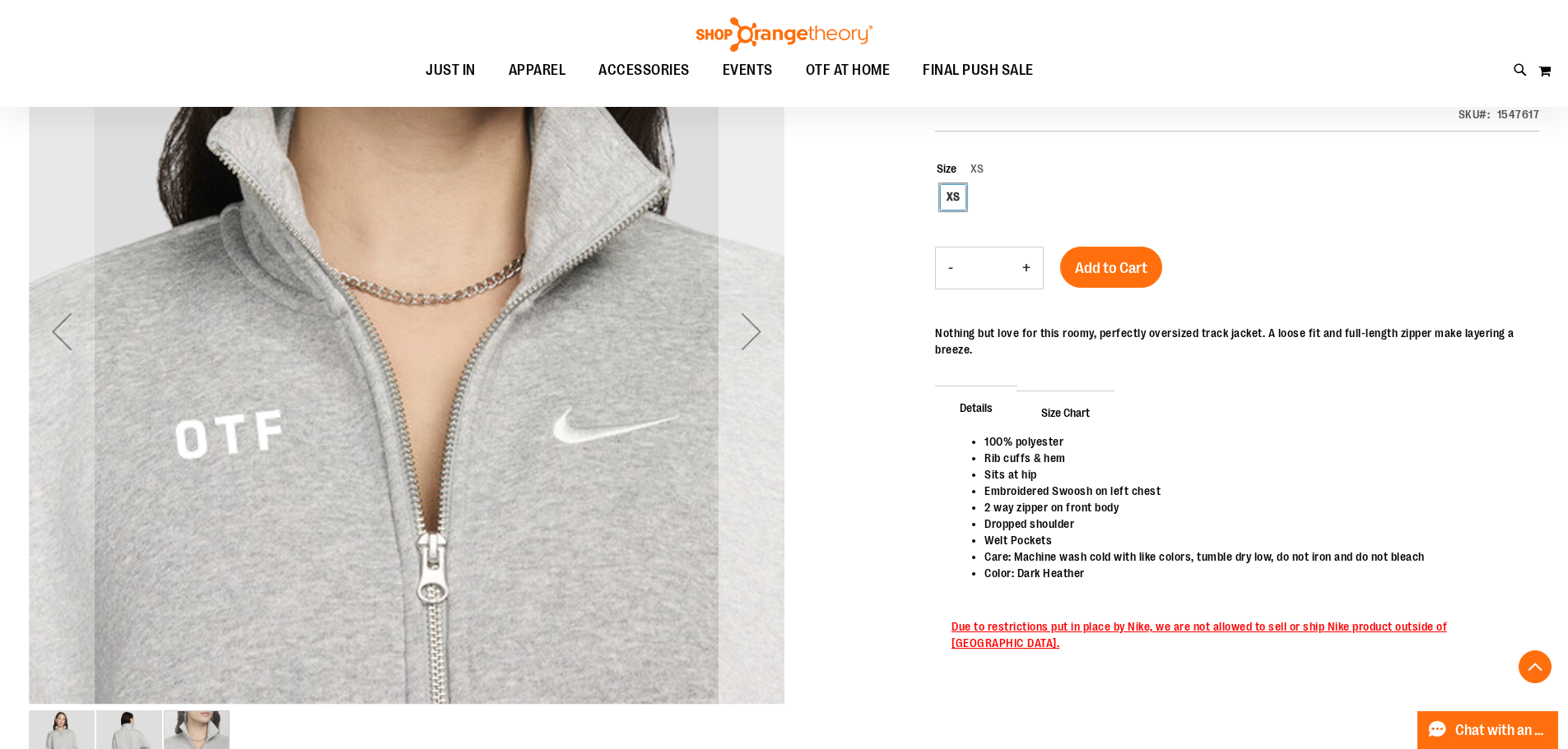
click at [770, 346] on div "Next" at bounding box center [751, 331] width 66 height 66
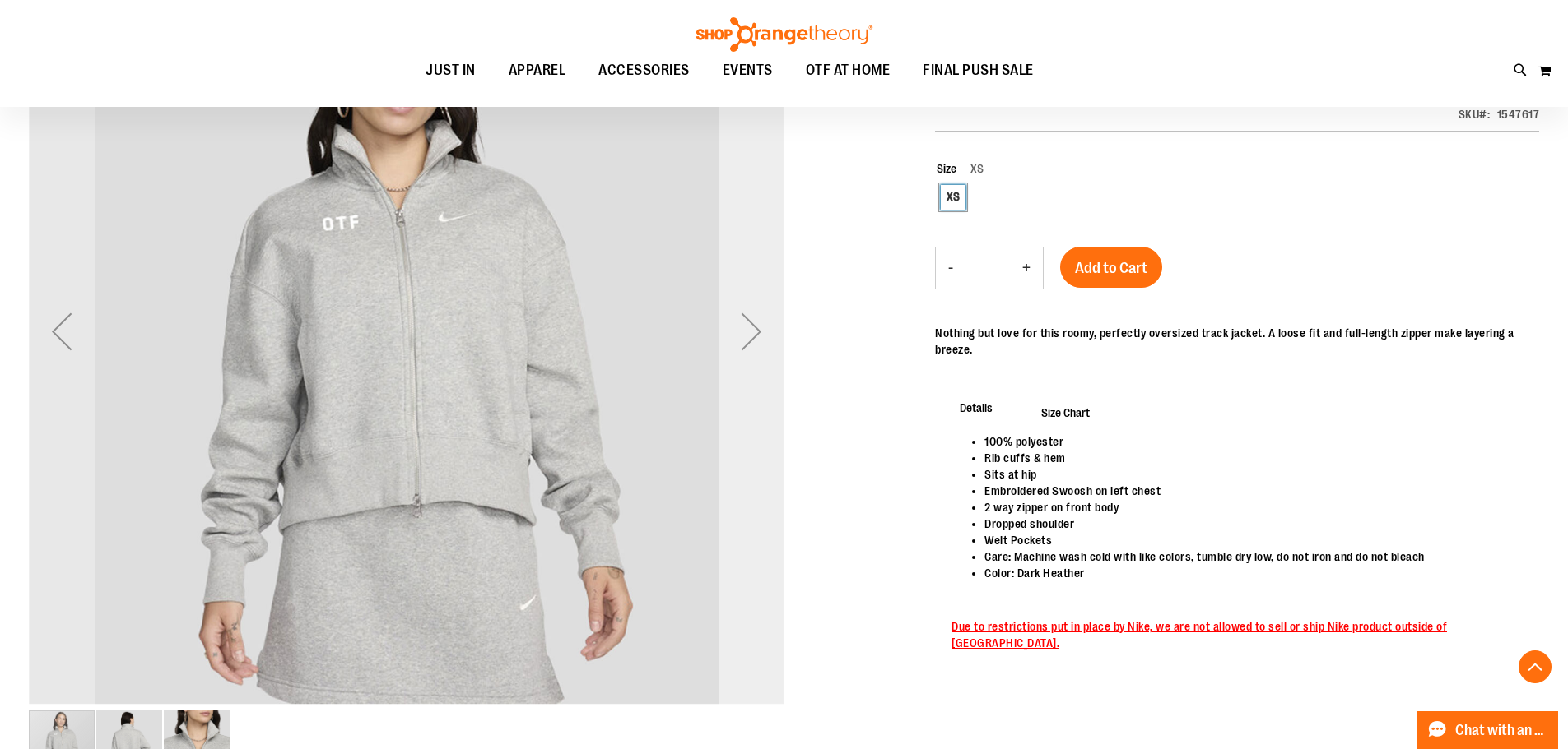
click at [770, 346] on div "Next" at bounding box center [751, 331] width 66 height 66
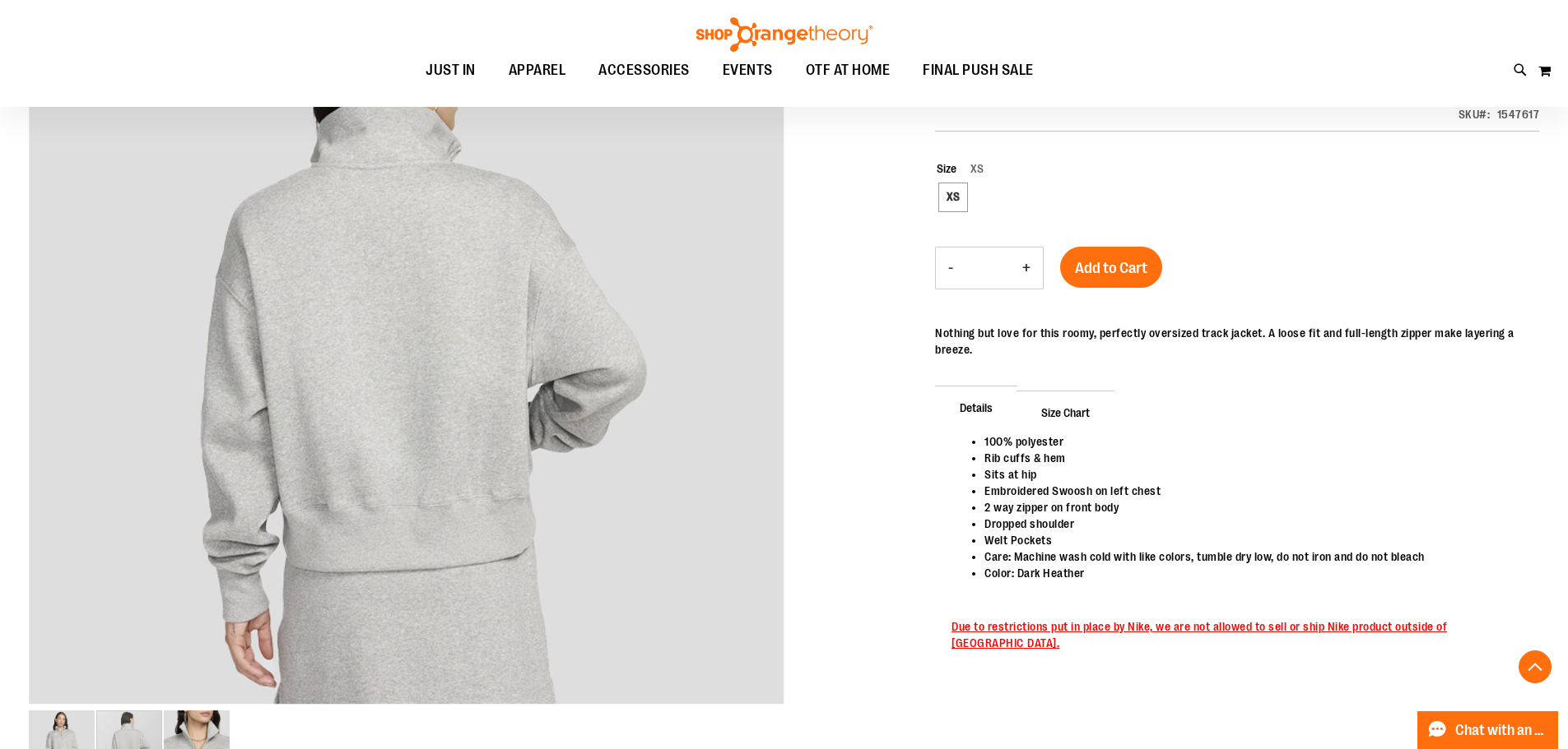
click at [20, 301] on main "You need to choose options for your item. Nike Oversized Track Jacket $93.00 In…" at bounding box center [784, 666] width 1568 height 1529
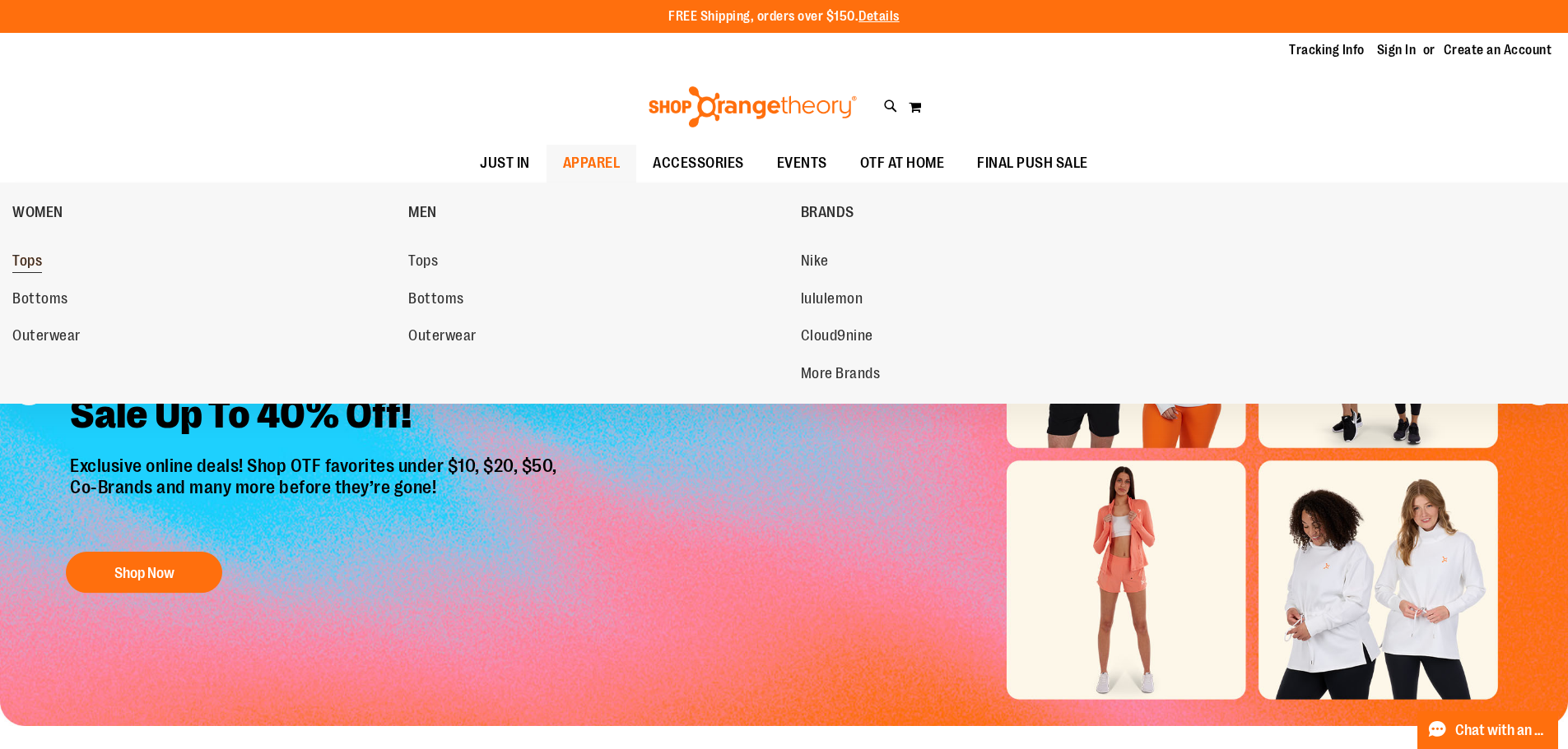
click at [46, 264] on link "Tops" at bounding box center [202, 262] width 379 height 30
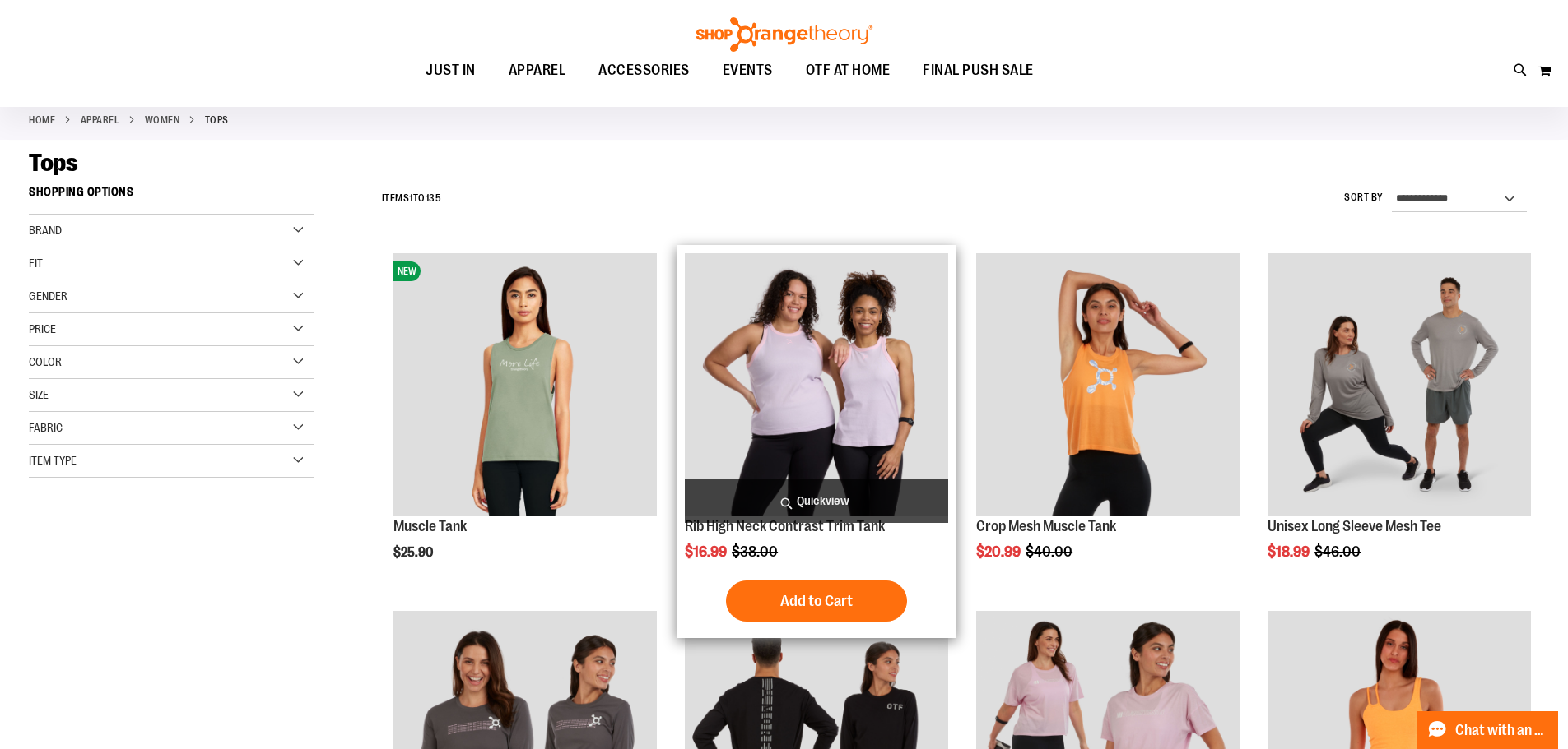
scroll to position [493, 0]
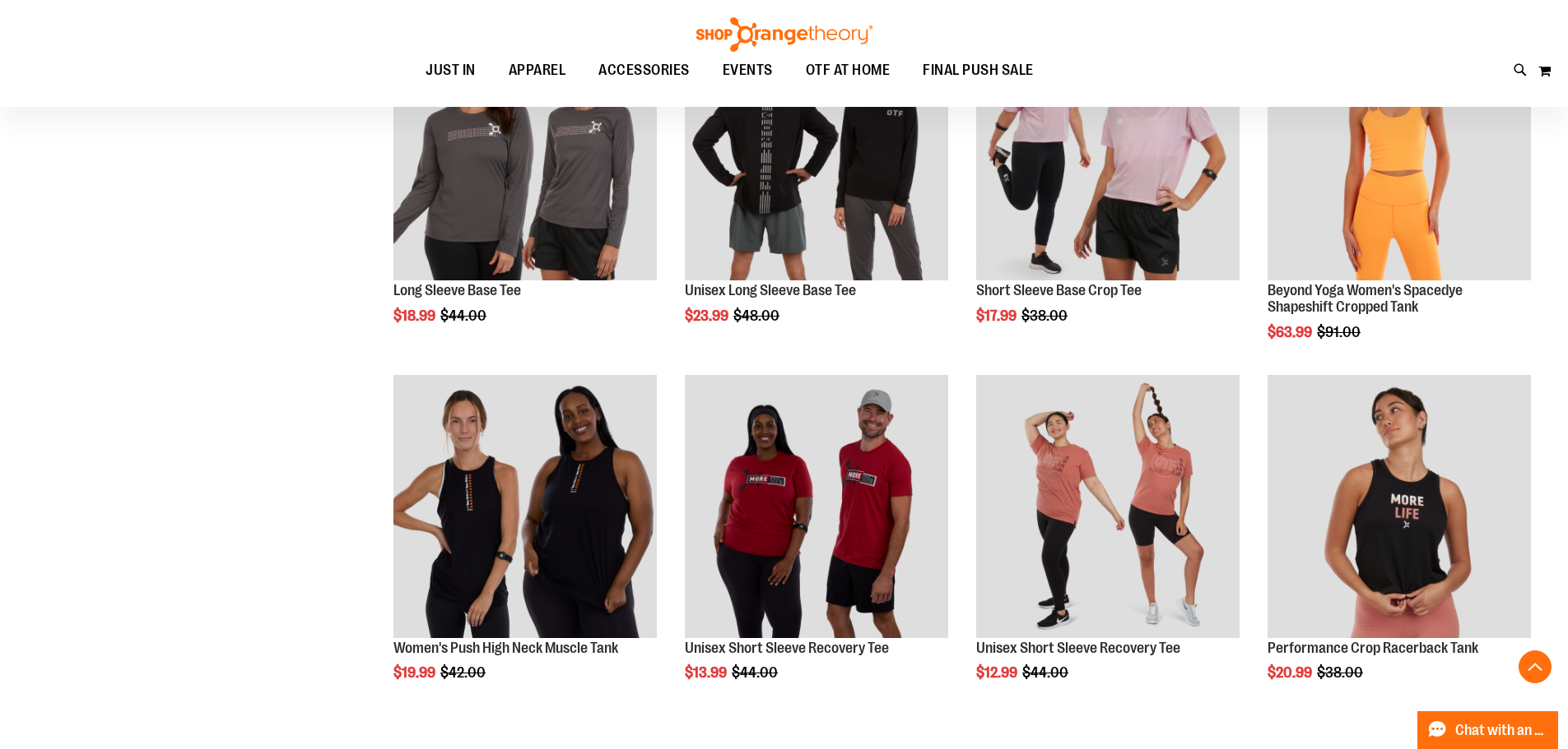
scroll to position [904, 0]
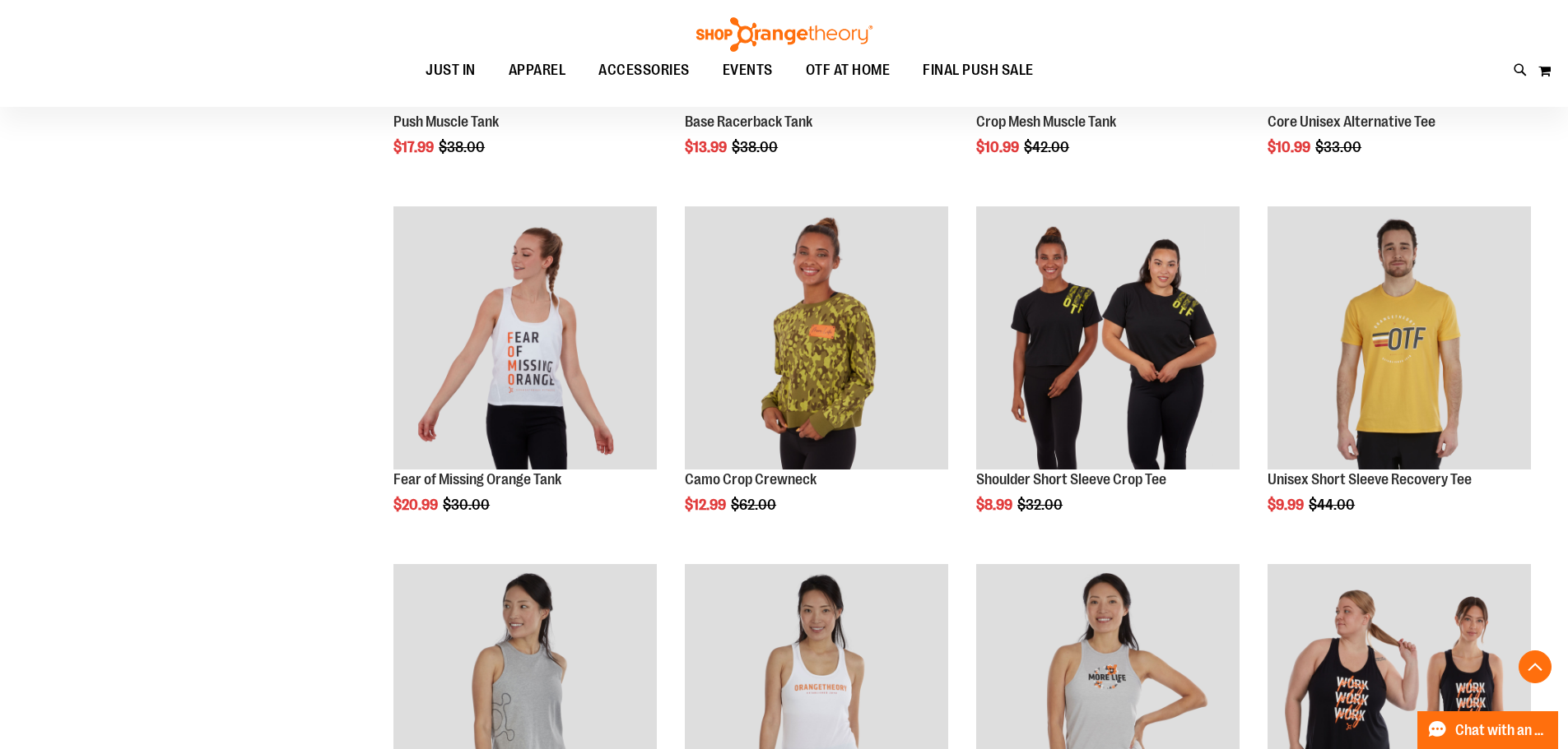
scroll to position [3125, 0]
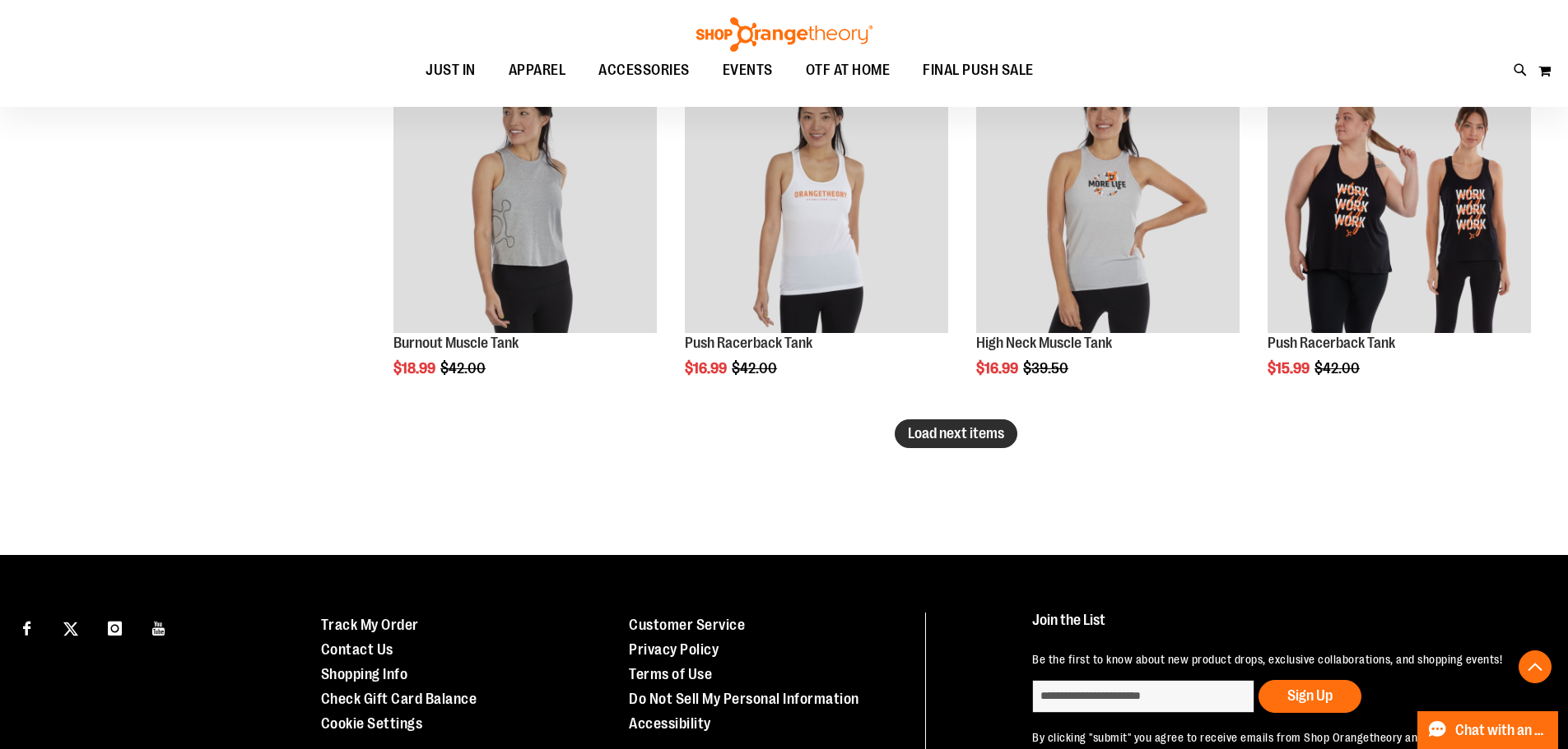
click at [932, 434] on span "Load next items" at bounding box center [956, 434] width 96 height 17
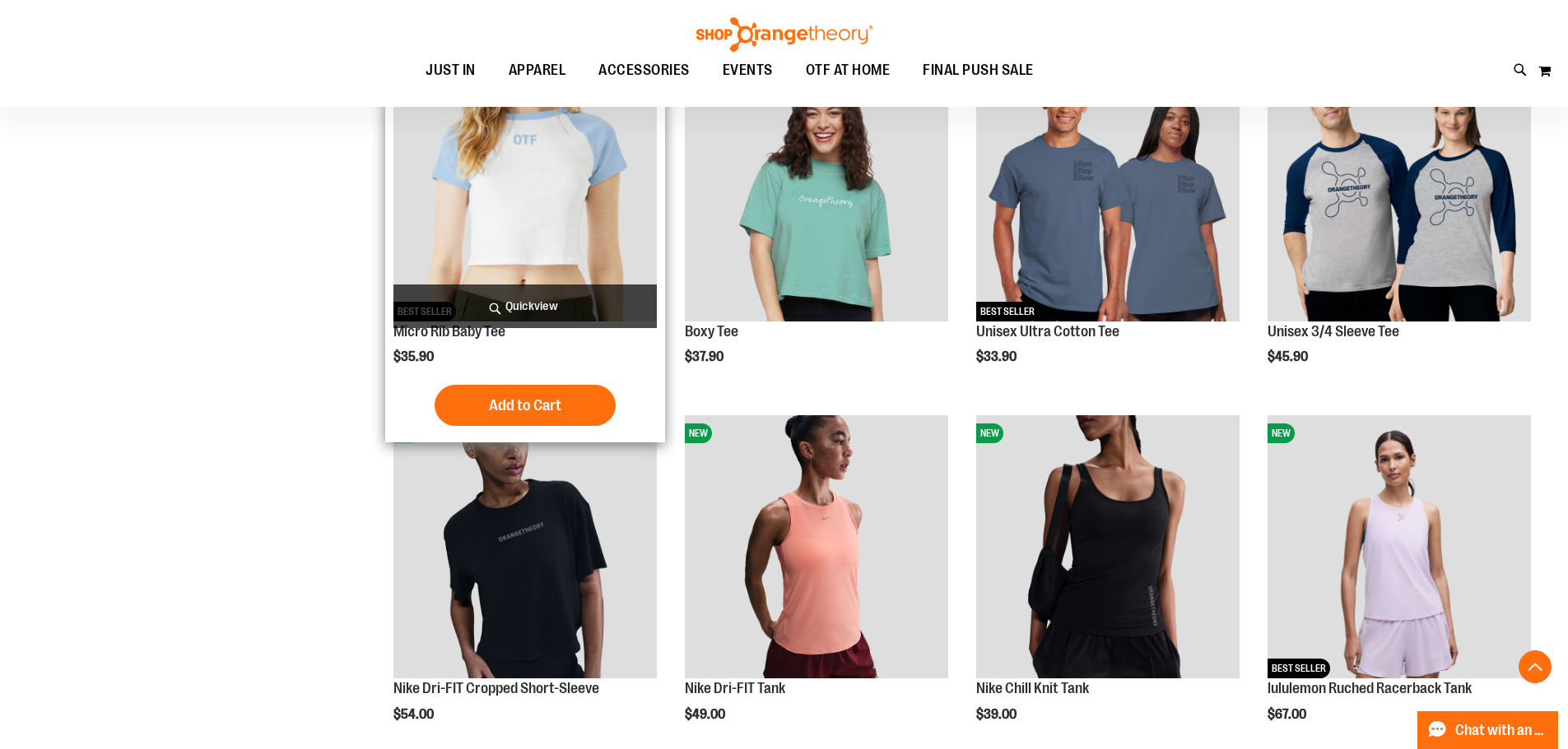
scroll to position [3701, 0]
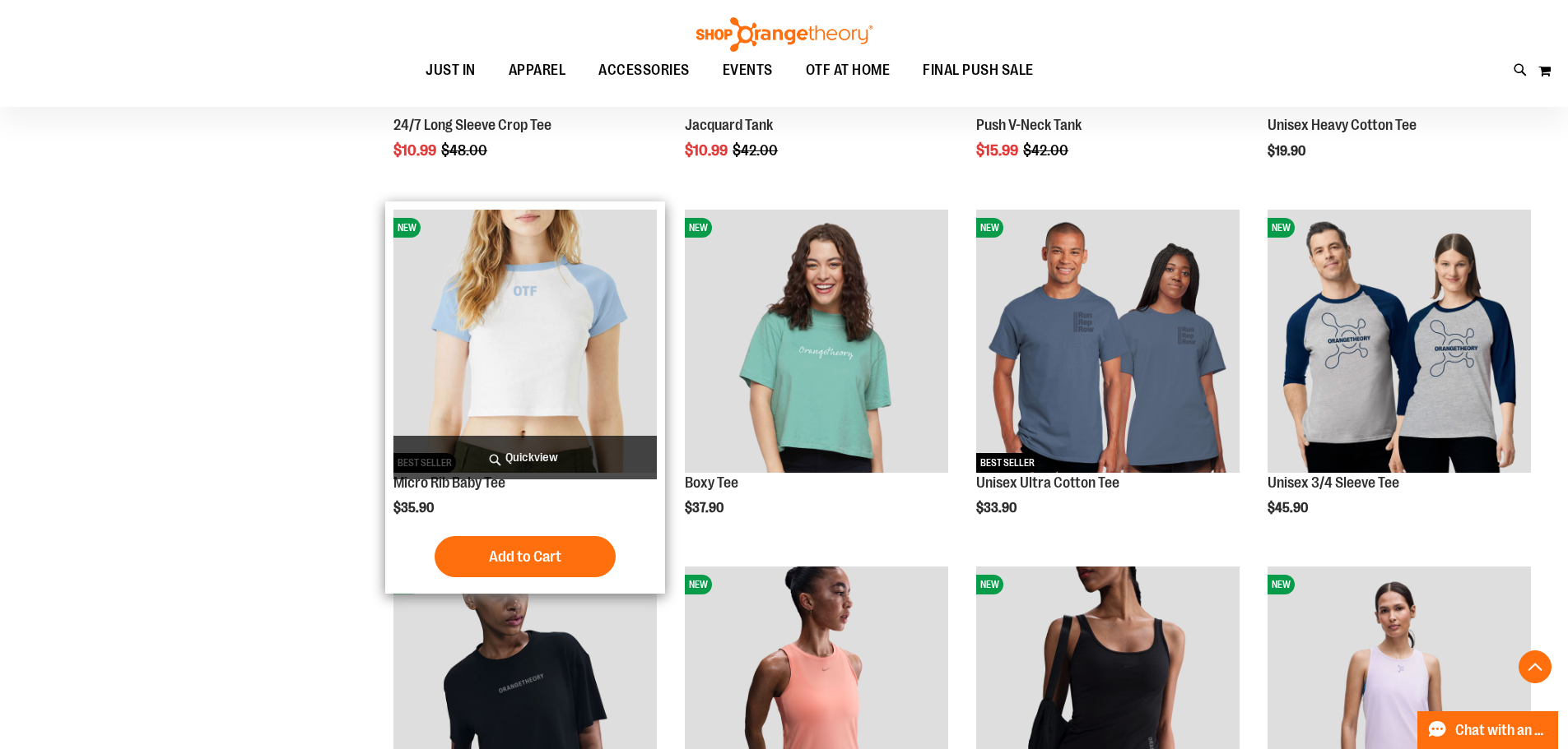
click at [501, 293] on img "product" at bounding box center [525, 341] width 264 height 264
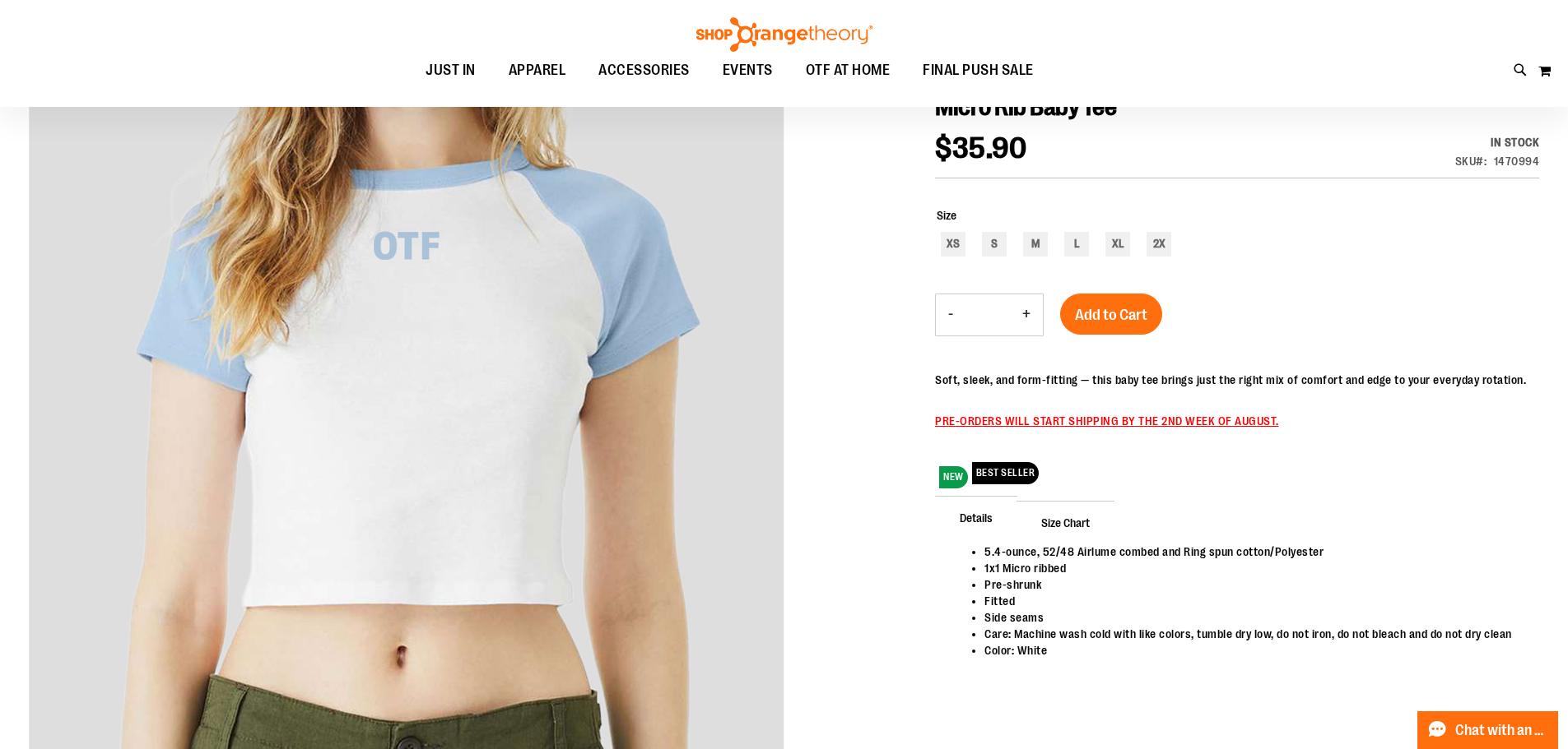
scroll to position [163, 0]
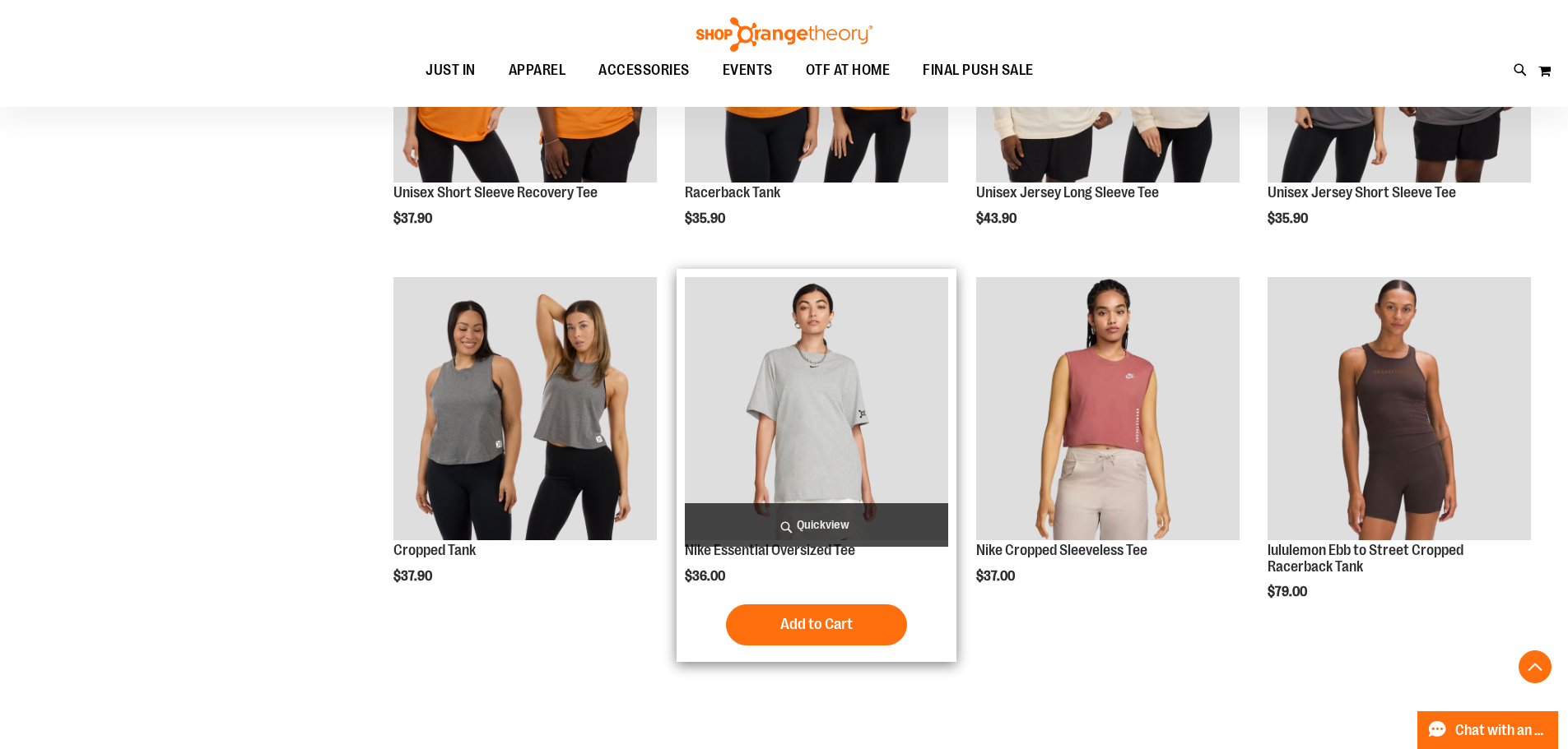
scroll to position [2914, 0]
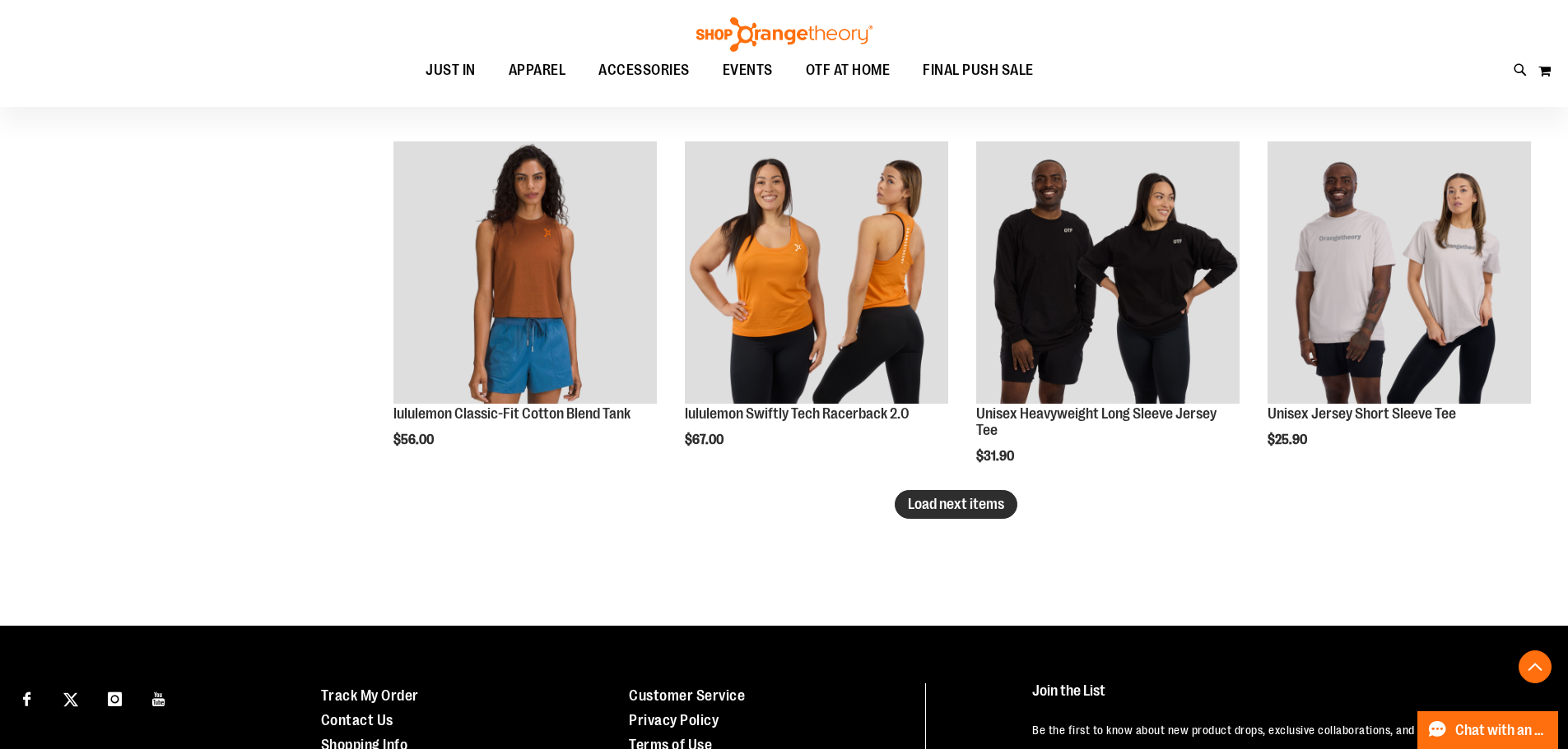
click at [972, 495] on button "Load next items" at bounding box center [956, 504] width 123 height 29
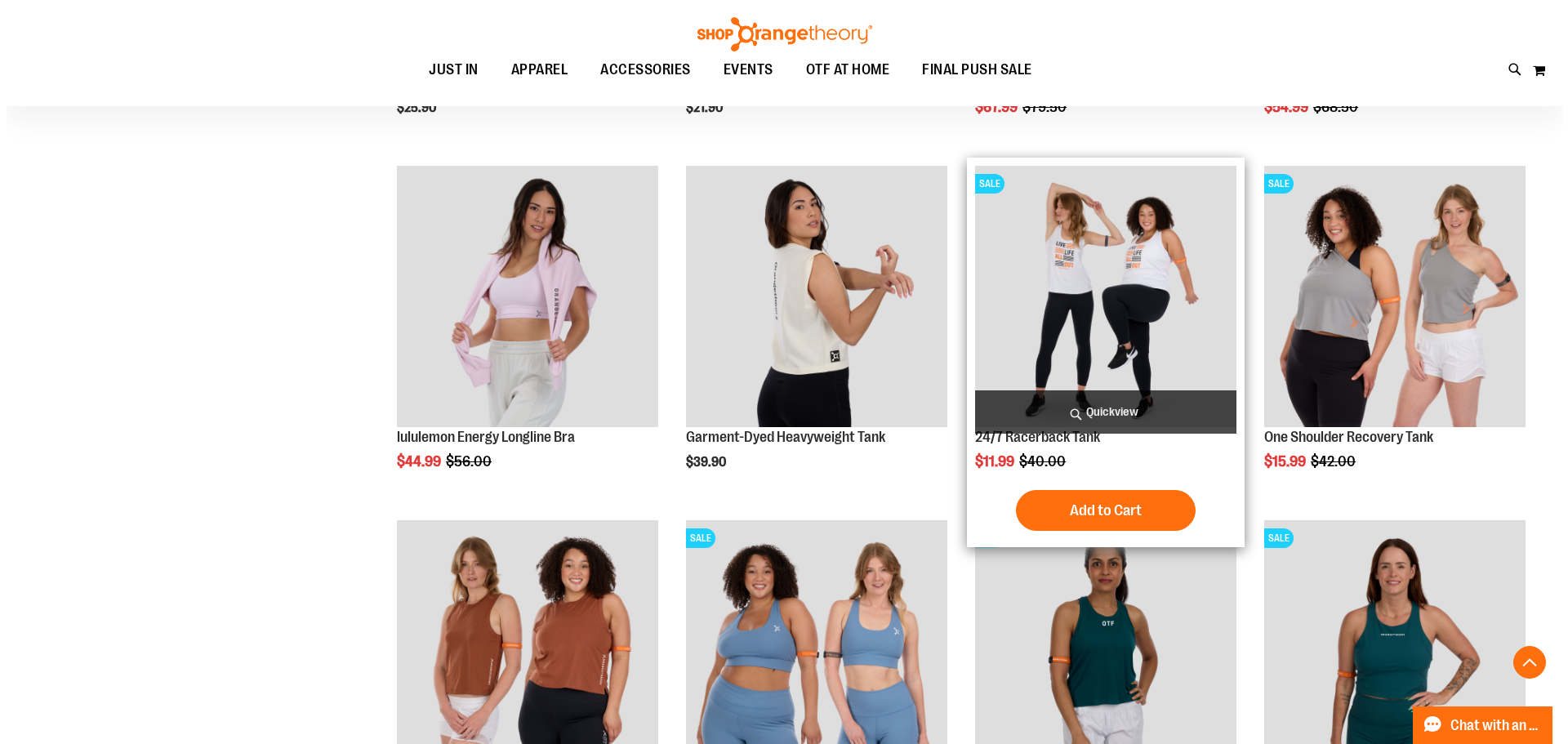
scroll to position [3547, 0]
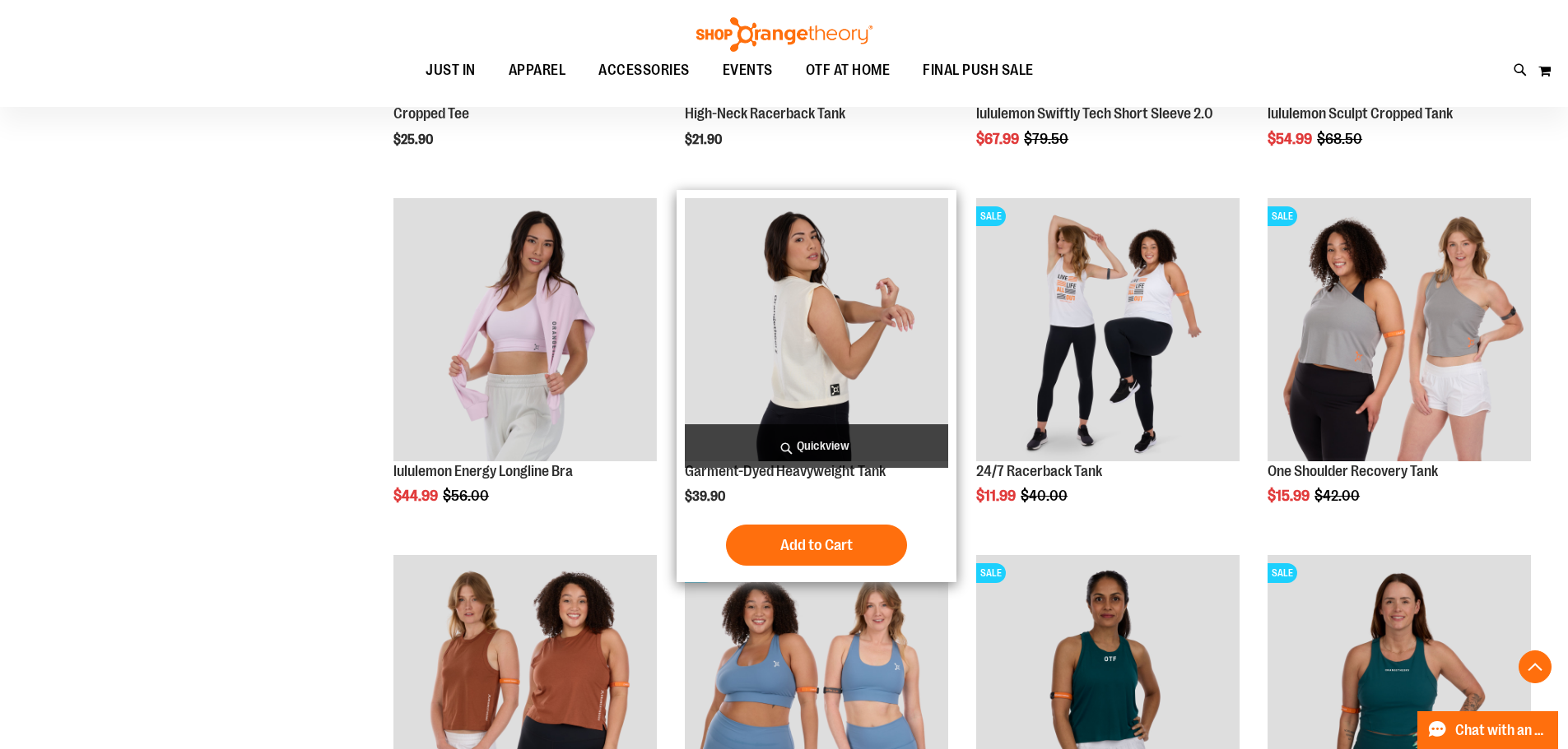
click at [872, 436] on span "Quickview" at bounding box center [816, 446] width 264 height 43
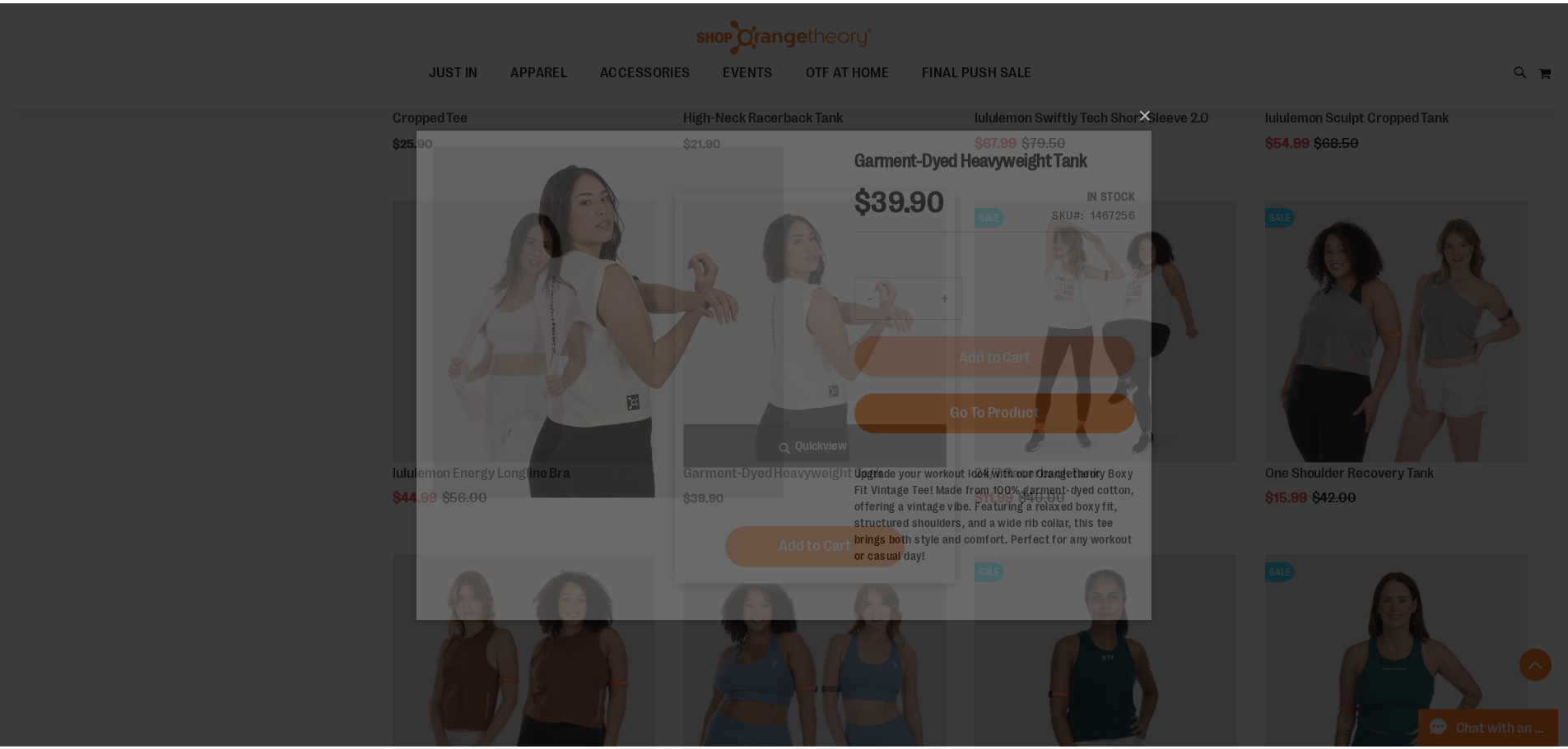
scroll to position [0, 0]
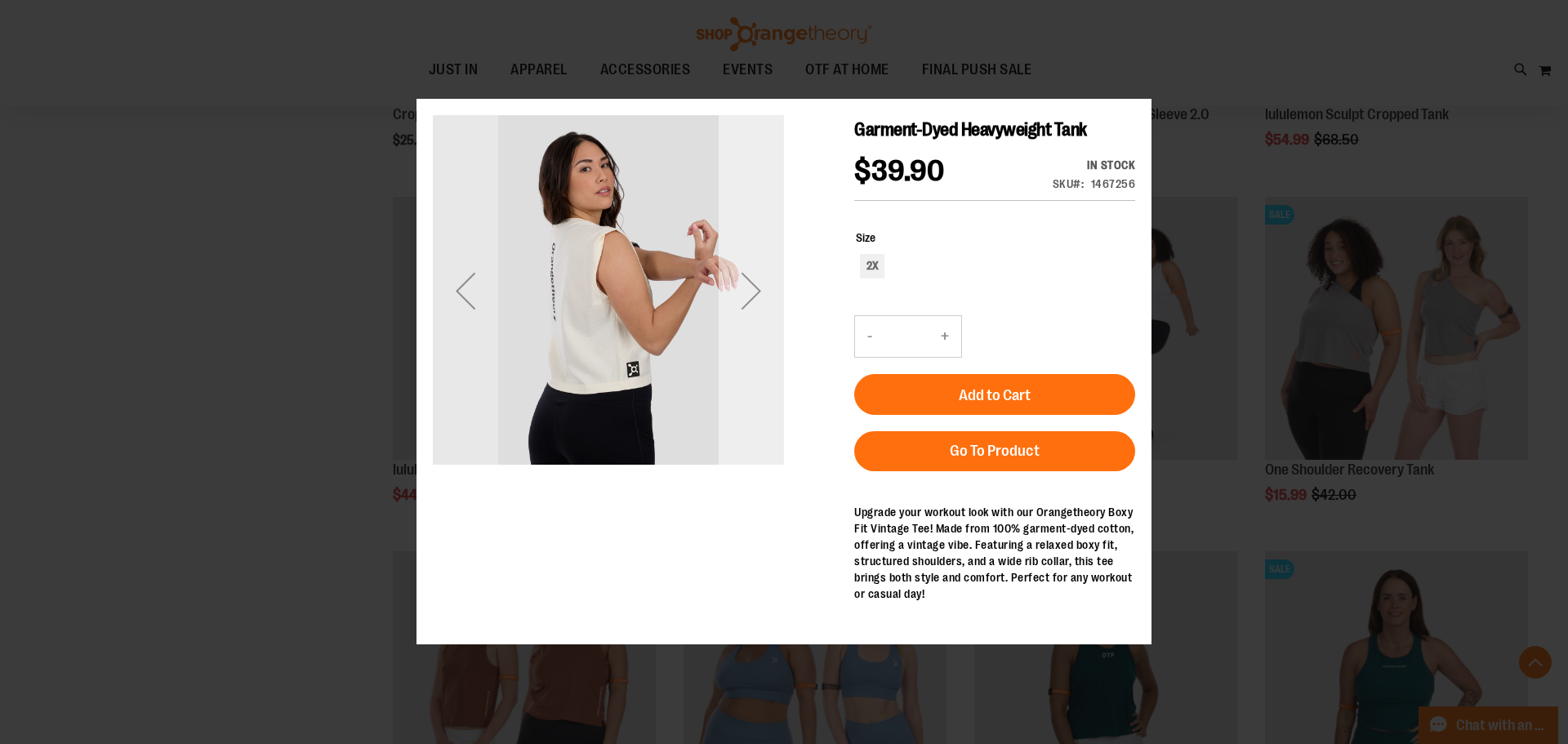
click at [743, 306] on div "Next" at bounding box center [751, 290] width 65 height 65
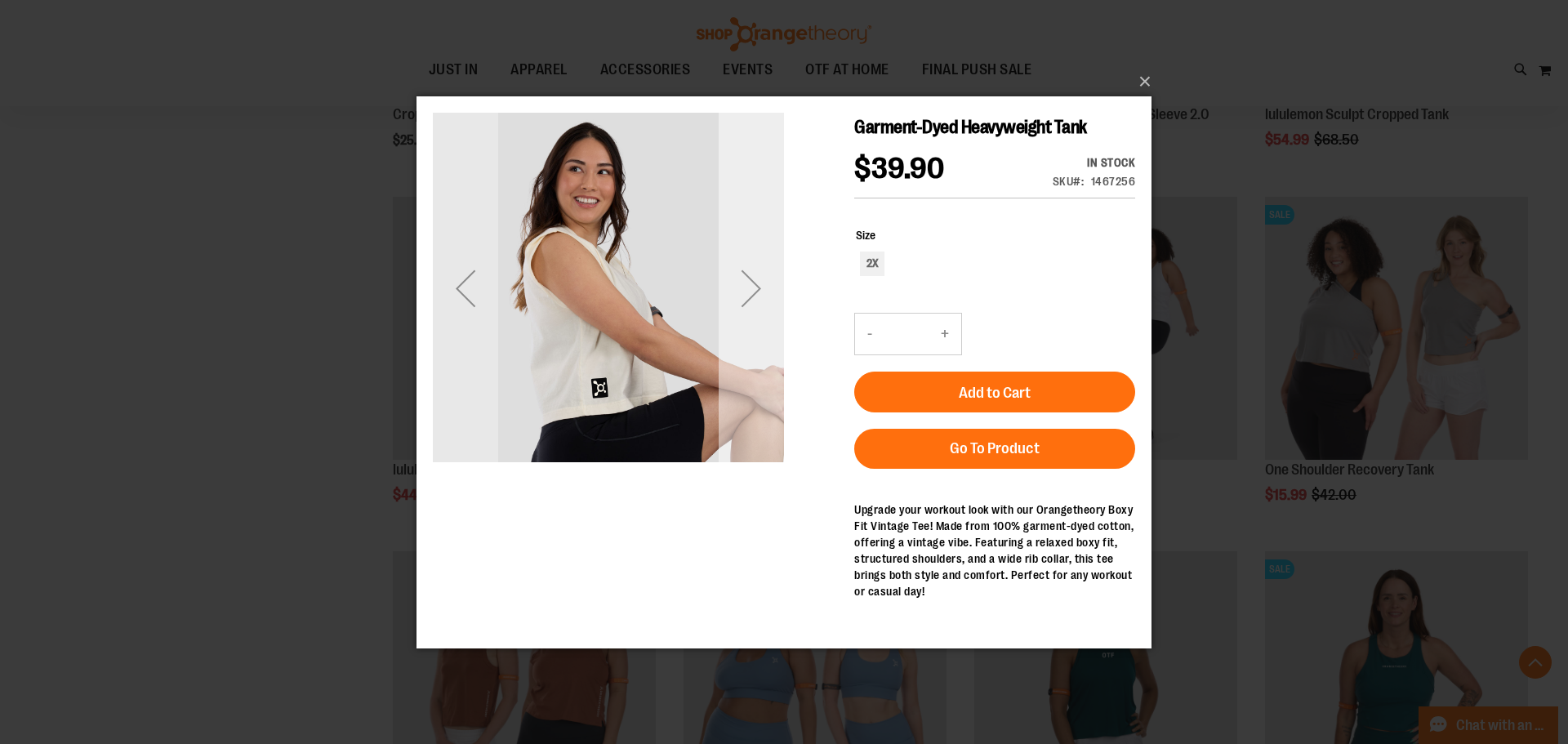
click at [743, 303] on div "Next" at bounding box center [751, 287] width 65 height 65
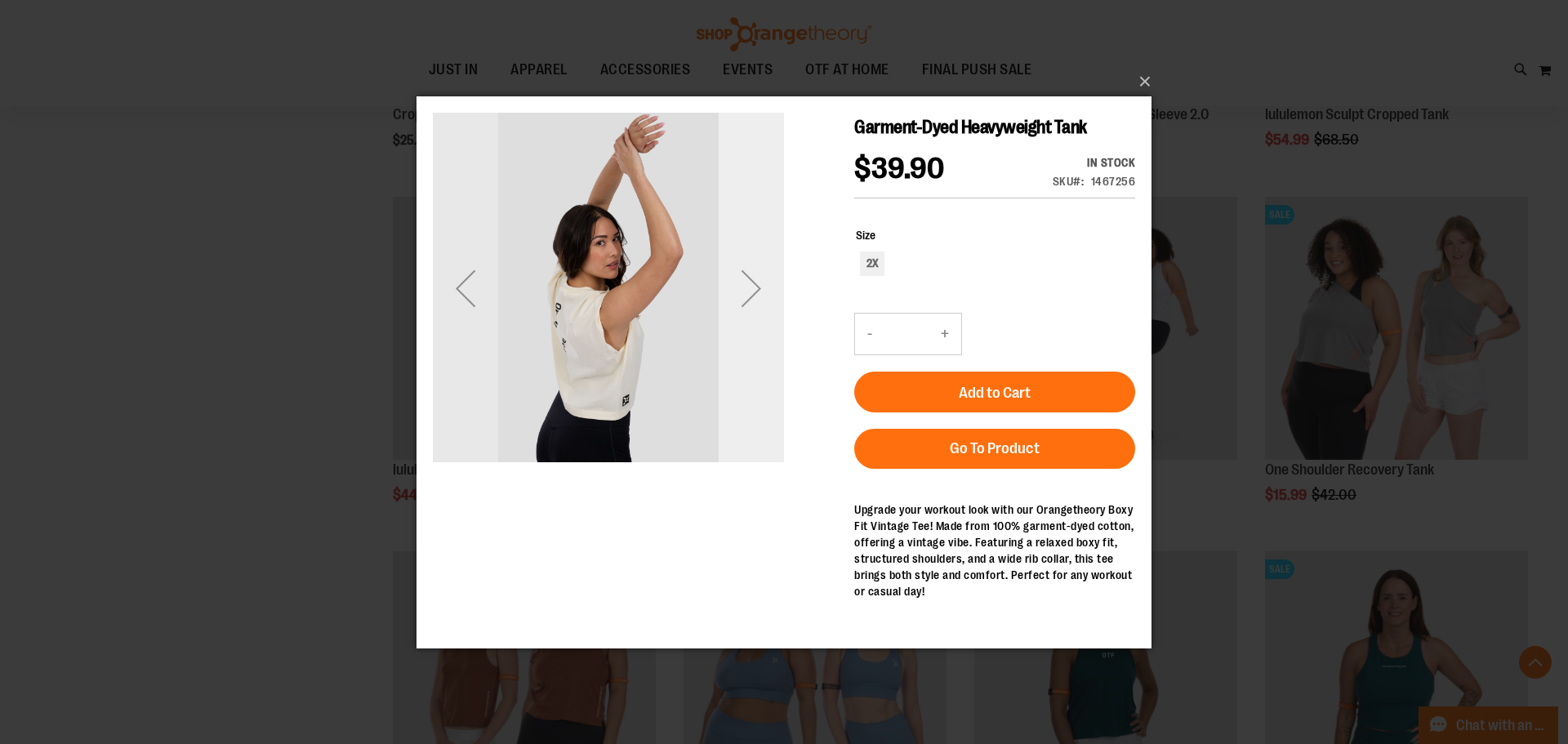
click at [743, 303] on div "Next" at bounding box center [751, 287] width 65 height 65
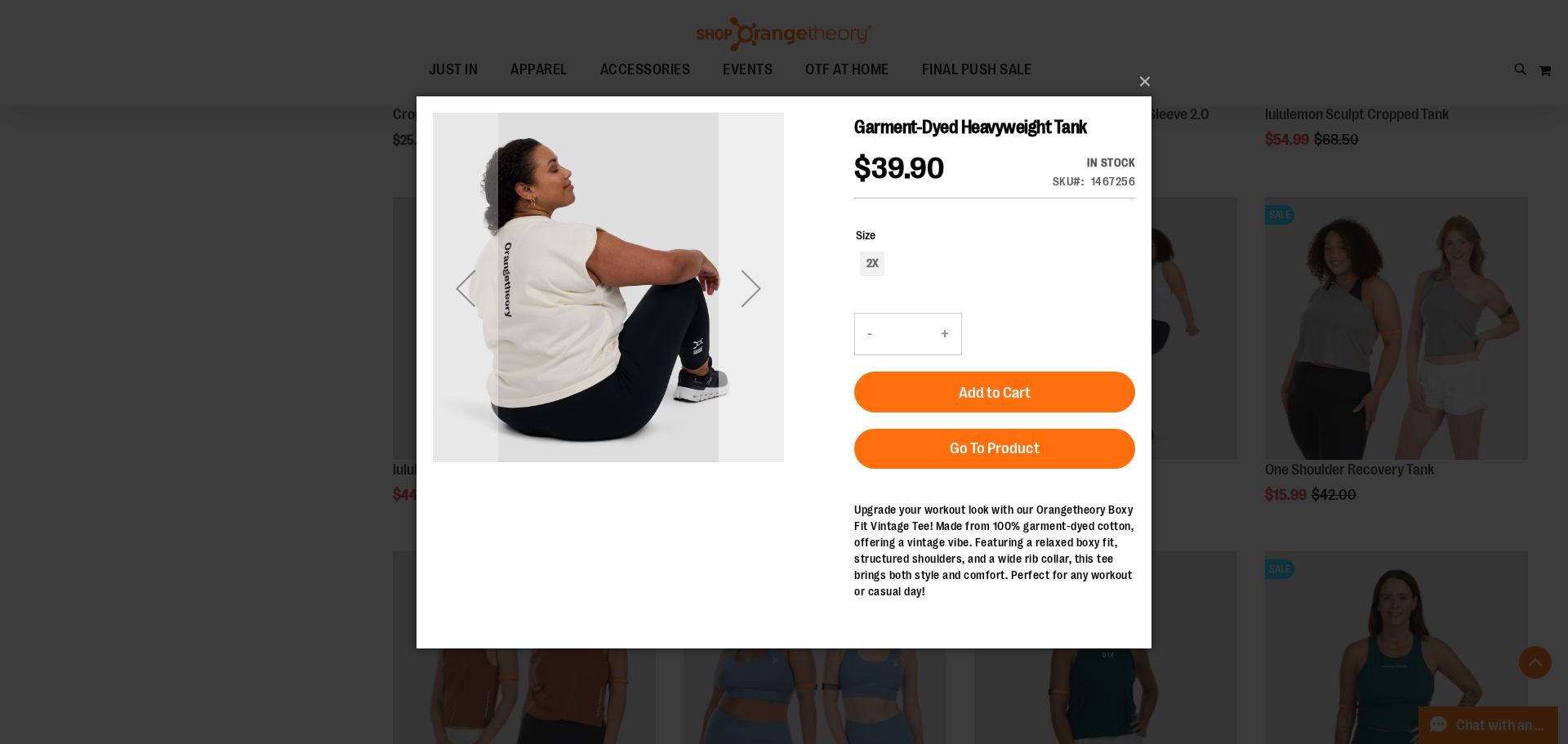
click at [743, 303] on div "Next" at bounding box center [751, 287] width 65 height 65
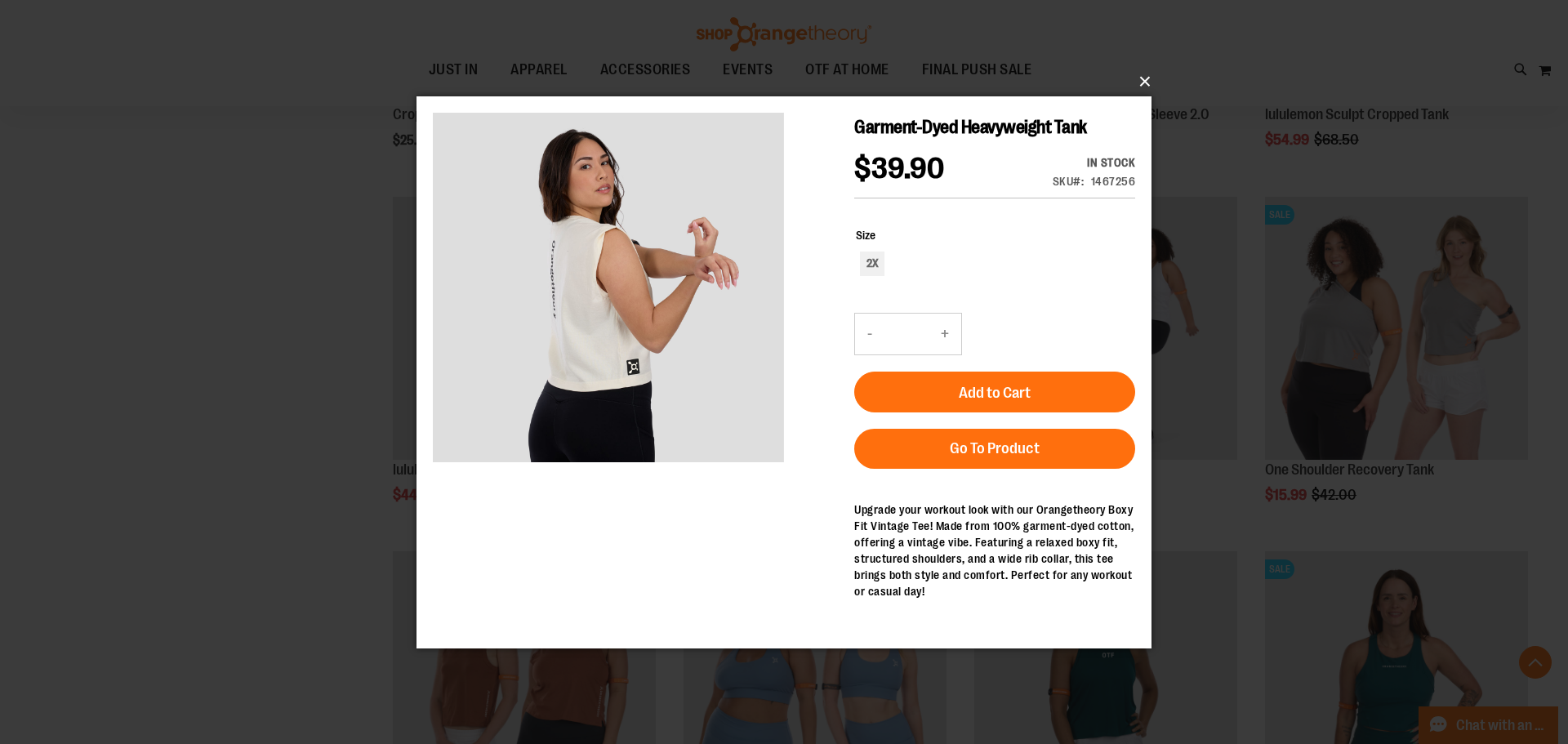
click at [1120, 80] on button "×" at bounding box center [789, 81] width 735 height 36
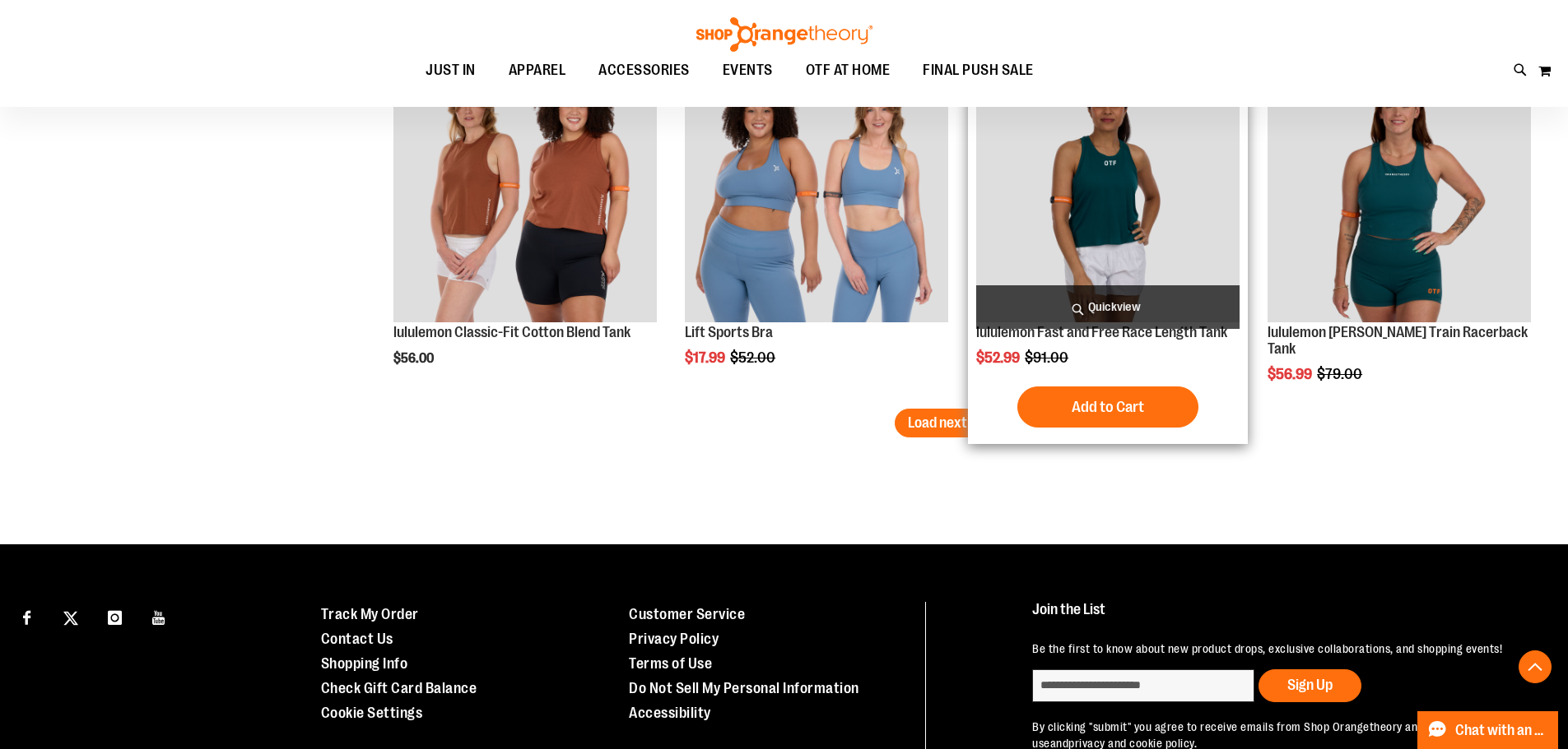
scroll to position [4147, 0]
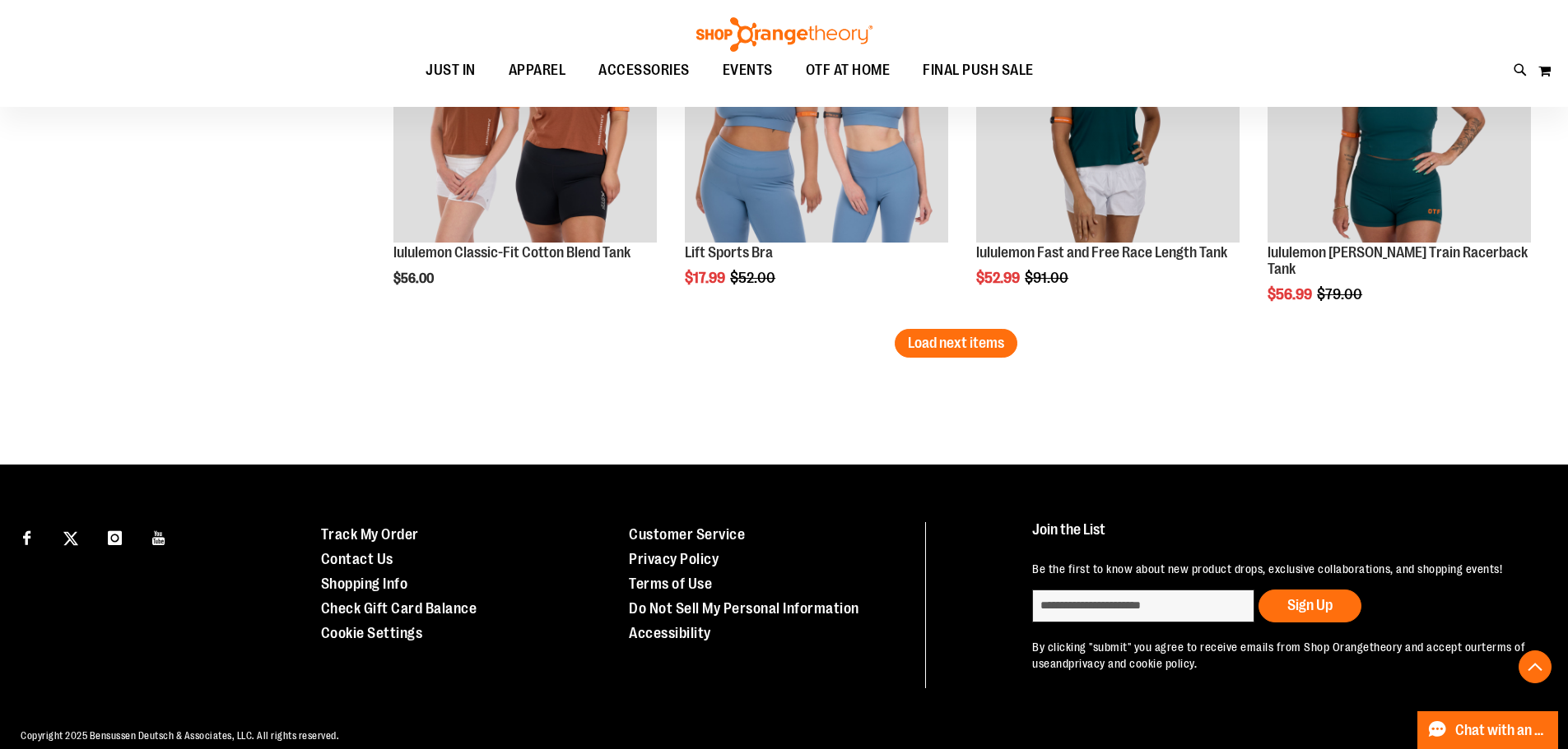
drag, startPoint x: 1059, startPoint y: 242, endPoint x: 925, endPoint y: 347, distance: 170.2
click at [925, 347] on span "Load next items" at bounding box center [956, 343] width 96 height 17
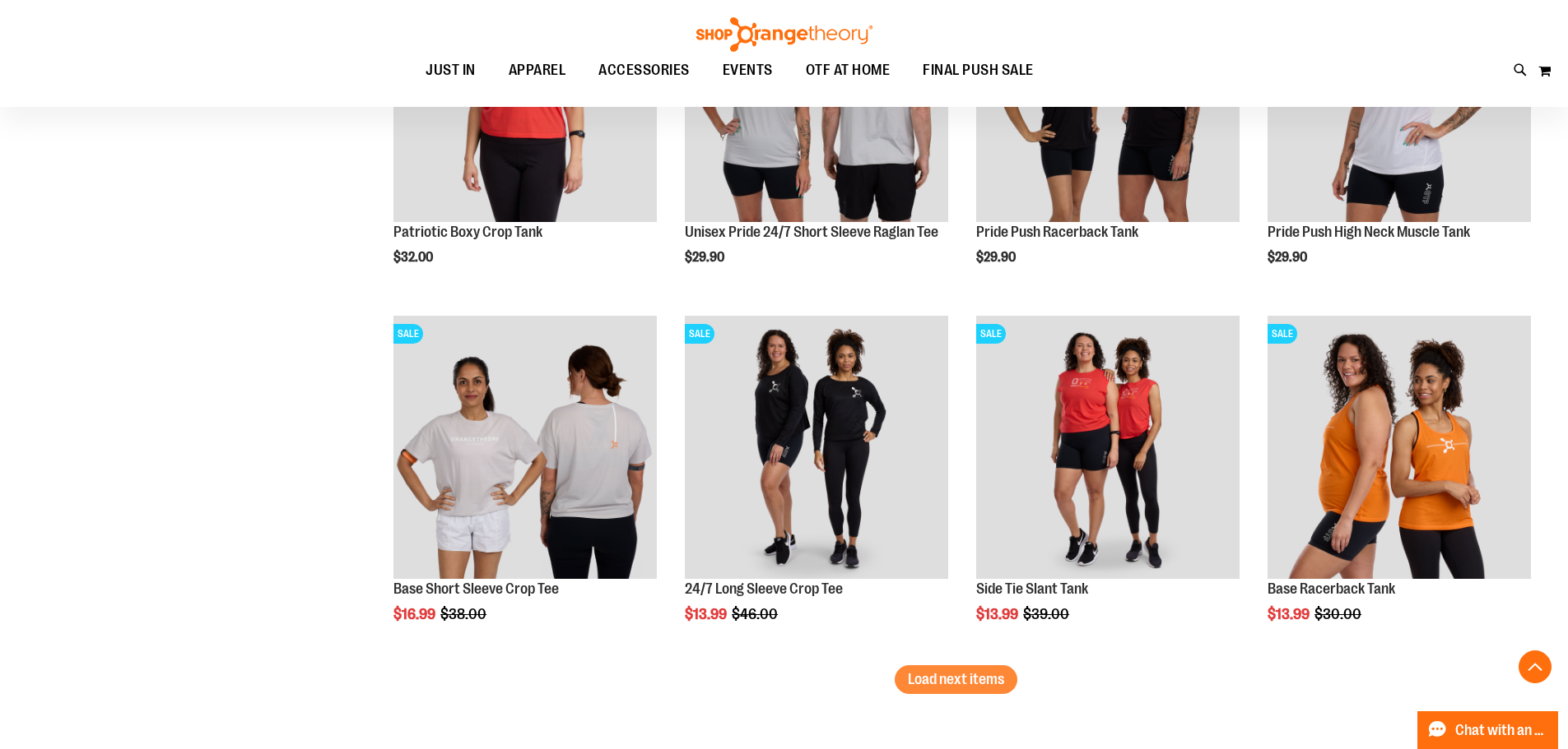
scroll to position [4969, 0]
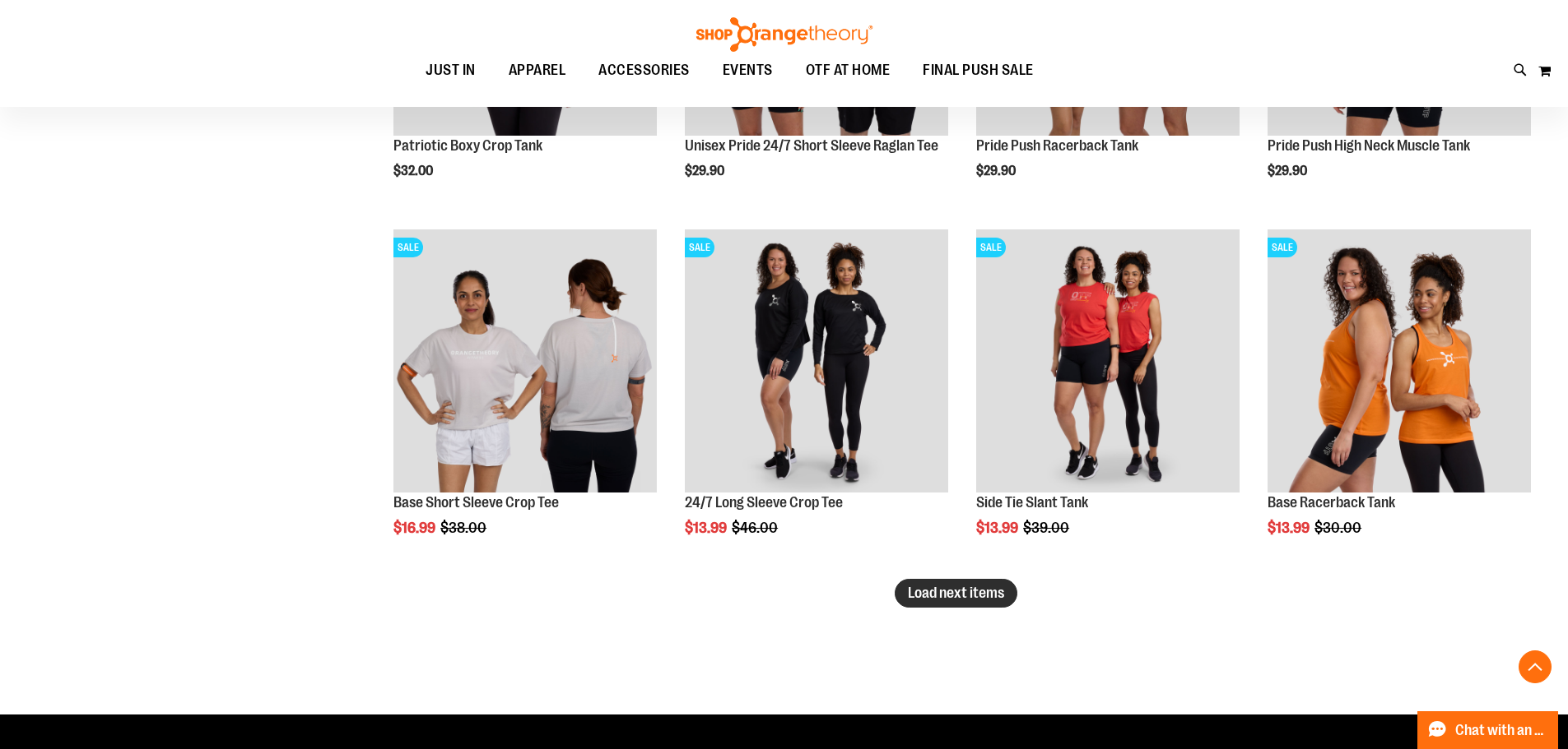
click at [1004, 591] on span "Load next items" at bounding box center [956, 593] width 96 height 17
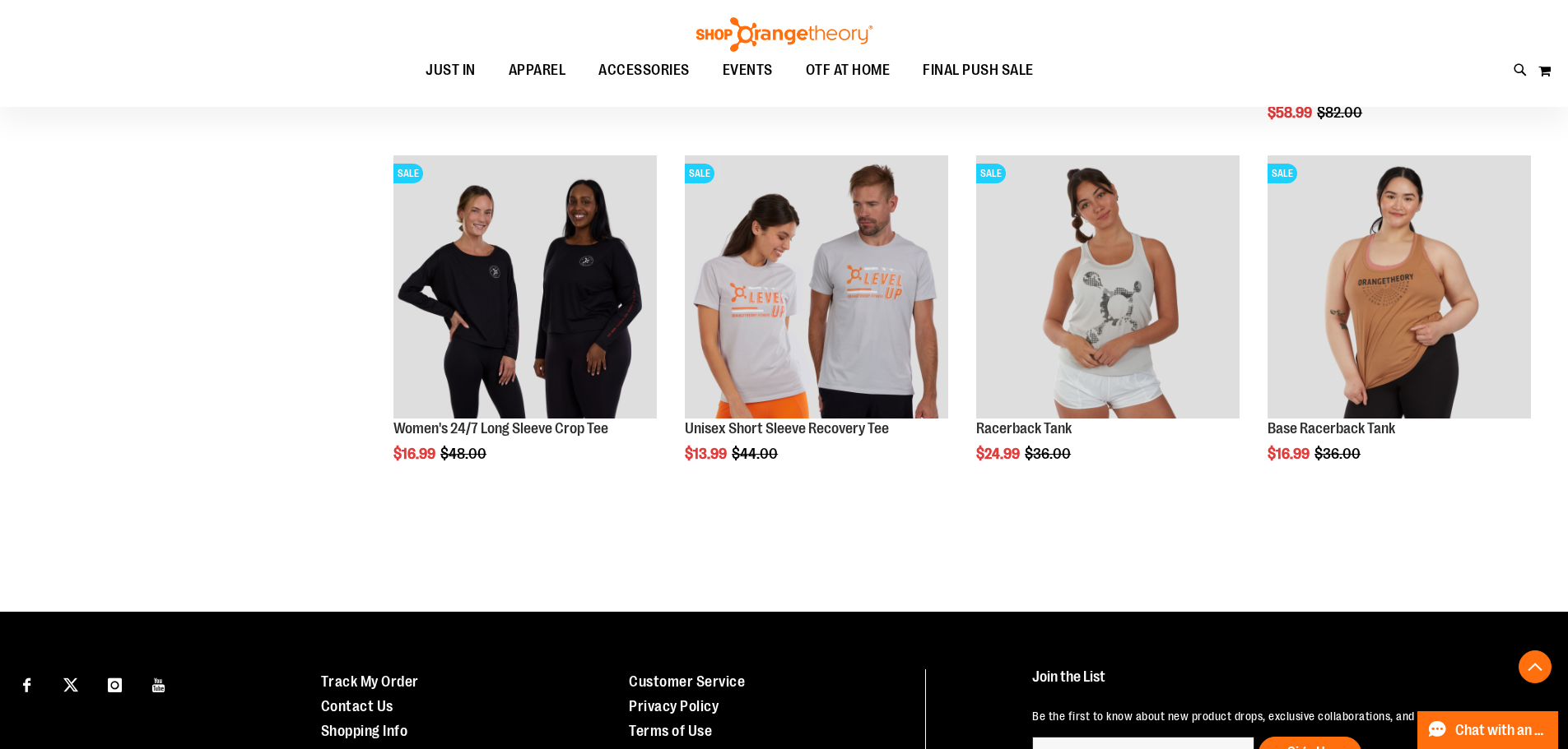
scroll to position [6121, 0]
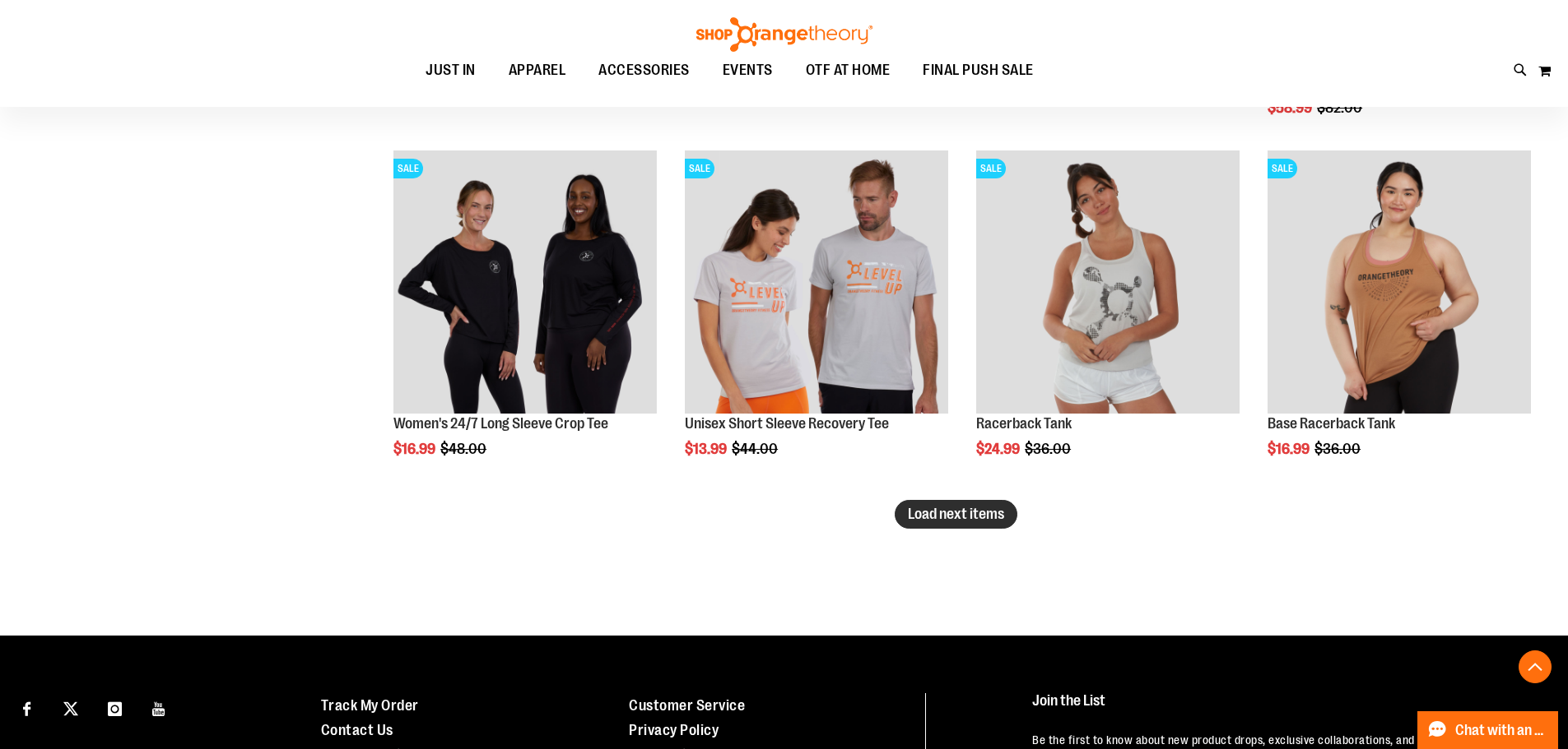
click at [982, 513] on span "Load next items" at bounding box center [956, 514] width 96 height 17
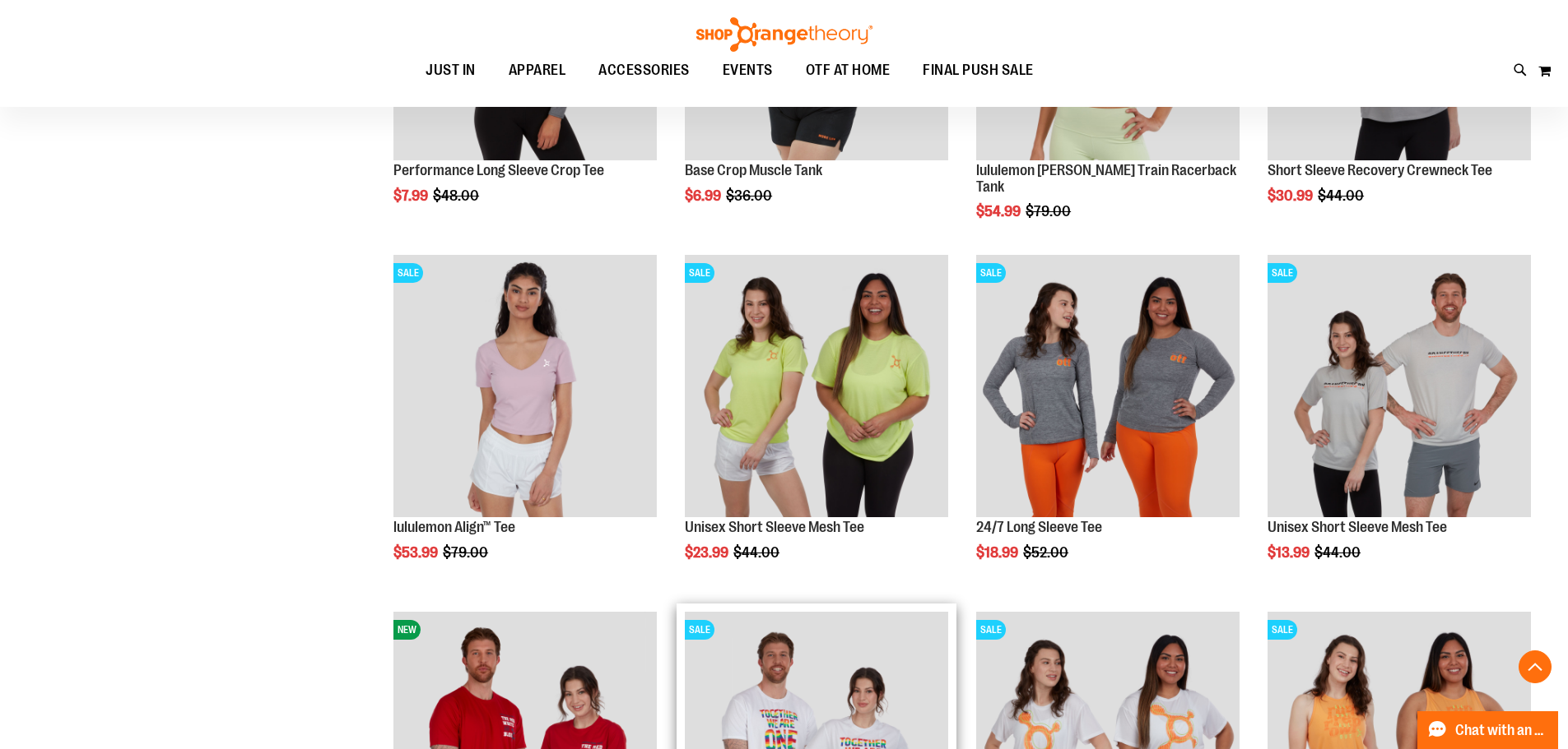
scroll to position [7108, 0]
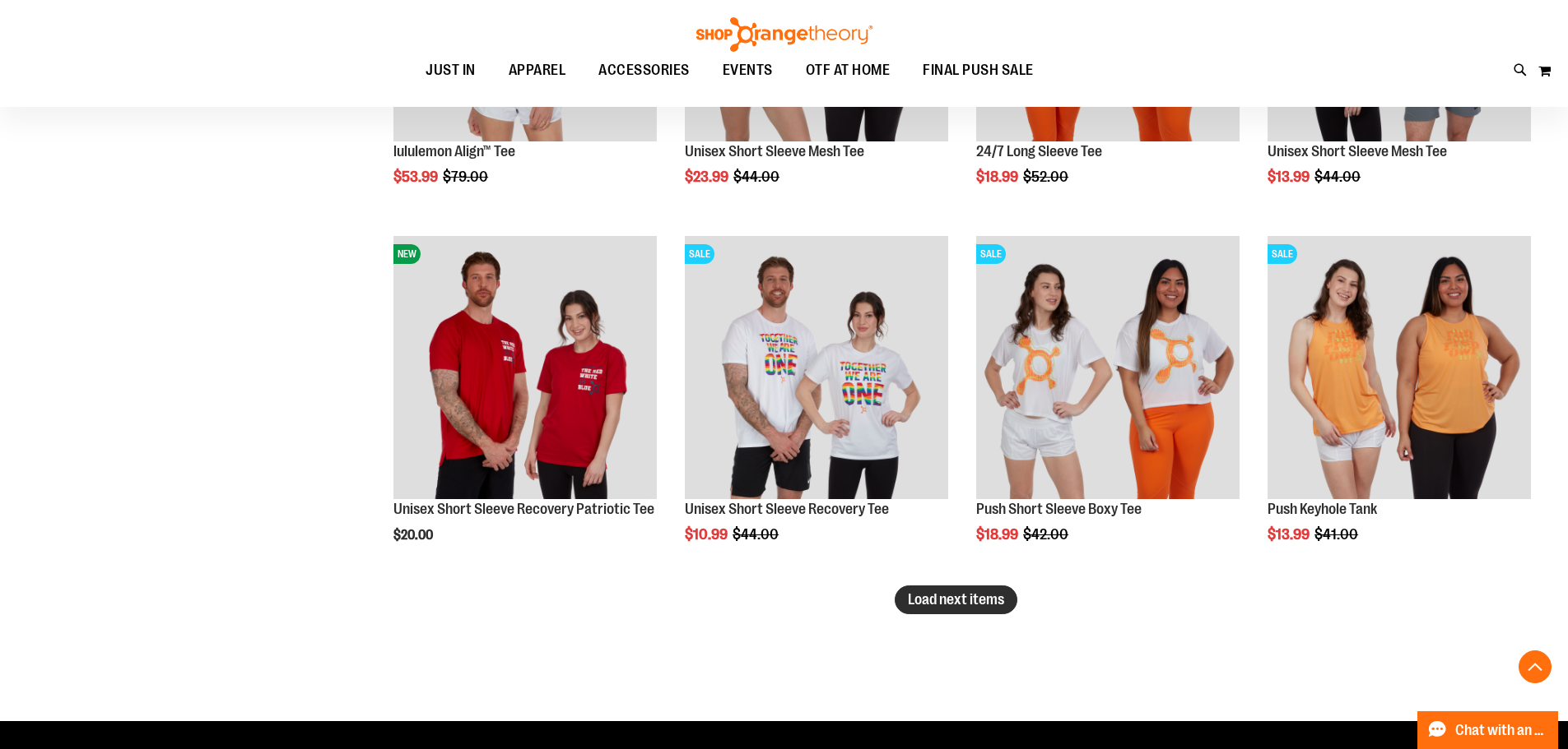
click at [901, 597] on button "Load next items" at bounding box center [956, 599] width 123 height 29
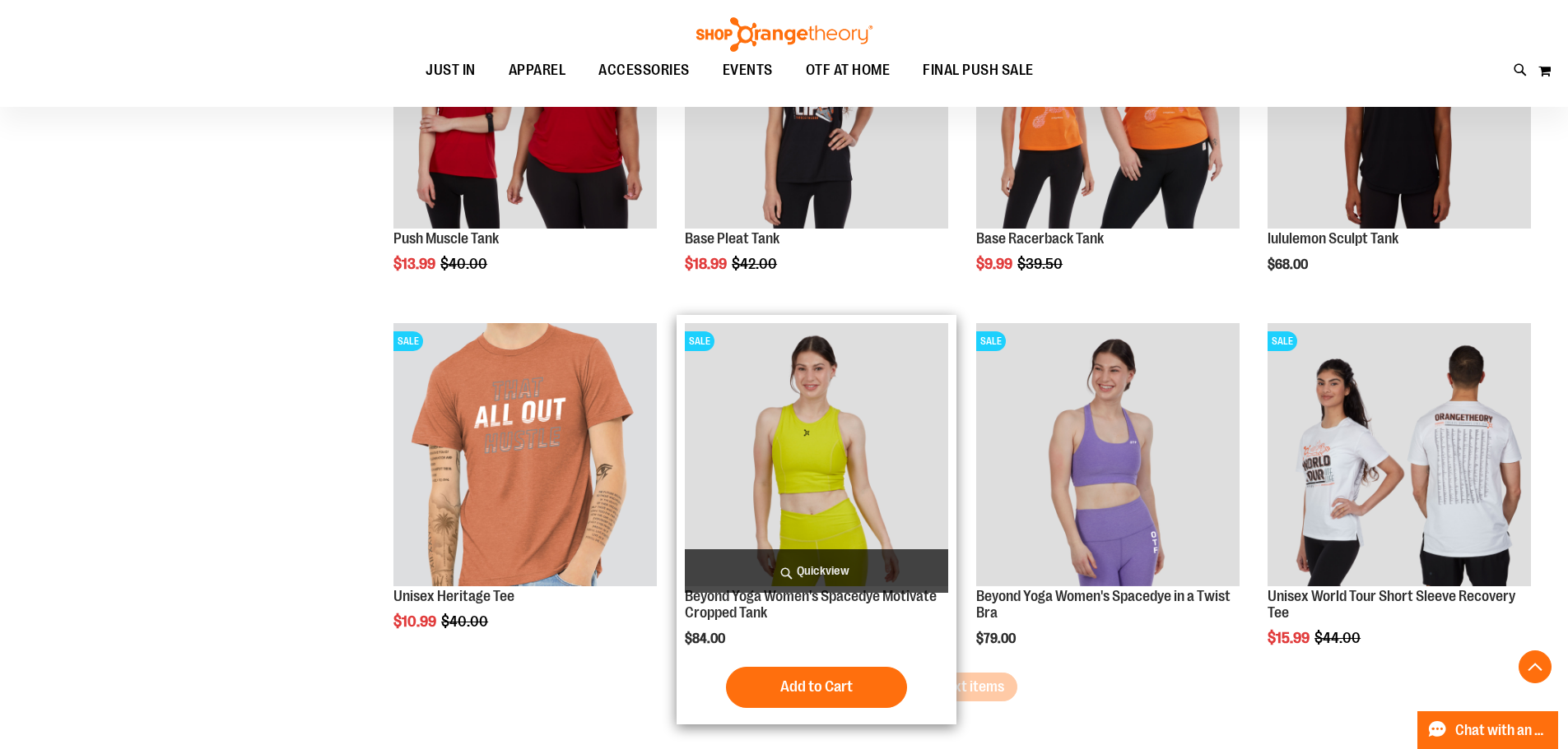
scroll to position [8096, 0]
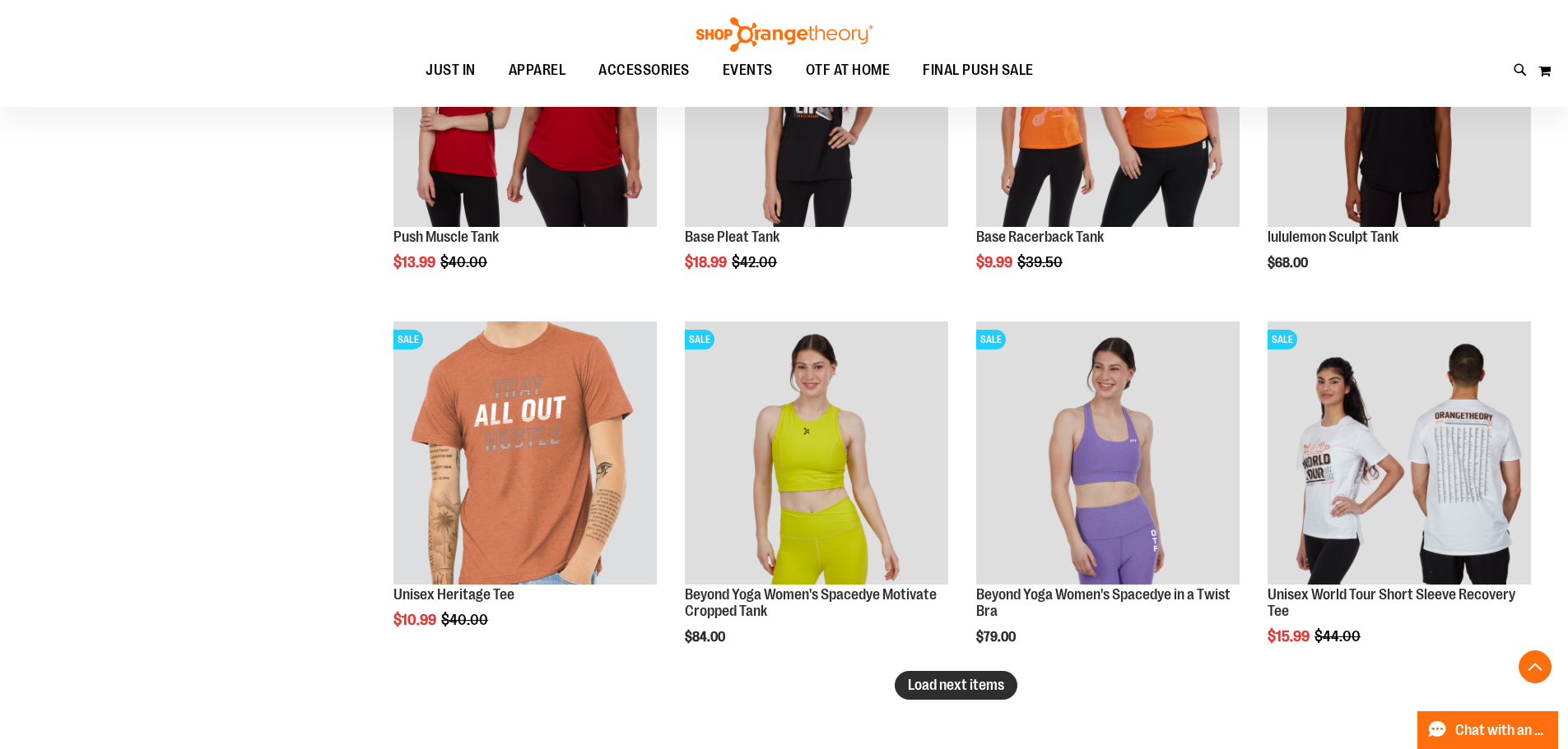
click at [955, 674] on button "Load next items" at bounding box center [956, 685] width 123 height 29
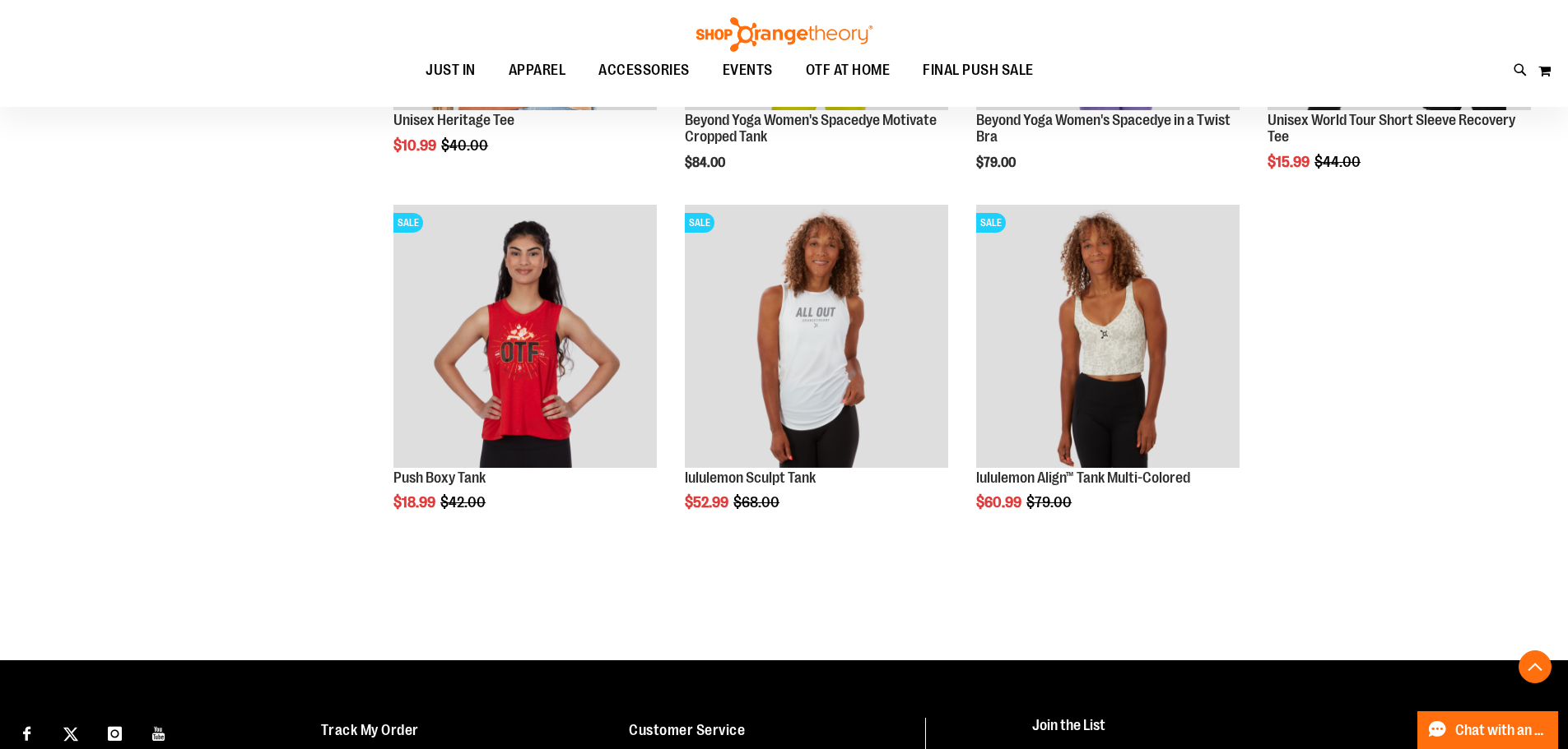
scroll to position [8541, 0]
